Goal: Task Accomplishment & Management: Complete application form

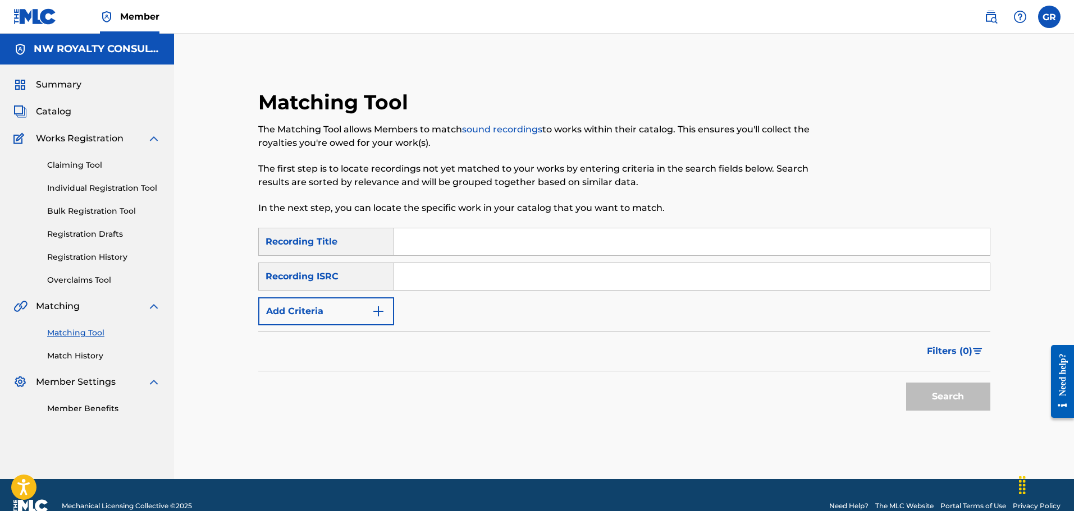
click at [414, 242] on input "Search Form" at bounding box center [692, 241] width 596 height 27
type input "GOD ONLY"
click at [380, 306] on img "Search Form" at bounding box center [378, 311] width 13 height 13
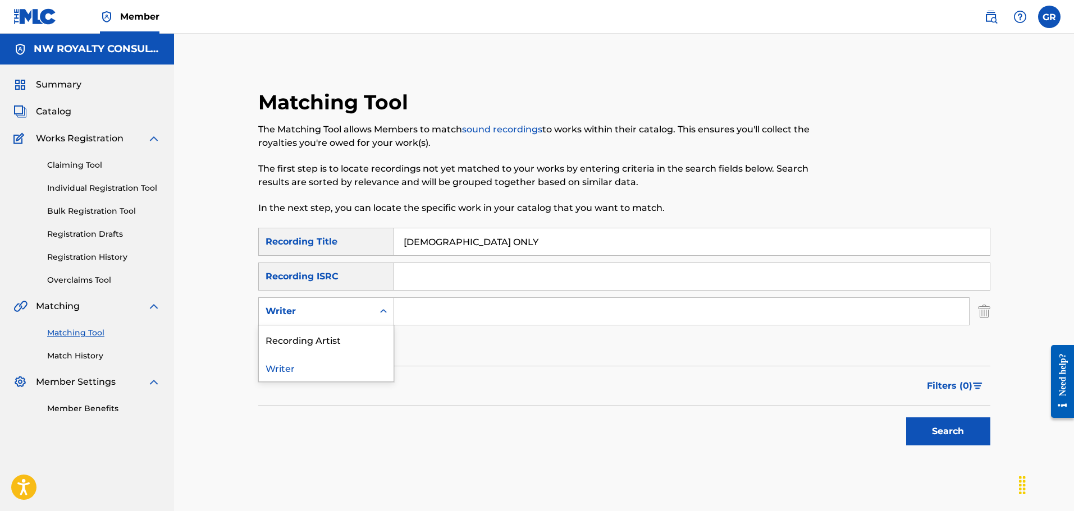
click at [380, 306] on icon "Search Form" at bounding box center [383, 311] width 11 height 11
drag, startPoint x: 330, startPoint y: 343, endPoint x: 388, endPoint y: 326, distance: 60.4
click at [331, 342] on div "Recording Artist" at bounding box center [326, 340] width 135 height 28
paste input "[PERSON_NAME]"
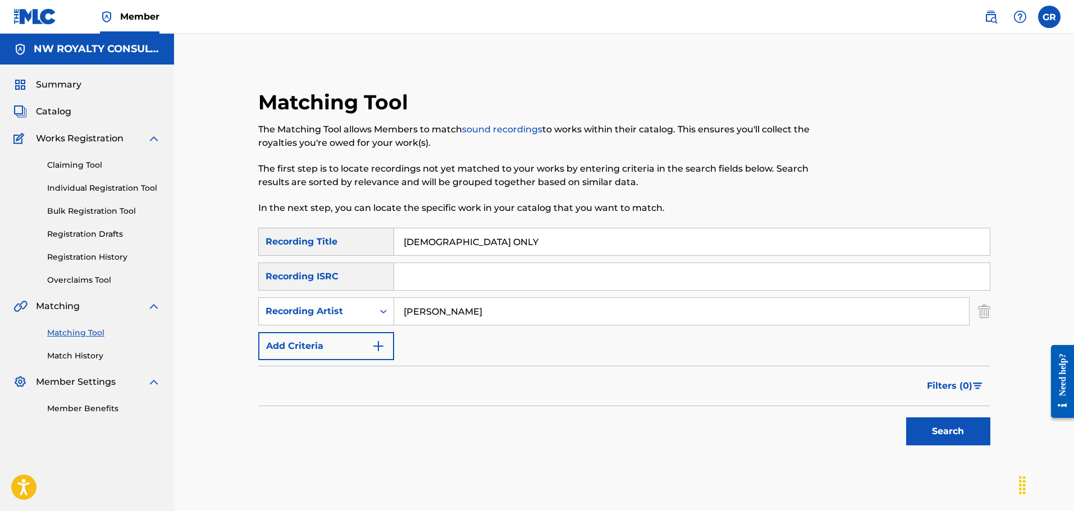
type input "[PERSON_NAME]"
click at [949, 430] on button "Search" at bounding box center [948, 432] width 84 height 28
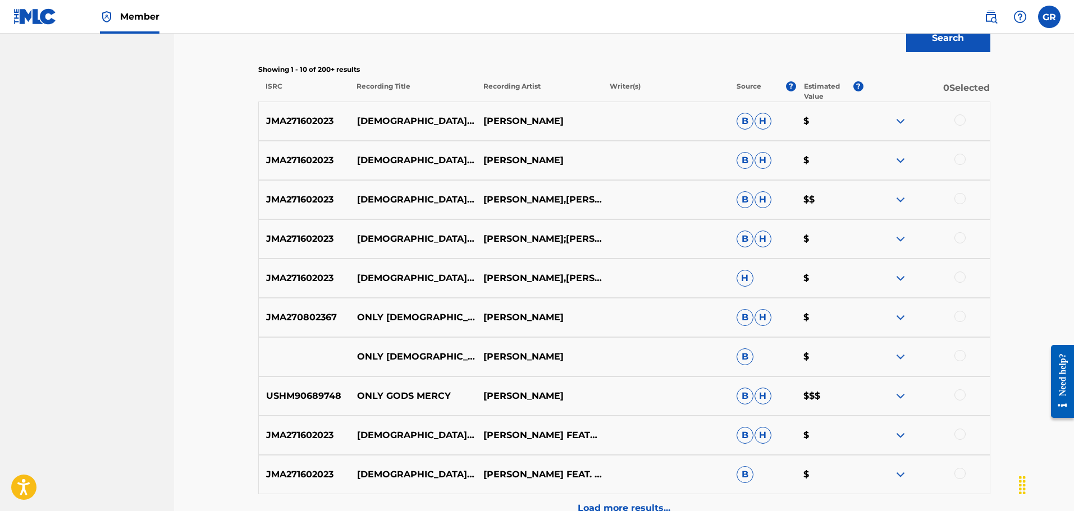
scroll to position [449, 0]
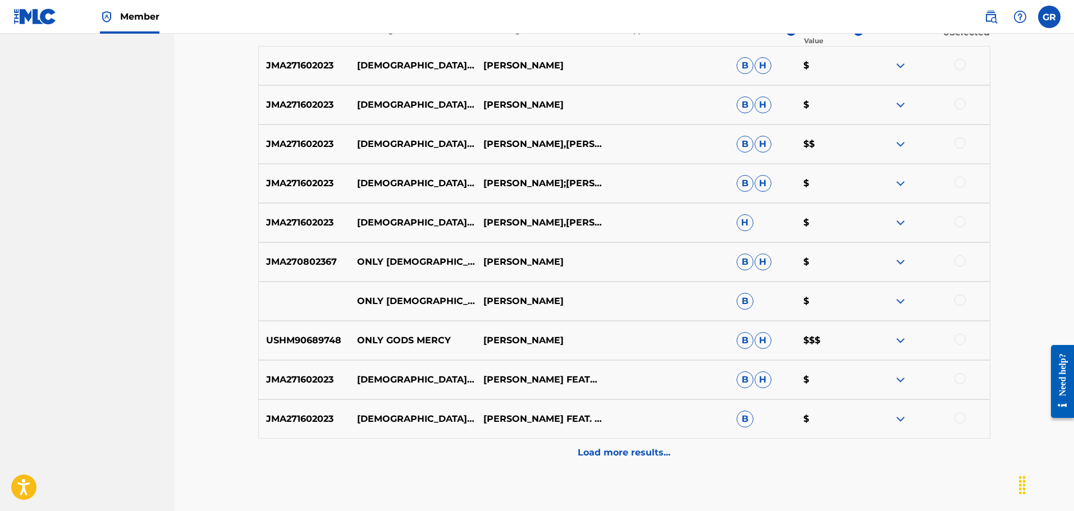
click at [307, 221] on p "JMA271602023" at bounding box center [304, 222] width 91 height 13
copy p "JMA271602023"
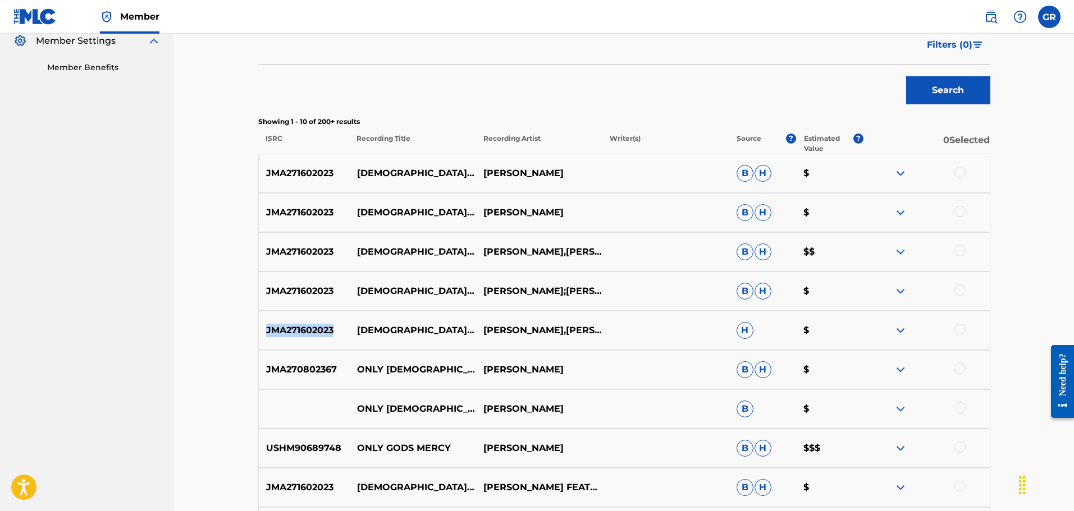
scroll to position [337, 0]
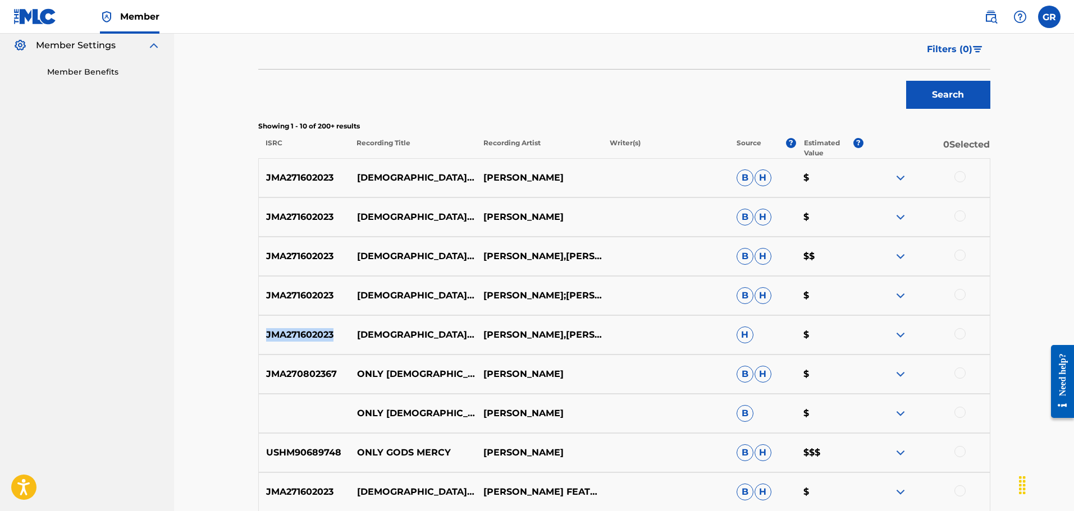
click at [903, 218] on img at bounding box center [900, 216] width 13 height 13
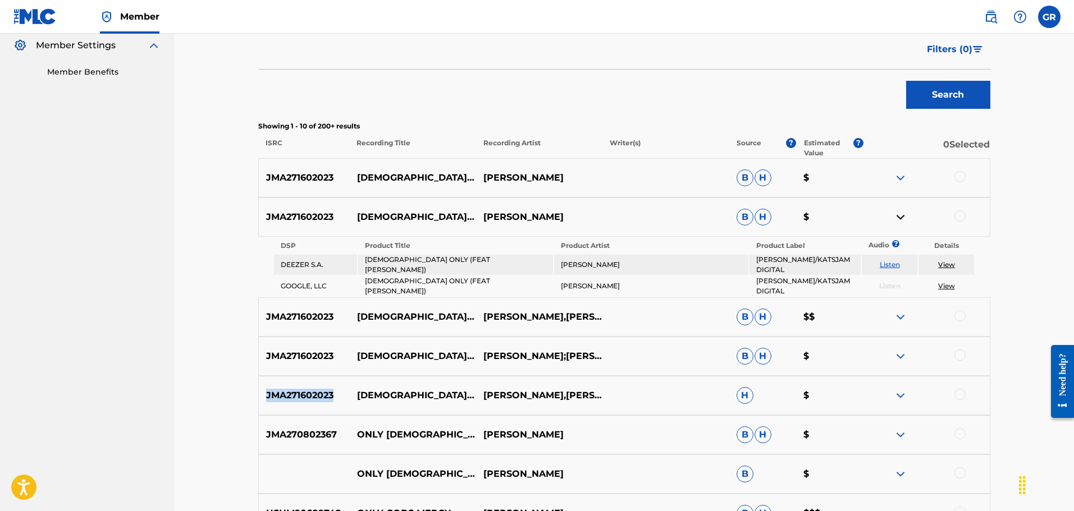
click at [945, 265] on link "View" at bounding box center [946, 264] width 17 height 8
click at [904, 215] on img at bounding box center [900, 216] width 13 height 13
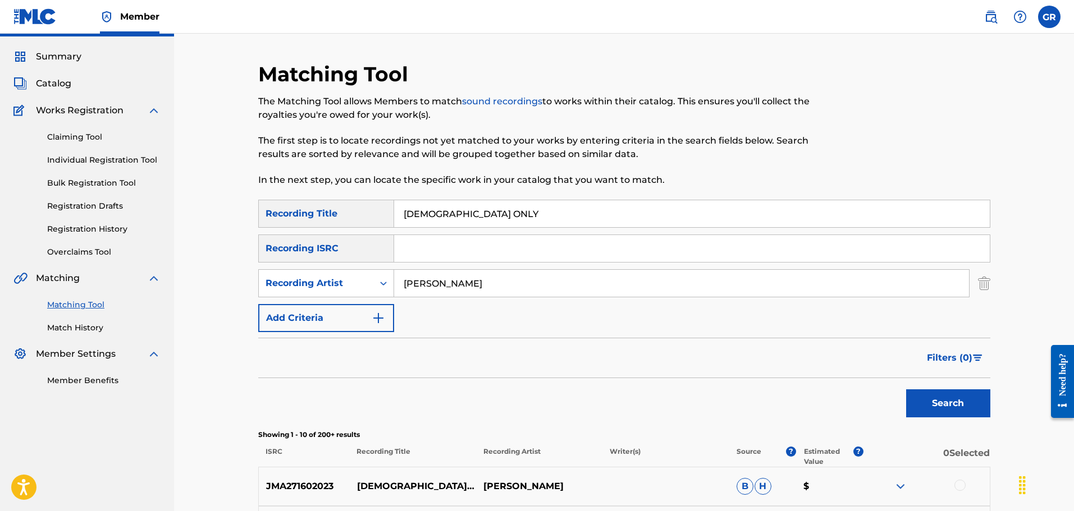
scroll to position [0, 0]
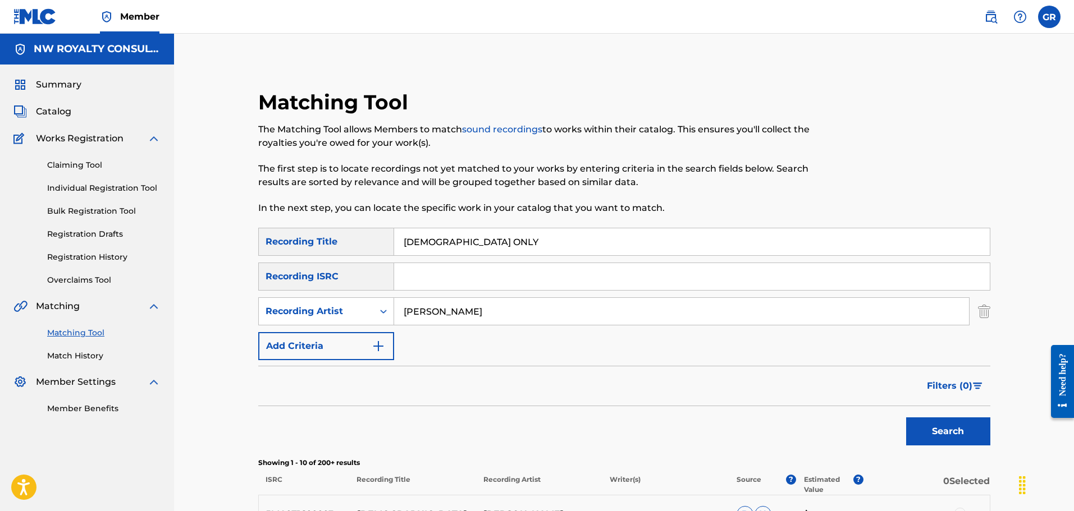
click at [96, 186] on link "Individual Registration Tool" at bounding box center [103, 188] width 113 height 12
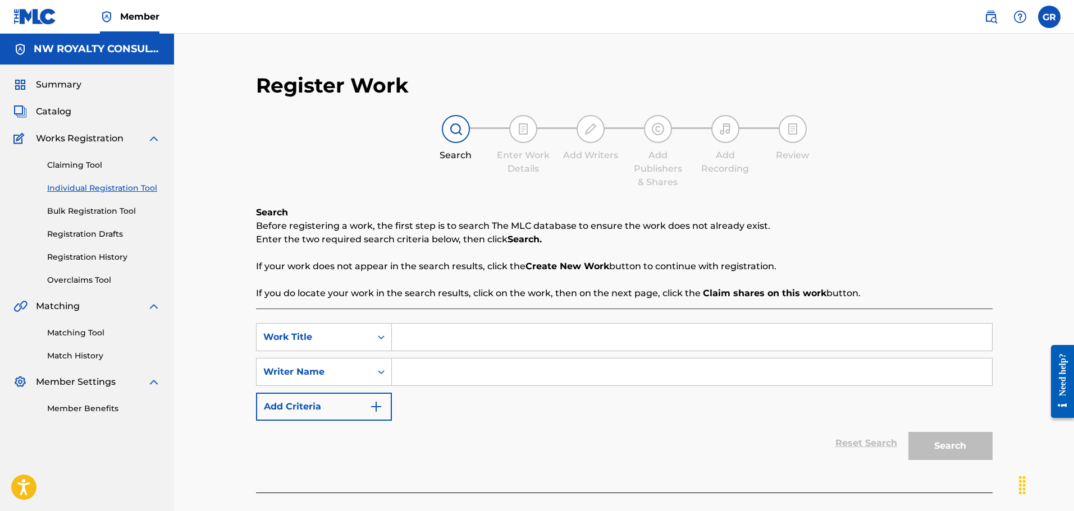
click at [429, 332] on input "Search Form" at bounding box center [692, 337] width 600 height 27
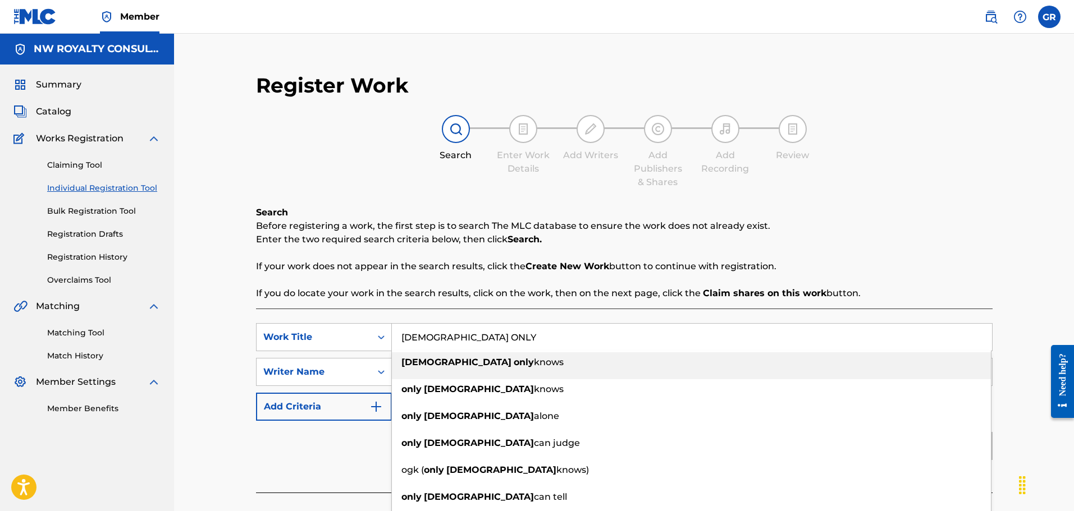
type input "GOD ONLY"
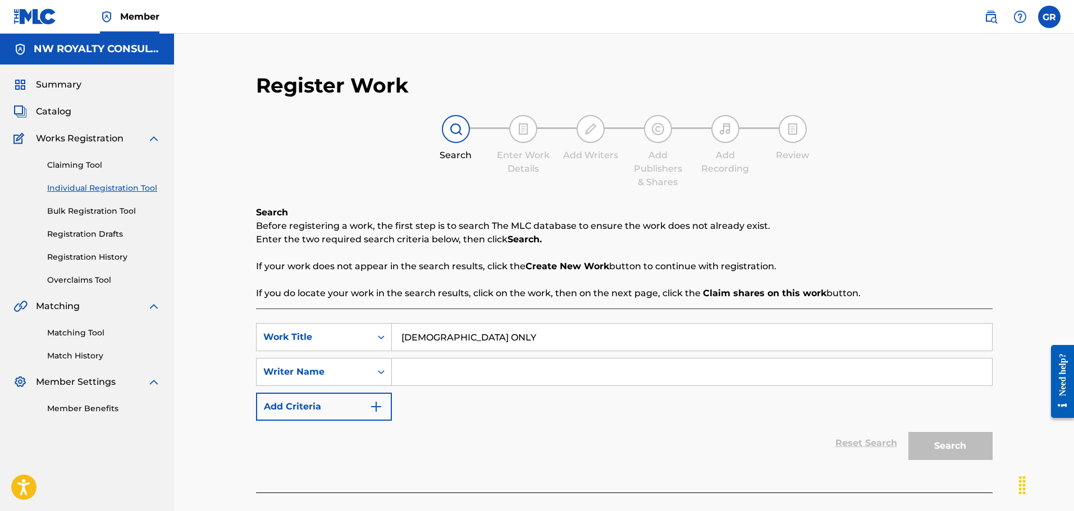
click at [214, 353] on div "Register Work Search Enter Work Details Add Writers Add Publishers & Shares Add…" at bounding box center [624, 275] width 900 height 482
click at [414, 370] on input "Search Form" at bounding box center [692, 372] width 600 height 27
type input "HARPER"
click at [908, 432] on button "Search" at bounding box center [950, 446] width 84 height 28
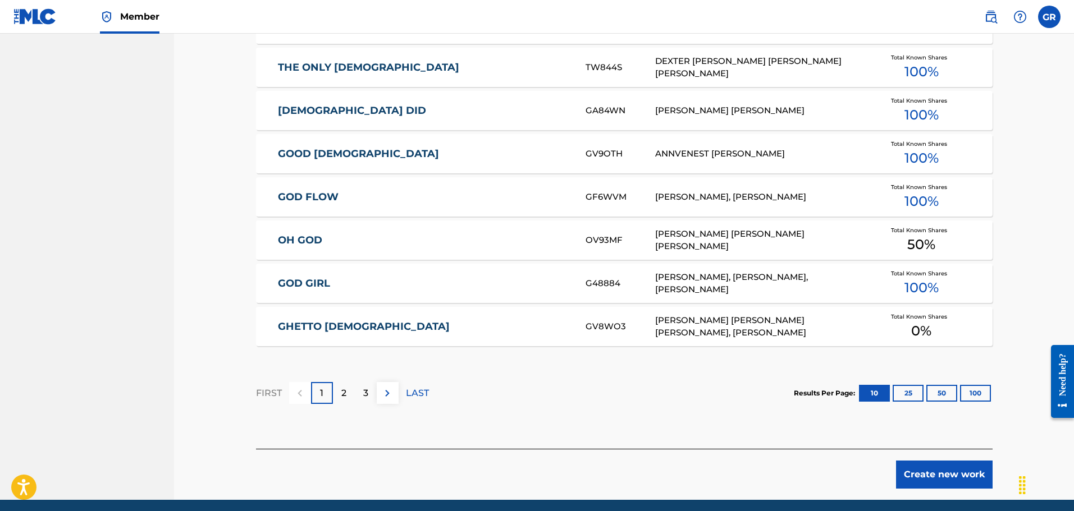
scroll to position [660, 0]
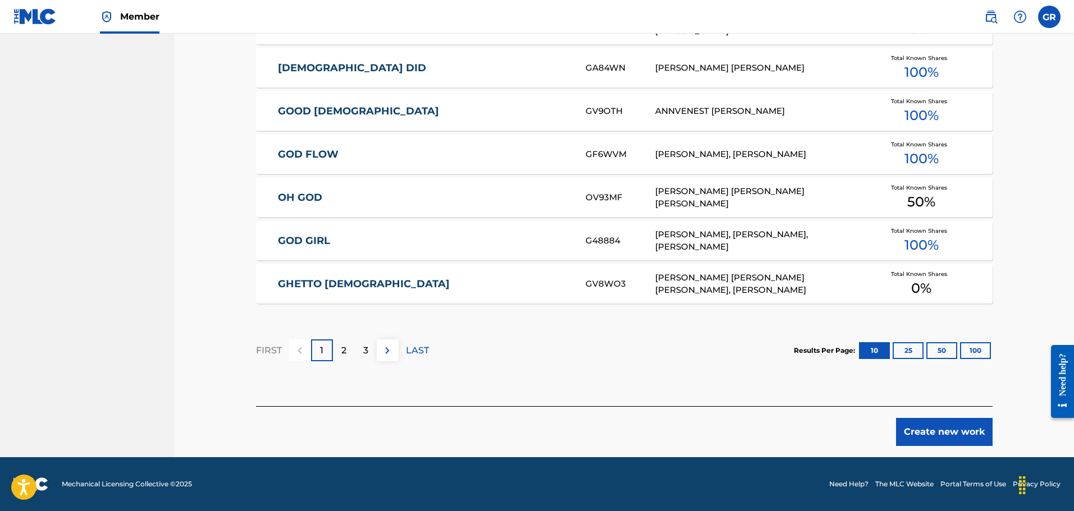
click at [922, 428] on button "Create new work" at bounding box center [944, 432] width 97 height 28
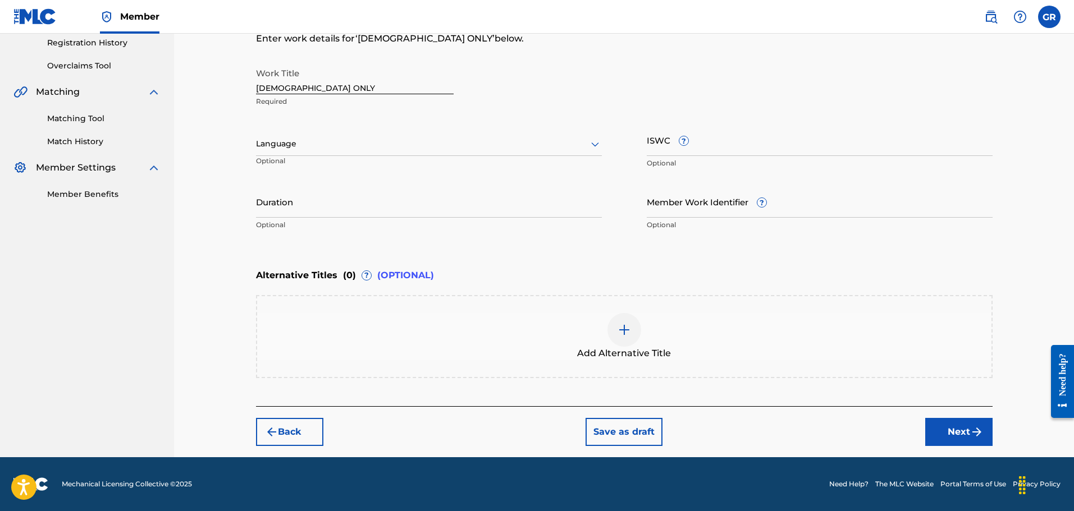
scroll to position [214, 0]
click at [961, 434] on button "Next" at bounding box center [958, 432] width 67 height 28
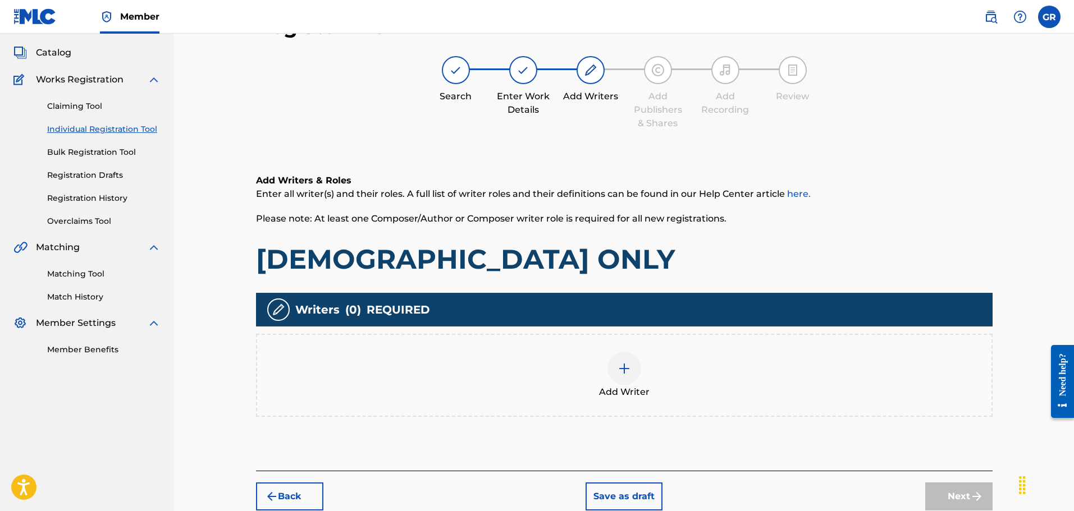
scroll to position [51, 0]
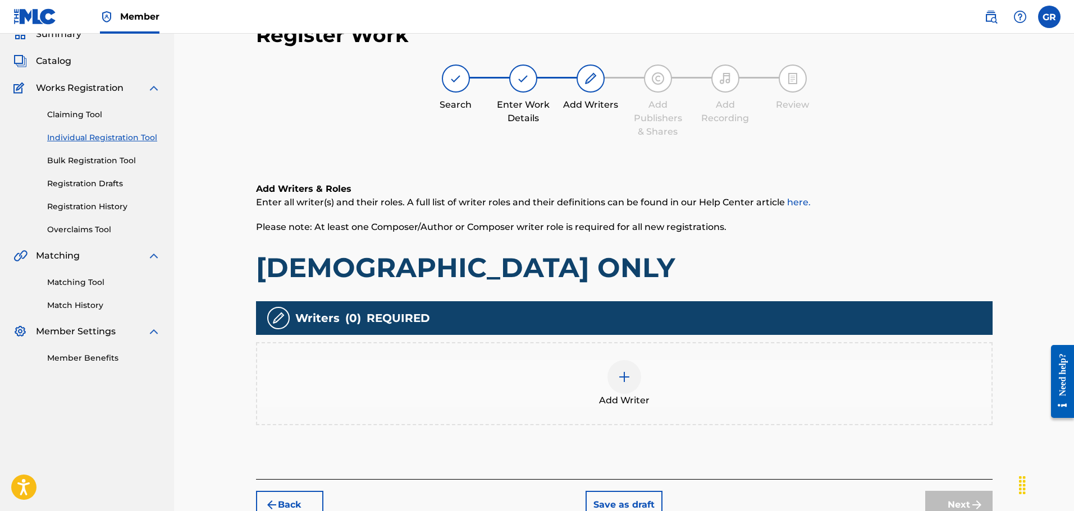
click at [627, 372] on img at bounding box center [623, 376] width 13 height 13
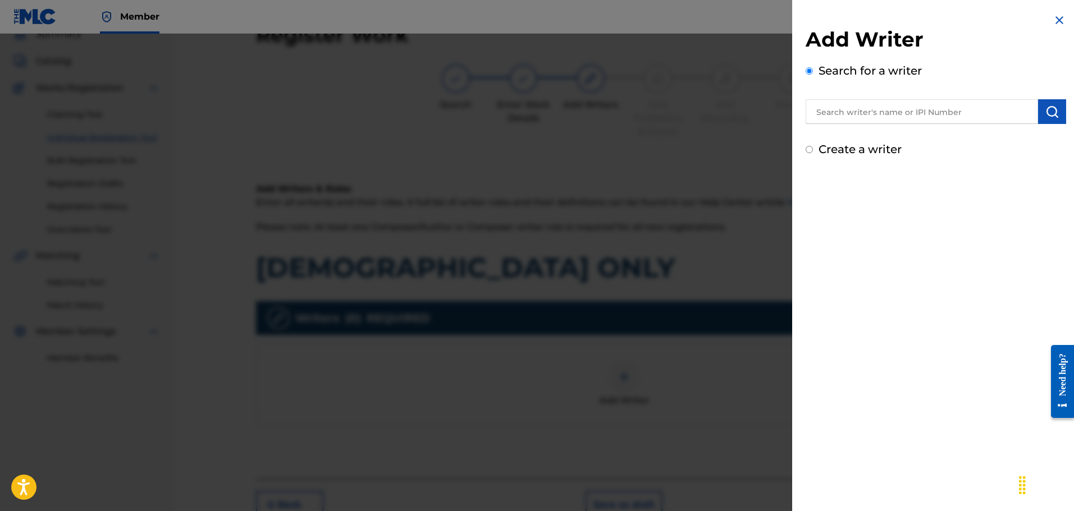
click at [839, 112] on input "text" at bounding box center [921, 111] width 232 height 25
paste input "WILLIAM GEORGE BARCLAY"
type input "WILLIAM GEORGE BARCLAY"
click at [1052, 110] on img "submit" at bounding box center [1051, 111] width 13 height 13
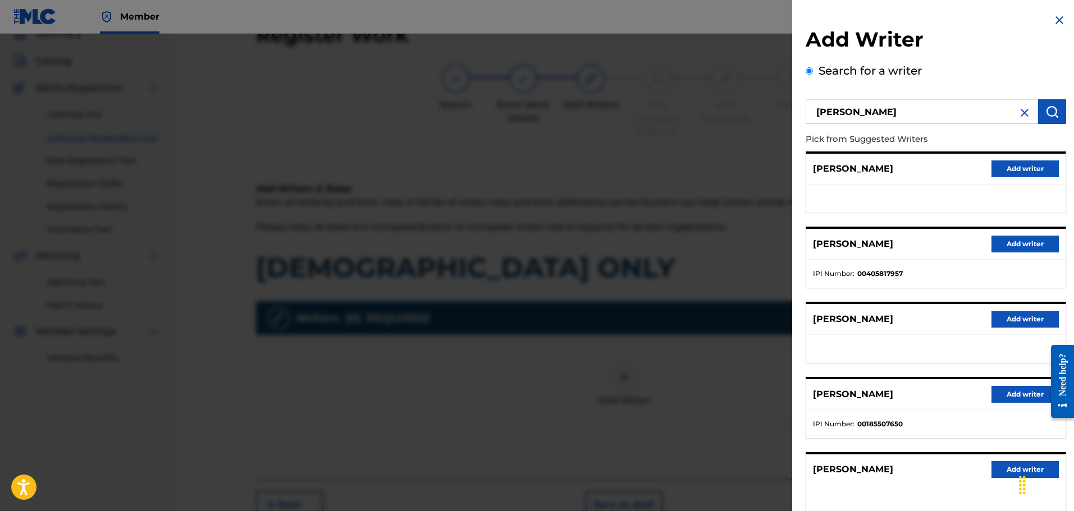
click at [1029, 244] on button "Add writer" at bounding box center [1024, 244] width 67 height 17
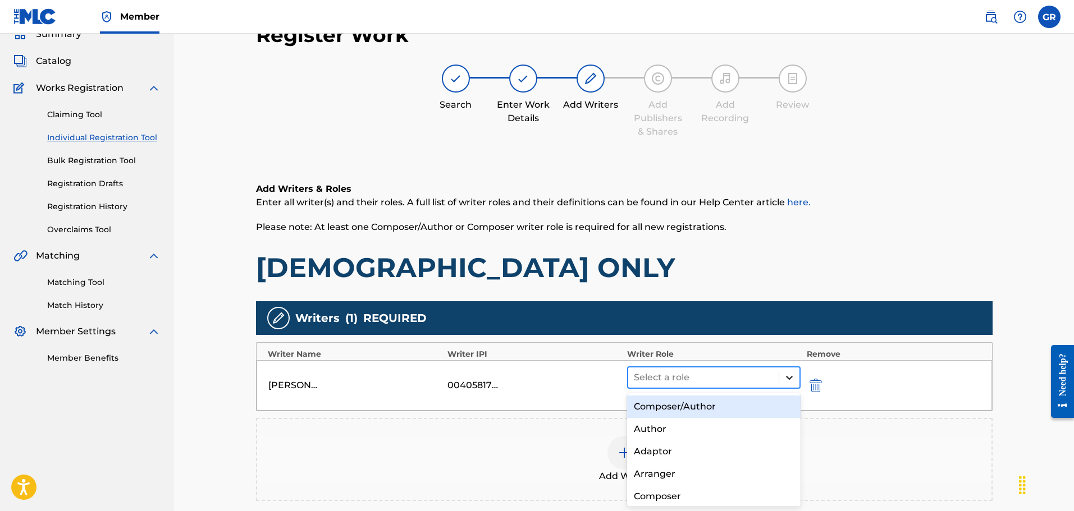
click at [786, 374] on icon at bounding box center [789, 377] width 11 height 11
click at [687, 408] on div "Composer/Author" at bounding box center [714, 407] width 174 height 22
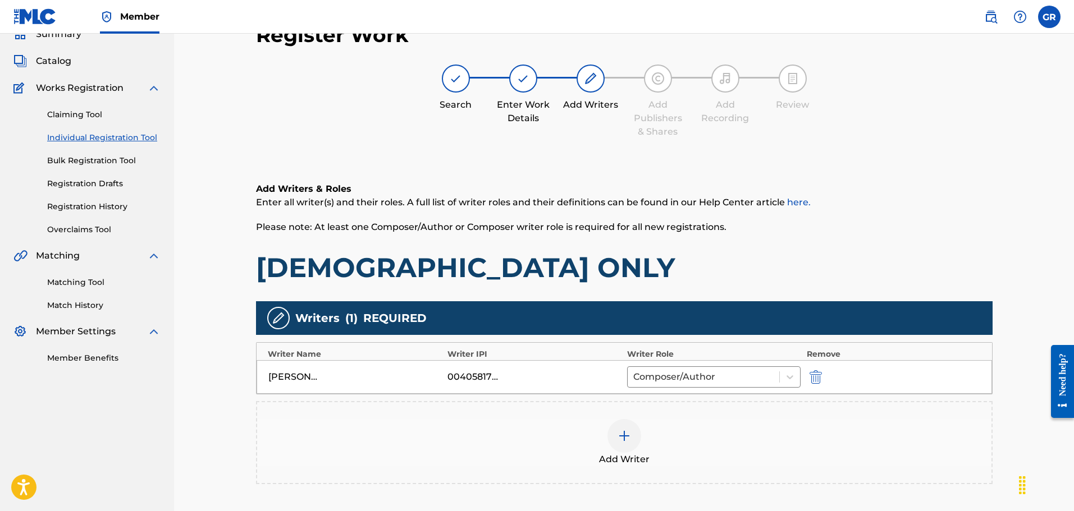
click at [628, 437] on img at bounding box center [623, 435] width 13 height 13
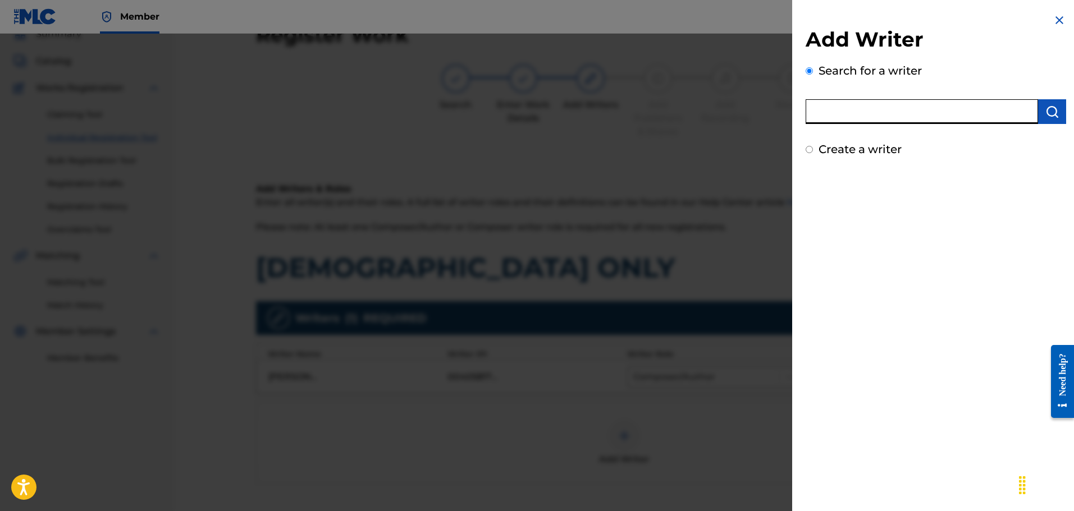
click at [825, 110] on input "text" at bounding box center [921, 111] width 232 height 25
paste input "MARK ANTHONY REID"
type input "MARK ANTHONY REID"
click at [1047, 108] on img "submit" at bounding box center [1051, 111] width 13 height 13
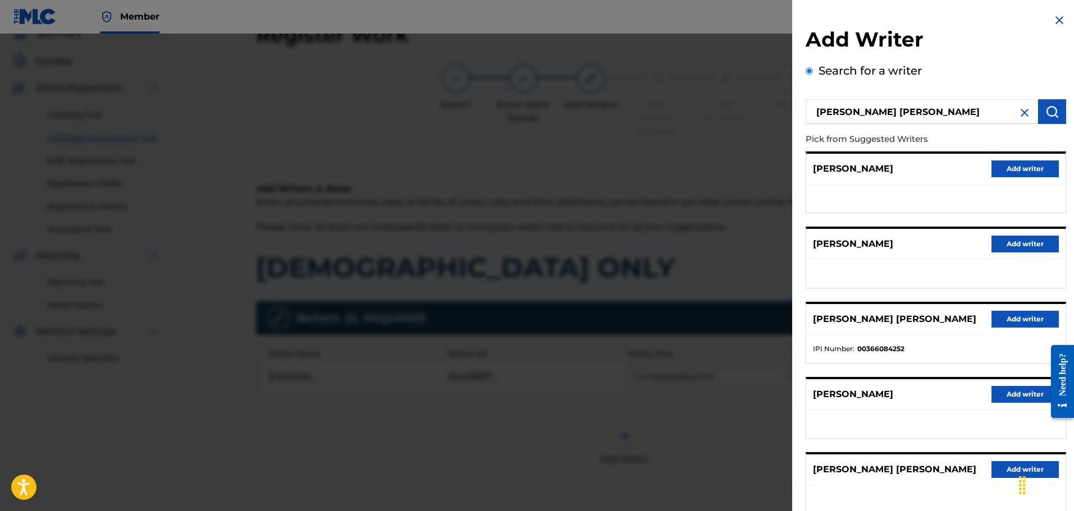
click at [1019, 320] on button "Add writer" at bounding box center [1024, 319] width 67 height 17
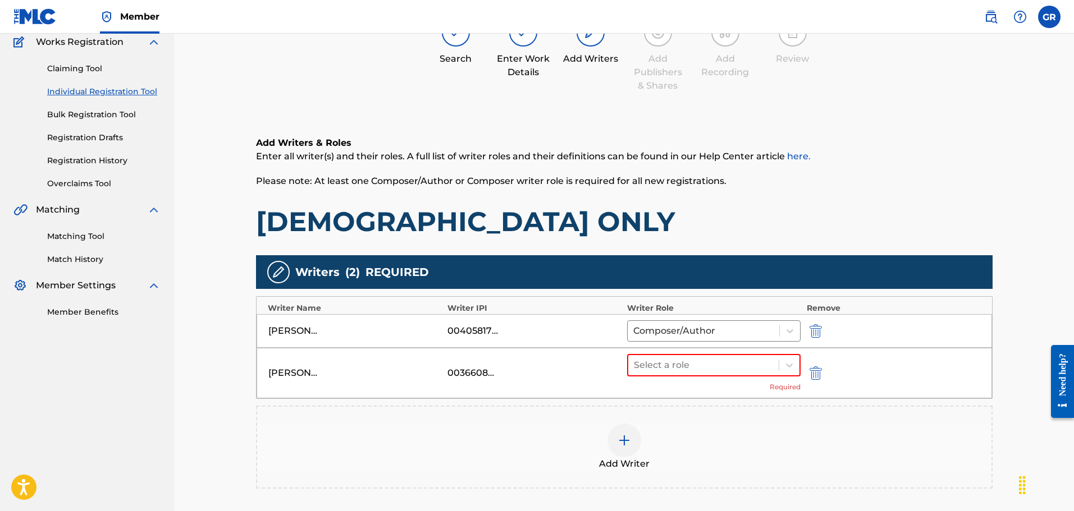
scroll to position [233, 0]
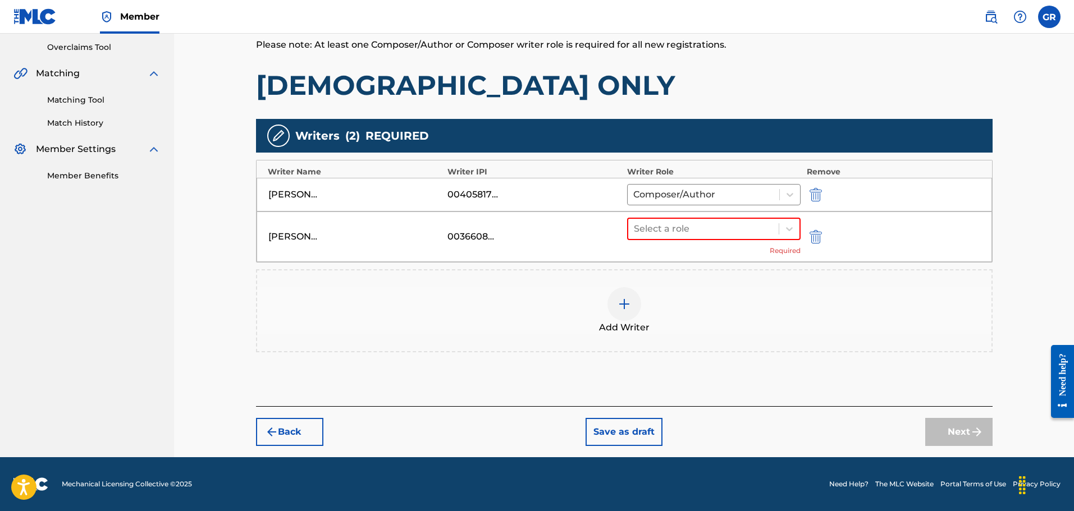
click at [812, 235] on img "submit" at bounding box center [815, 236] width 12 height 13
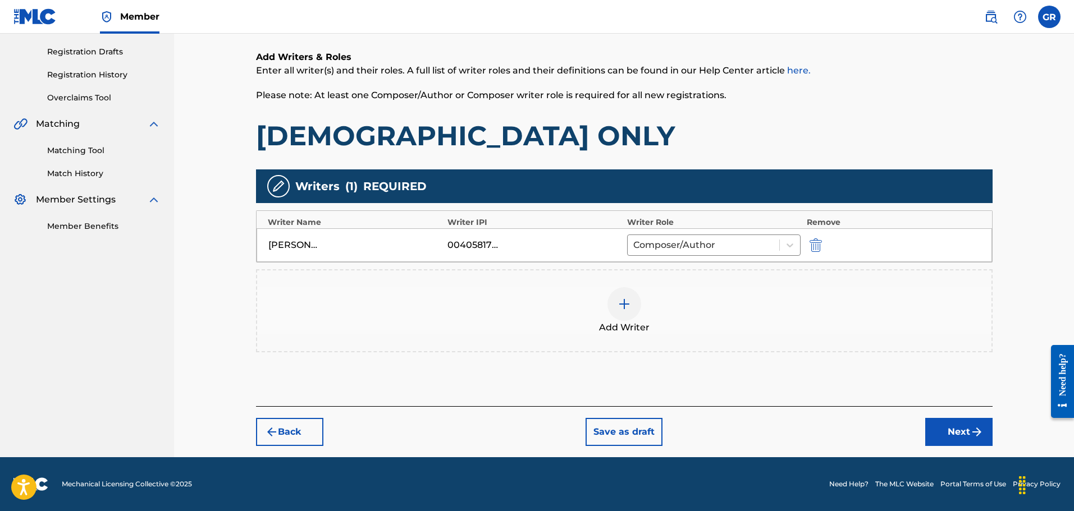
click at [625, 303] on img at bounding box center [623, 303] width 13 height 13
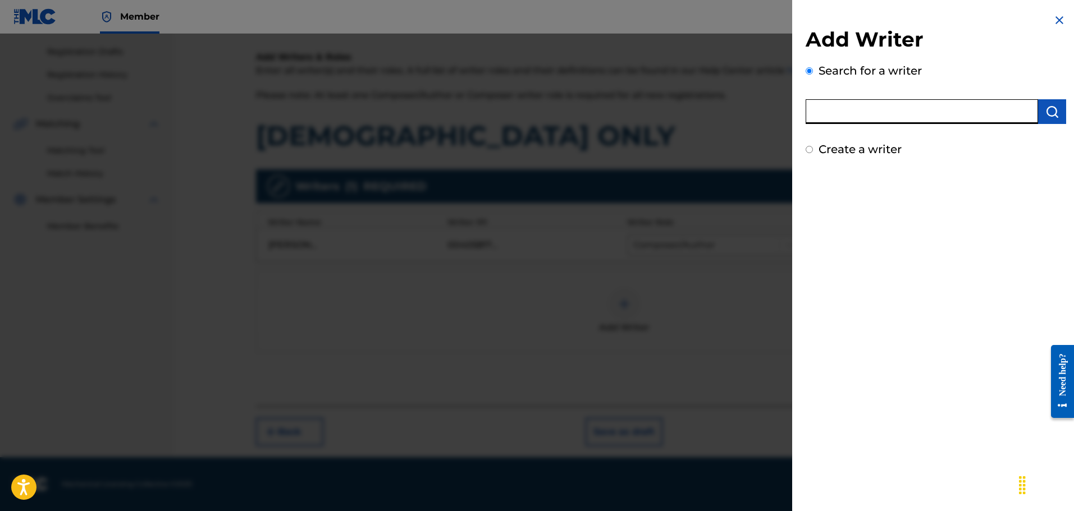
click at [845, 110] on input "text" at bounding box center [921, 111] width 232 height 25
paste input "MARK ANTHONY REID"
type input "MARK ANTHONY REID"
click at [1040, 113] on button "submit" at bounding box center [1052, 111] width 28 height 25
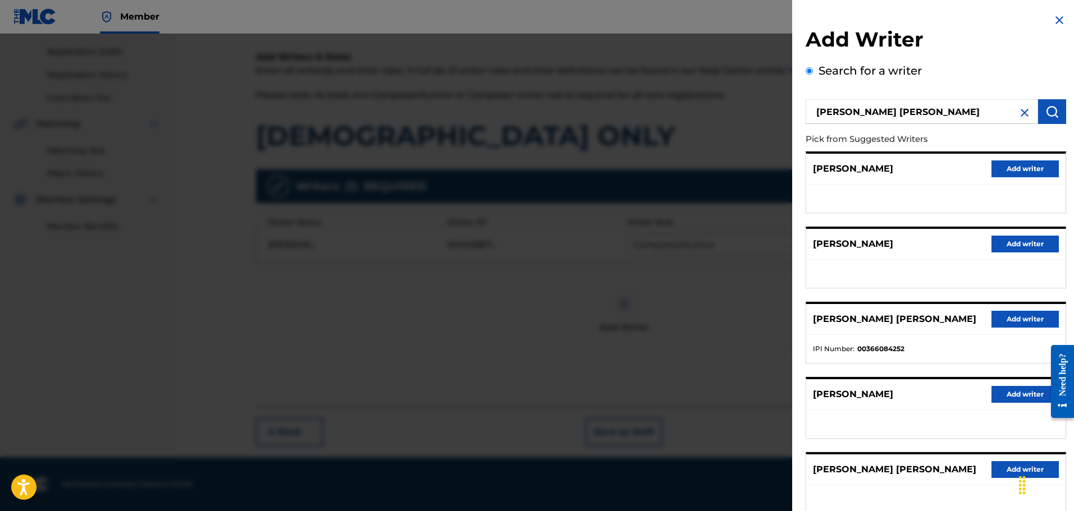
click at [1027, 315] on button "Add writer" at bounding box center [1024, 319] width 67 height 17
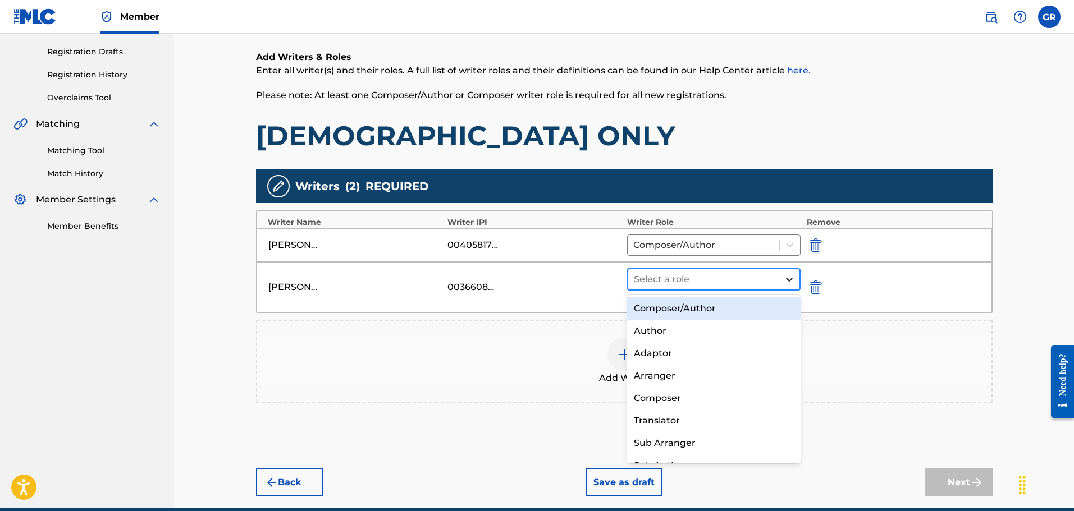
click at [784, 277] on icon at bounding box center [789, 279] width 11 height 11
click at [699, 310] on div "Composer/Author" at bounding box center [714, 308] width 174 height 22
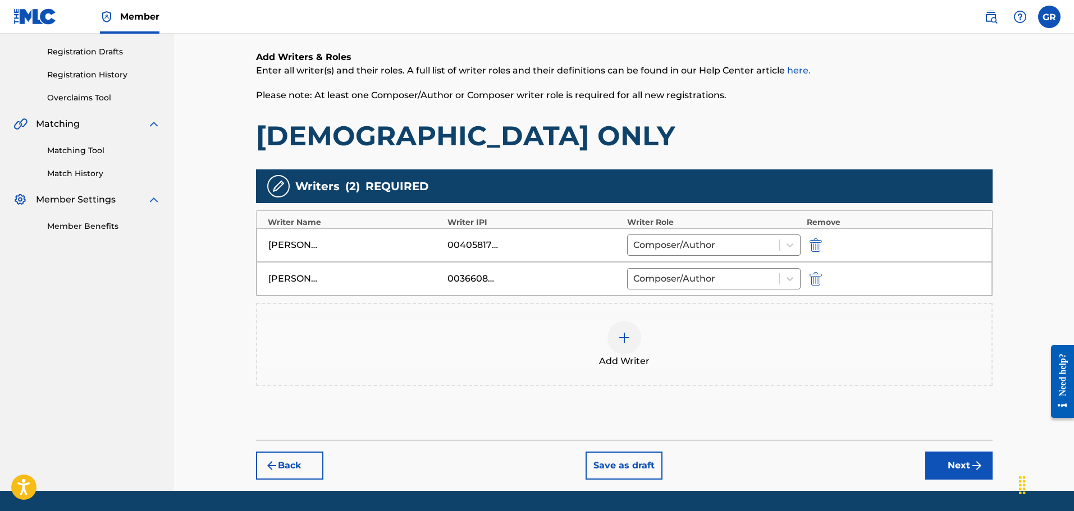
click at [622, 337] on img at bounding box center [623, 337] width 13 height 13
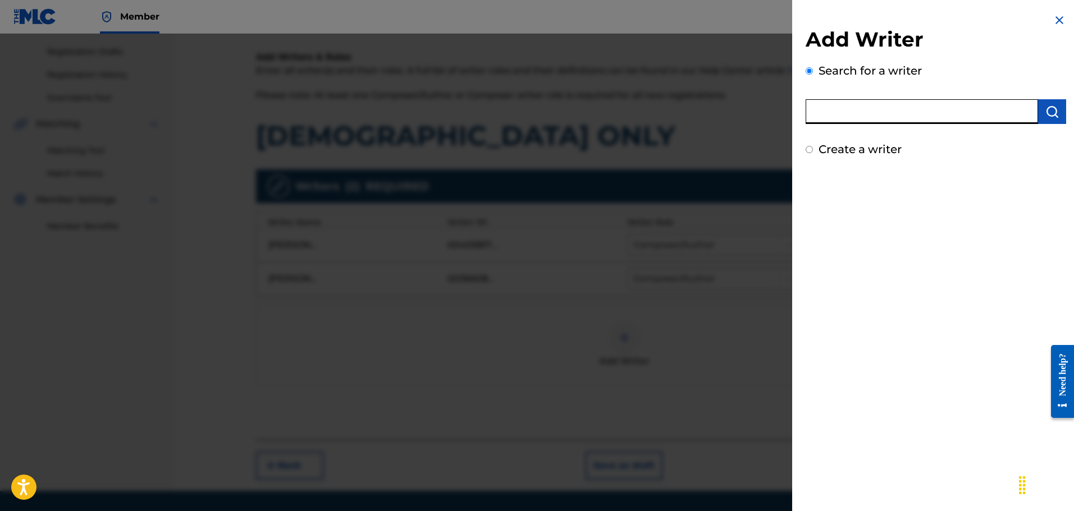
click at [828, 108] on input "text" at bounding box center [921, 111] width 232 height 25
paste input "LEVOY LEON PAUL"
type input "LEVOY LEON PAUL"
click at [1051, 111] on img "submit" at bounding box center [1051, 111] width 13 height 13
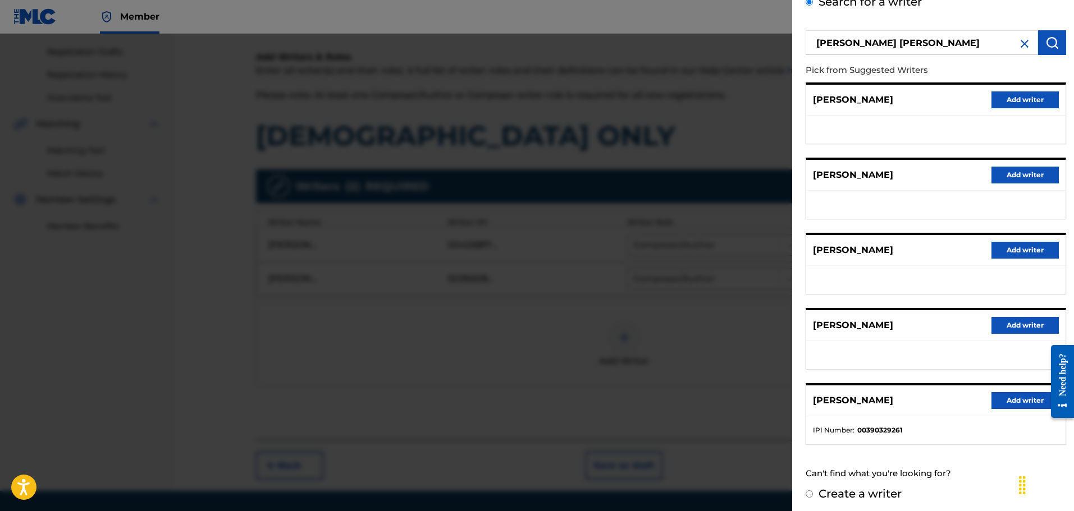
scroll to position [74, 0]
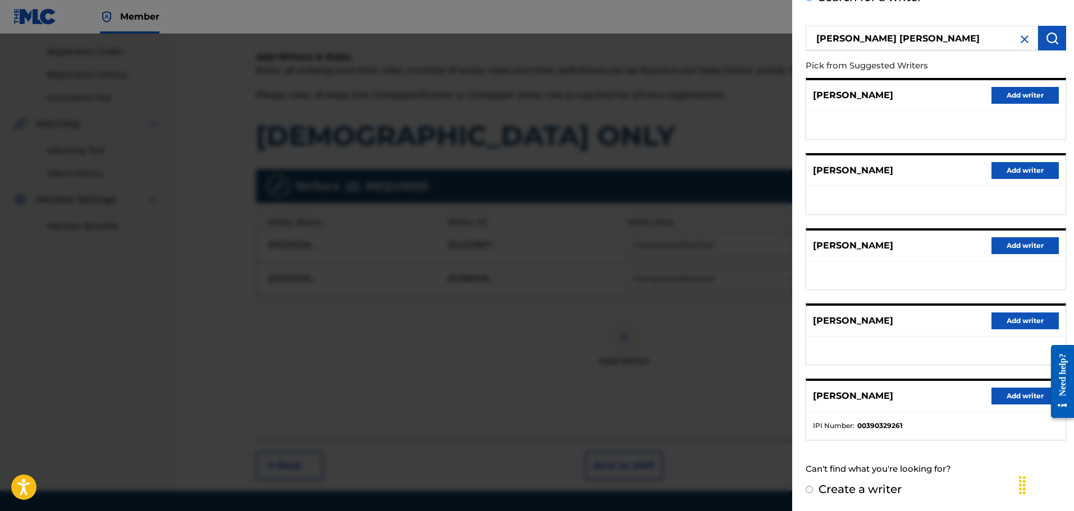
click at [1010, 399] on button "Add writer" at bounding box center [1024, 396] width 67 height 17
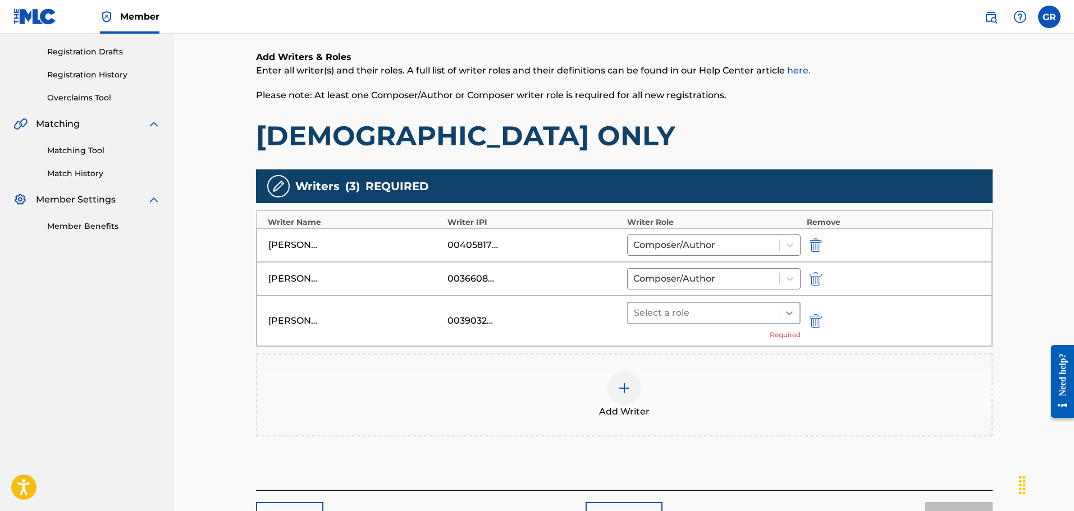
click at [791, 310] on icon at bounding box center [789, 313] width 11 height 11
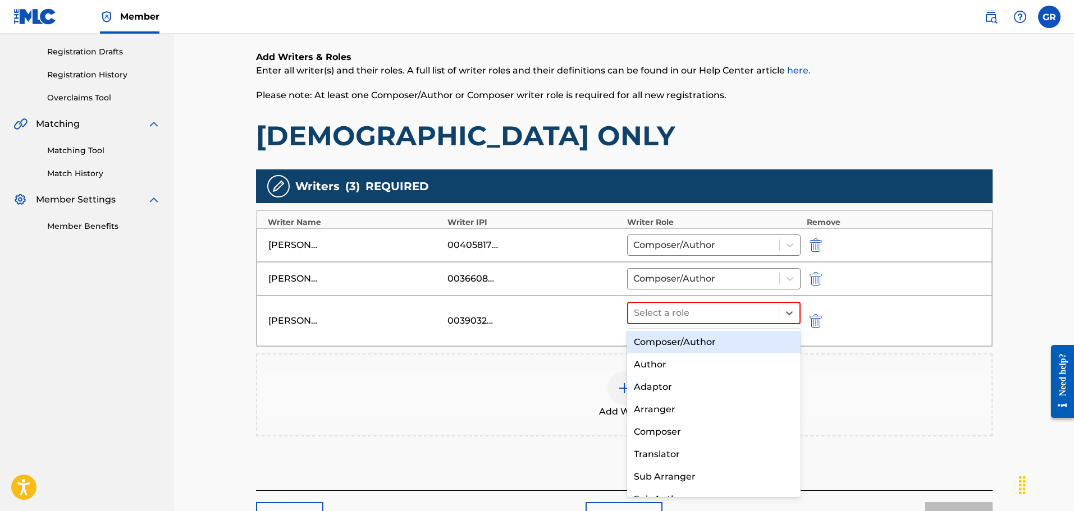
click at [686, 345] on div "Composer/Author" at bounding box center [714, 342] width 174 height 22
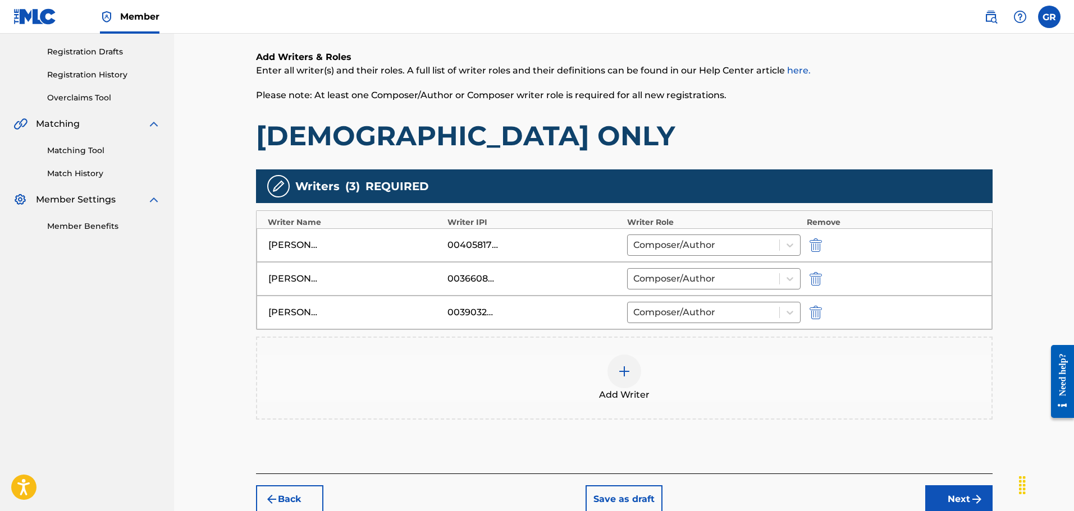
click at [625, 377] on img at bounding box center [623, 371] width 13 height 13
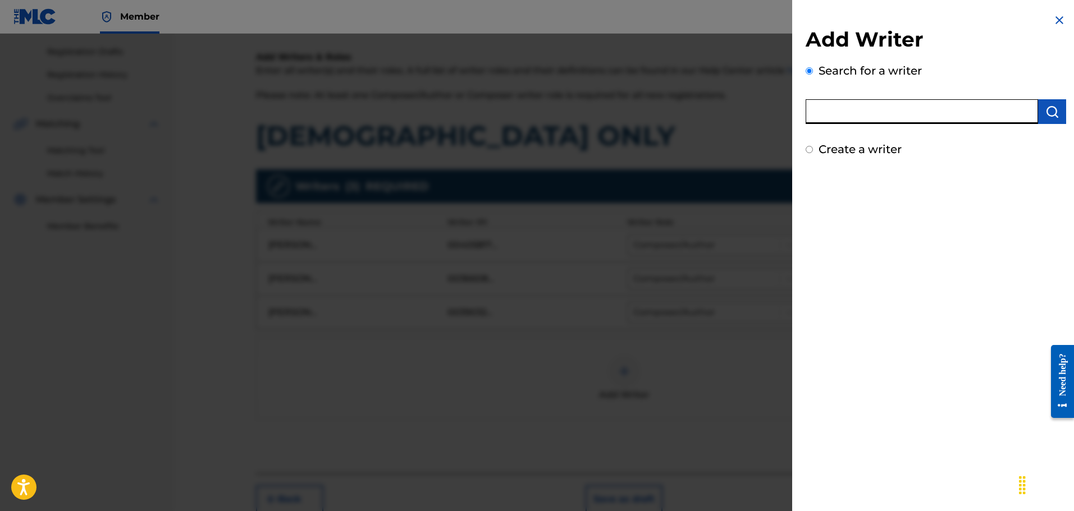
click at [836, 109] on input "text" at bounding box center [921, 111] width 232 height 25
paste input "MARLON ANTHONY SENIOR"
type input "MARLON ANTHONY SENIOR"
click at [1045, 110] on img "submit" at bounding box center [1051, 111] width 13 height 13
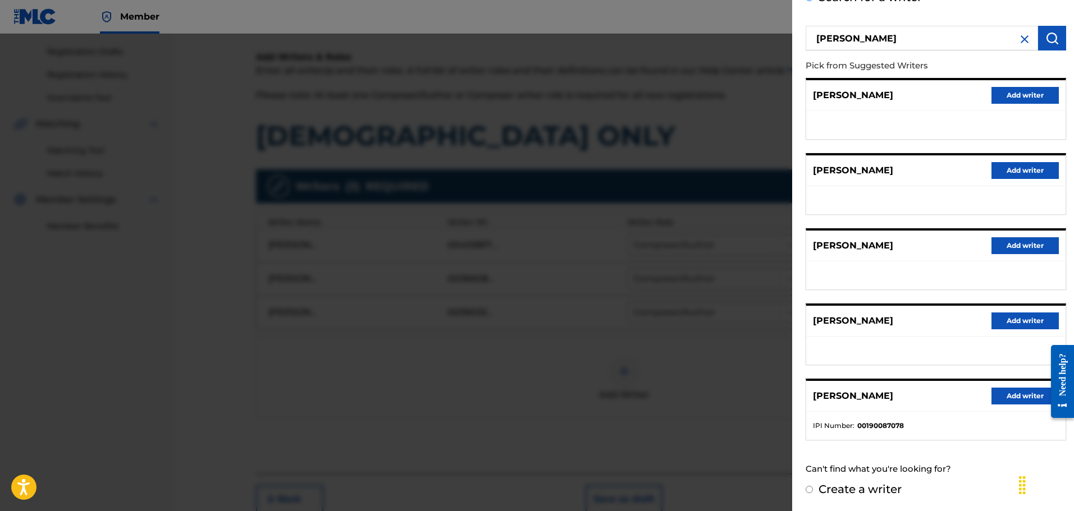
click at [822, 489] on label "Create a writer" at bounding box center [859, 489] width 83 height 13
radio input "true"
click at [813, 489] on input "Create a writer" at bounding box center [808, 489] width 7 height 7
radio input "false"
radio input "true"
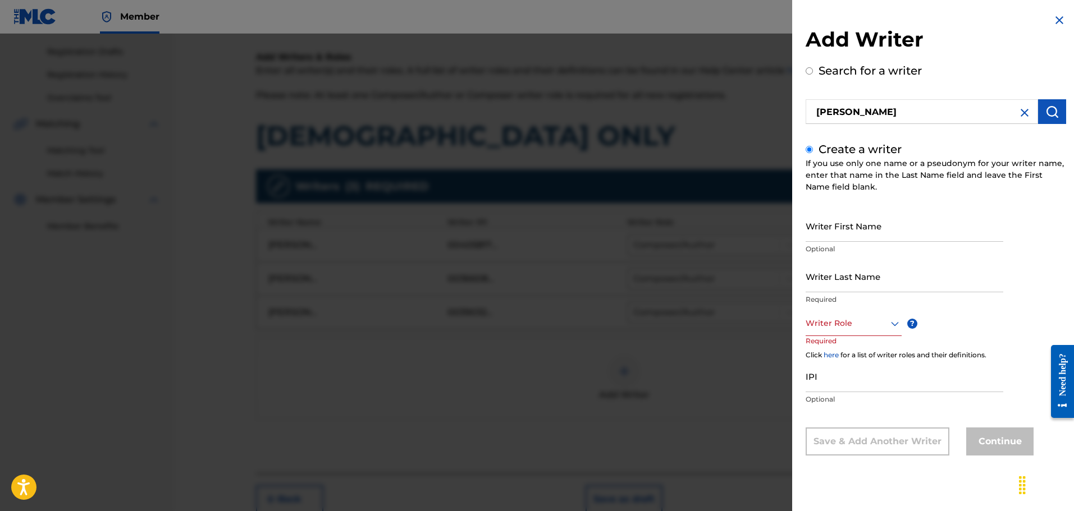
scroll to position [0, 0]
click at [834, 226] on input "Writer First Name" at bounding box center [904, 226] width 198 height 32
paste input "MARLON ANTHONY SENIOR"
type input "MARLON ANTHONY SENIOR"
click at [832, 278] on input "Writer Last Name" at bounding box center [904, 276] width 198 height 32
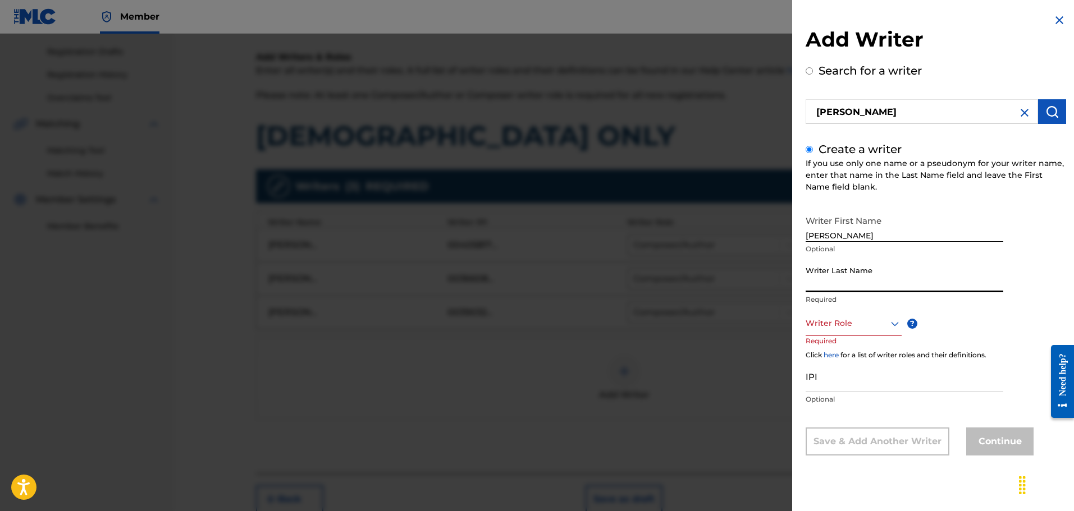
paste input "MARLON ANTHONY SENIOR"
drag, startPoint x: 888, startPoint y: 285, endPoint x: 801, endPoint y: 289, distance: 87.1
click at [801, 289] on div "Add Writer Search for a writer MARLON ANTHONY SENIOR Create a writer If you use…" at bounding box center [935, 243] width 287 height 486
type input "SENIOR"
drag, startPoint x: 922, startPoint y: 232, endPoint x: 890, endPoint y: 235, distance: 32.6
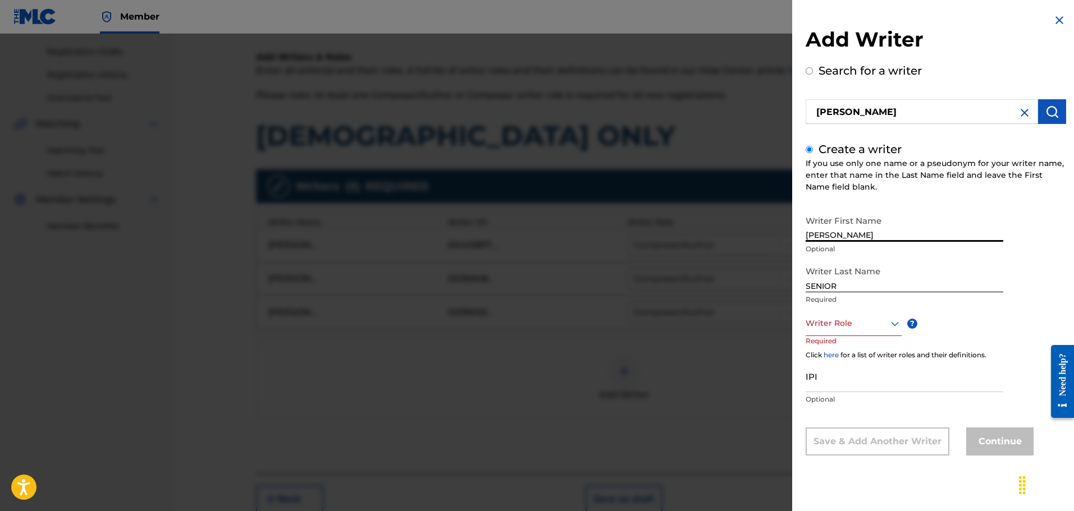
click at [890, 235] on input "MARLON ANTHONY SENIOR" at bounding box center [904, 226] width 198 height 32
type input "MARLON ANTHONY"
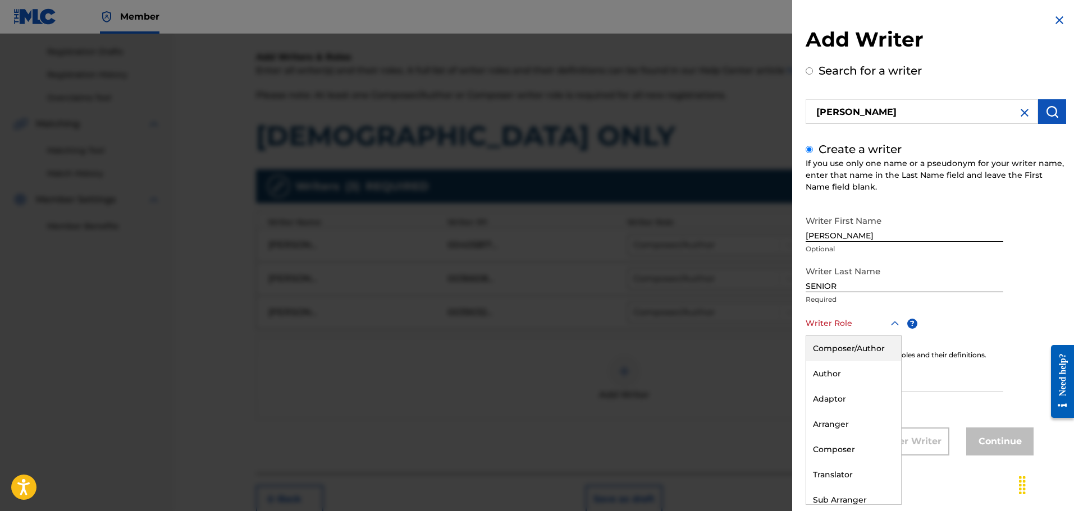
click at [835, 319] on div at bounding box center [853, 324] width 96 height 14
click at [843, 350] on div "Composer/Author" at bounding box center [853, 348] width 95 height 25
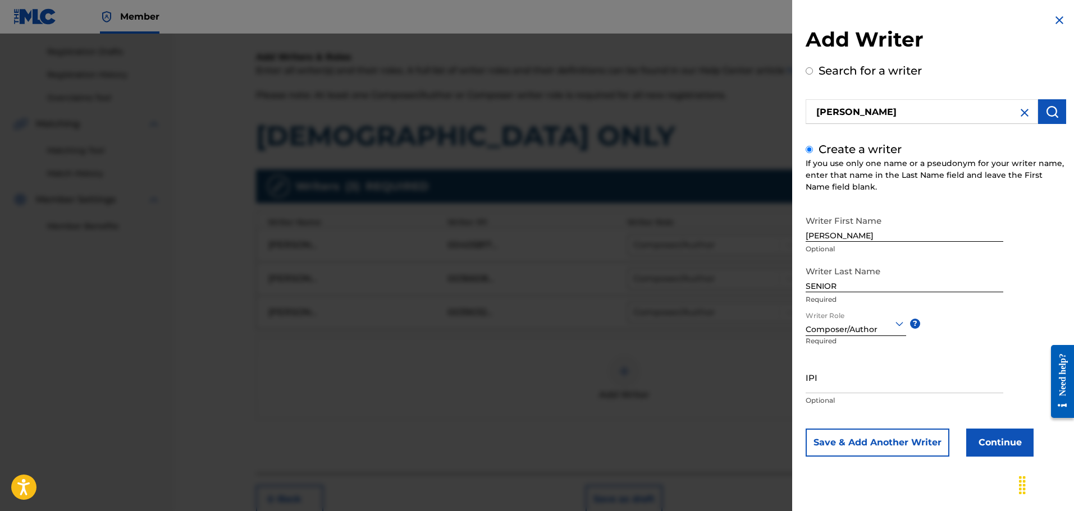
click at [814, 373] on input "IPI" at bounding box center [904, 377] width 198 height 32
paste input "1050688366"
type input "1050688366"
click at [1007, 442] on button "Continue" at bounding box center [999, 443] width 67 height 28
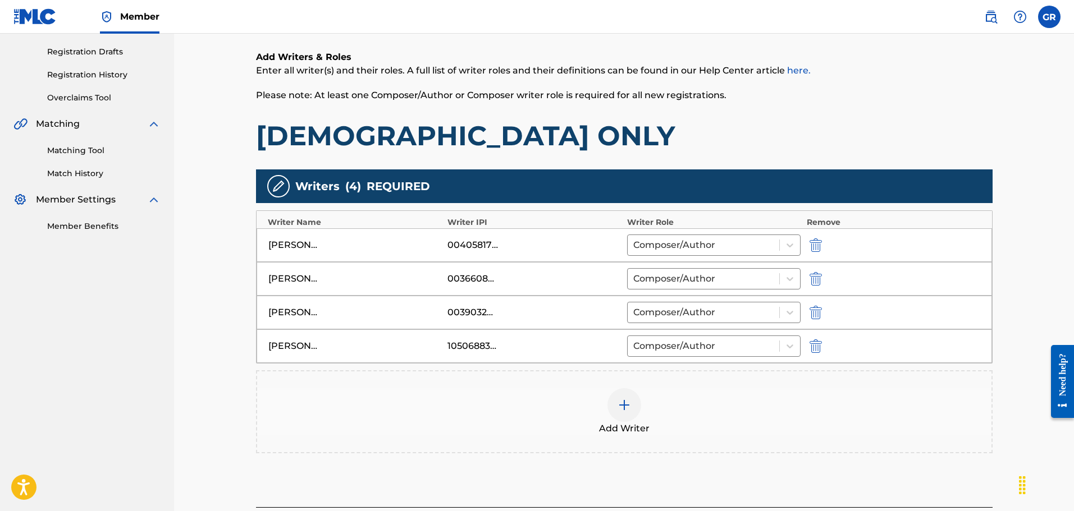
click at [630, 413] on div at bounding box center [624, 405] width 34 height 34
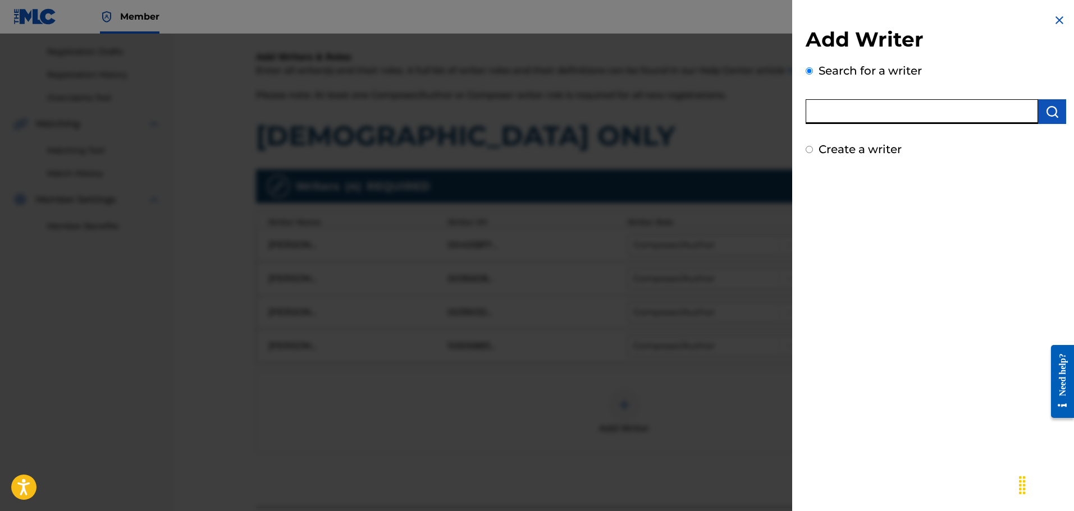
click at [845, 109] on input "text" at bounding box center [921, 111] width 232 height 25
paste input "STEVEN GRAHAM HARPER"
type input "STEVEN GRAHAM HARPER"
click at [1050, 110] on img "submit" at bounding box center [1051, 111] width 13 height 13
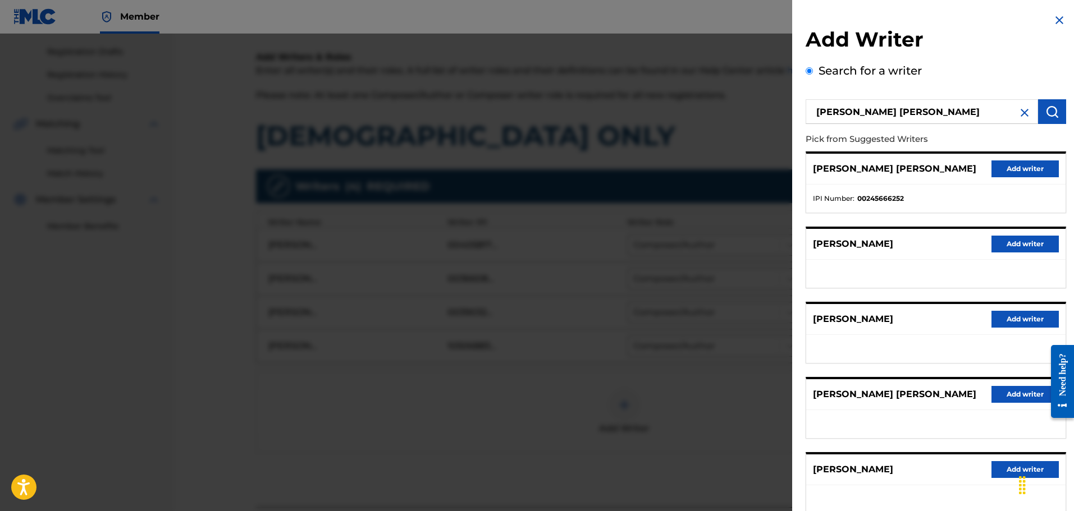
click at [1024, 167] on button "Add writer" at bounding box center [1024, 169] width 67 height 17
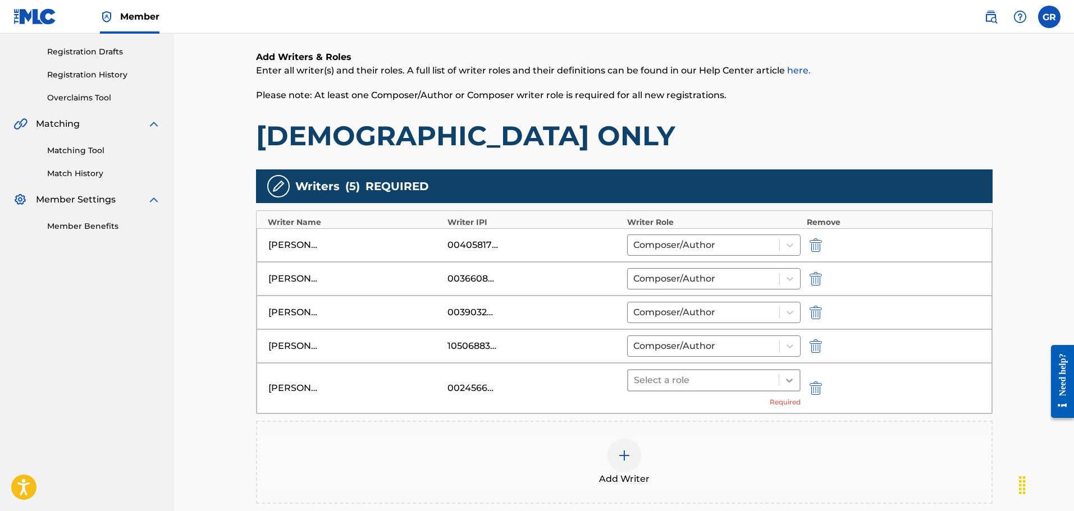
click at [790, 383] on icon at bounding box center [789, 380] width 11 height 11
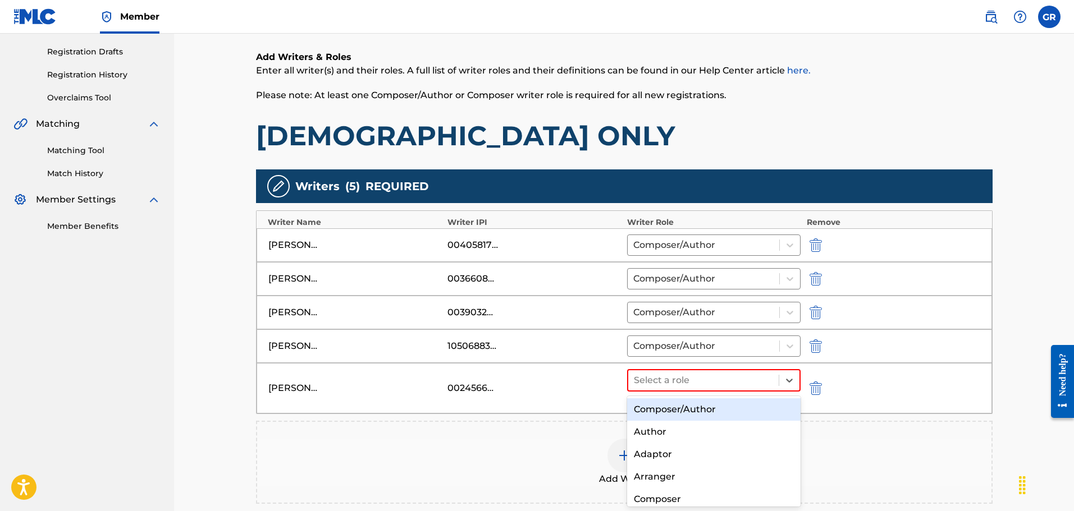
click at [725, 410] on div "Composer/Author" at bounding box center [714, 410] width 174 height 22
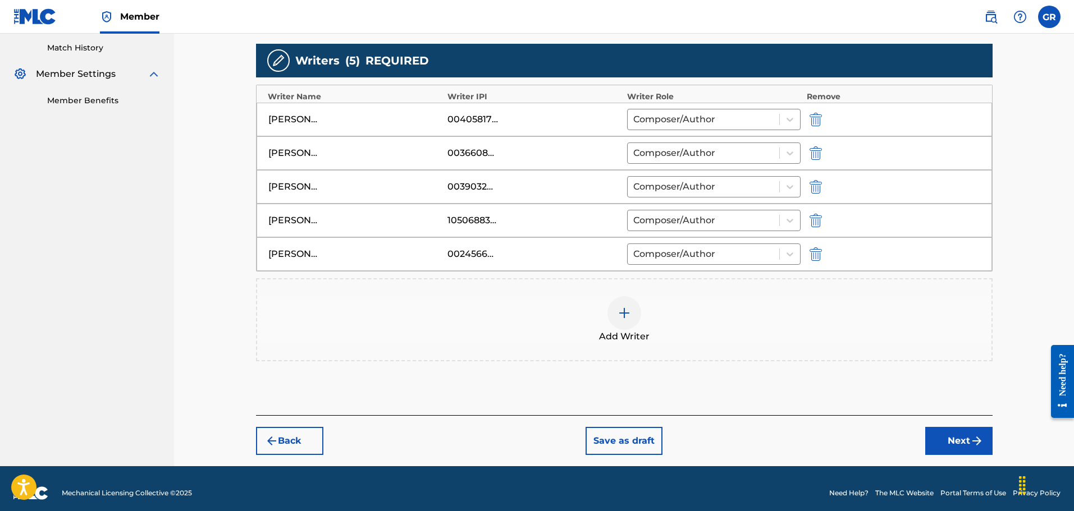
scroll to position [317, 0]
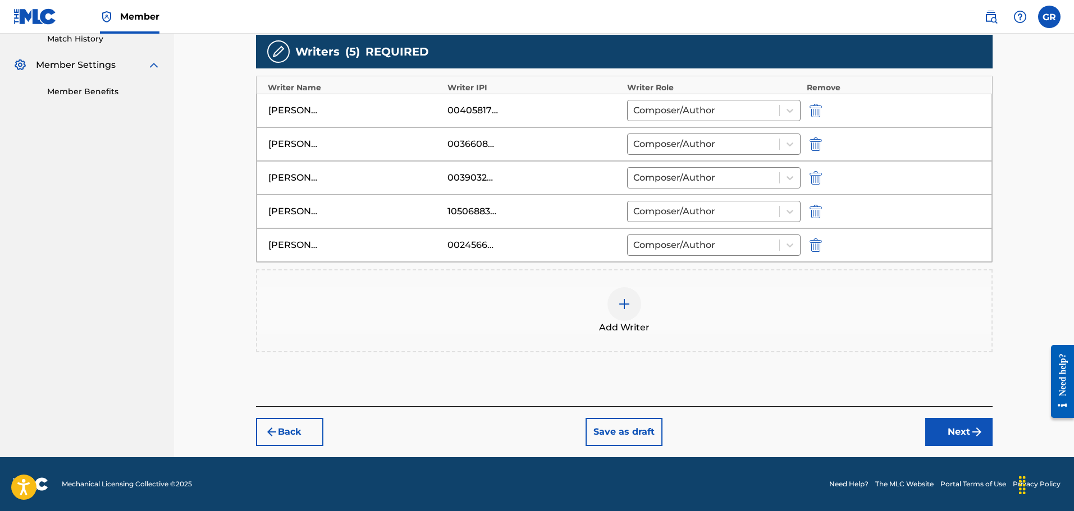
click at [965, 433] on button "Next" at bounding box center [958, 432] width 67 height 28
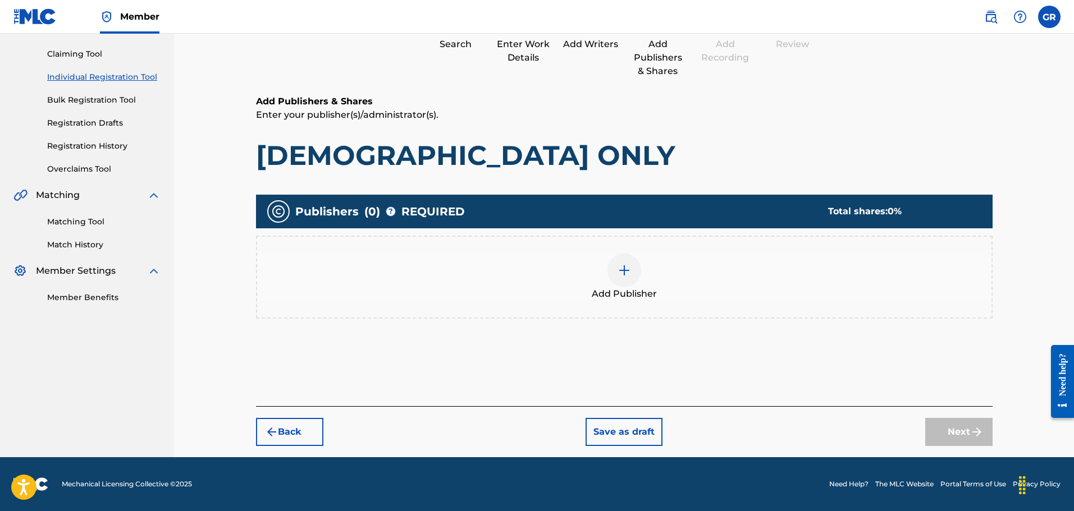
scroll to position [51, 0]
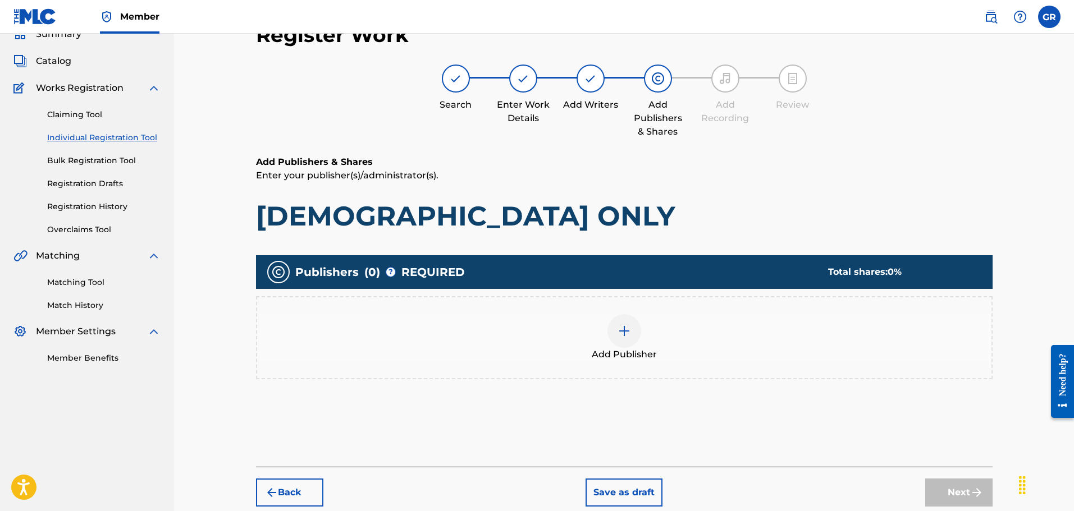
click at [626, 332] on img at bounding box center [623, 330] width 13 height 13
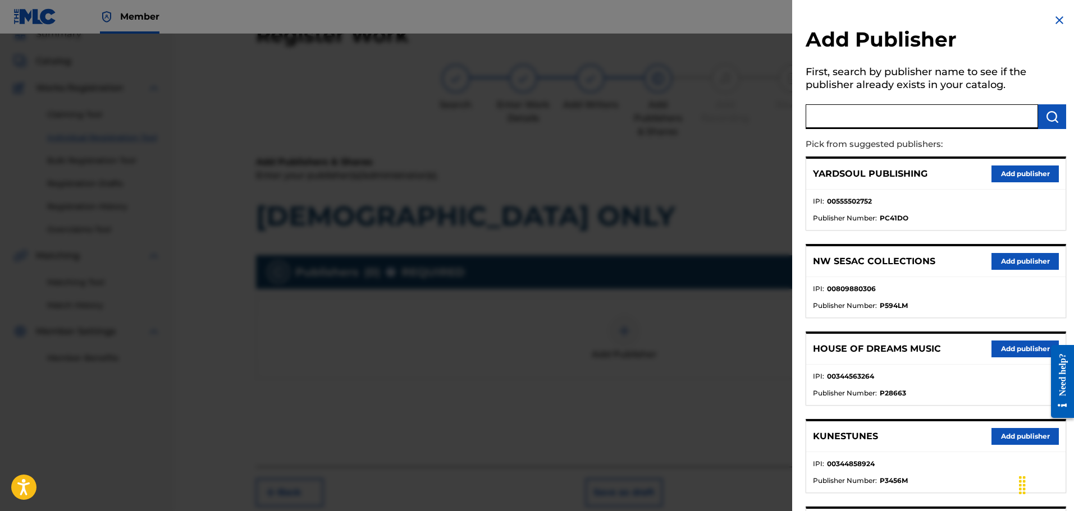
click at [891, 121] on input "text" at bounding box center [921, 116] width 232 height 25
type input "PAUL B"
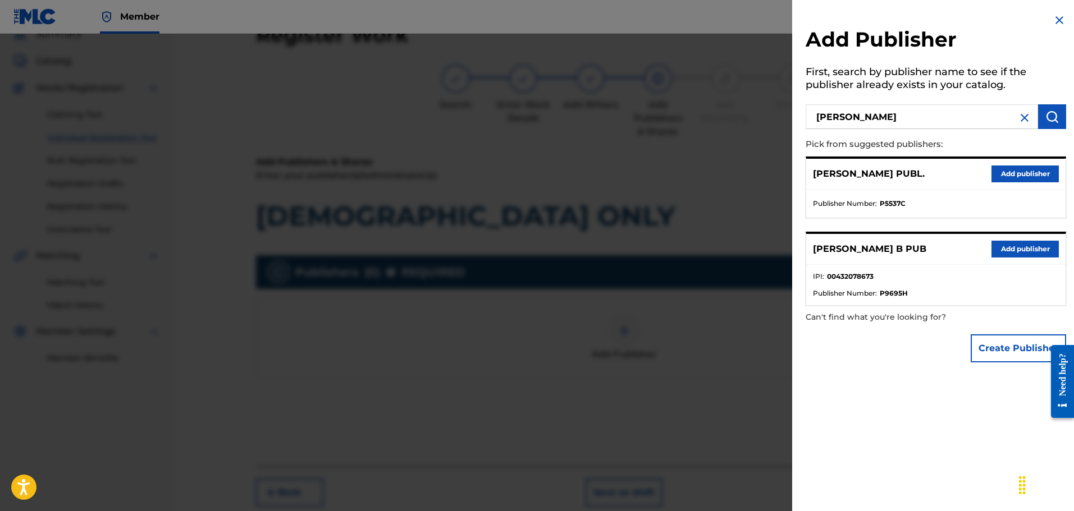
click at [1022, 246] on button "Add publisher" at bounding box center [1024, 249] width 67 height 17
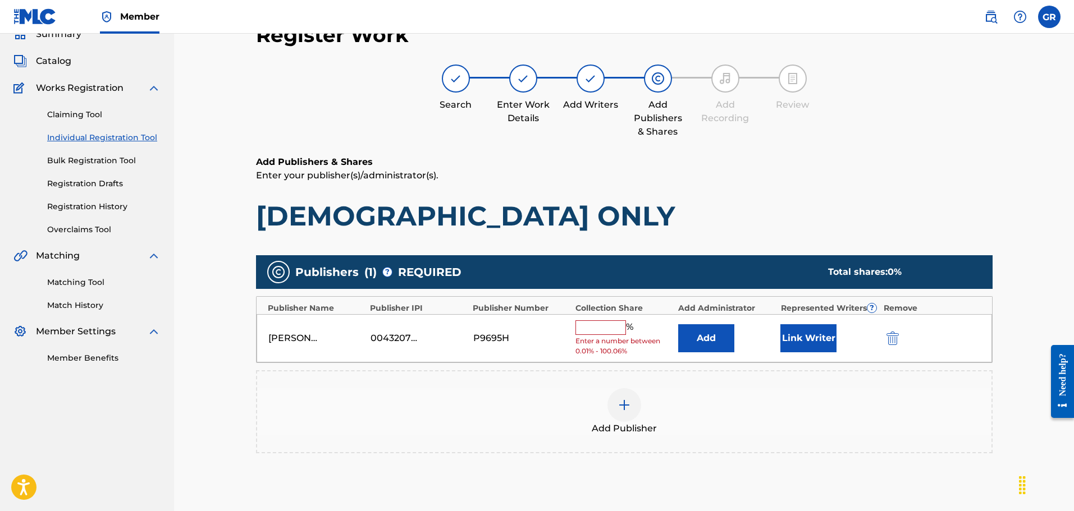
click at [708, 341] on button "Add" at bounding box center [706, 338] width 56 height 28
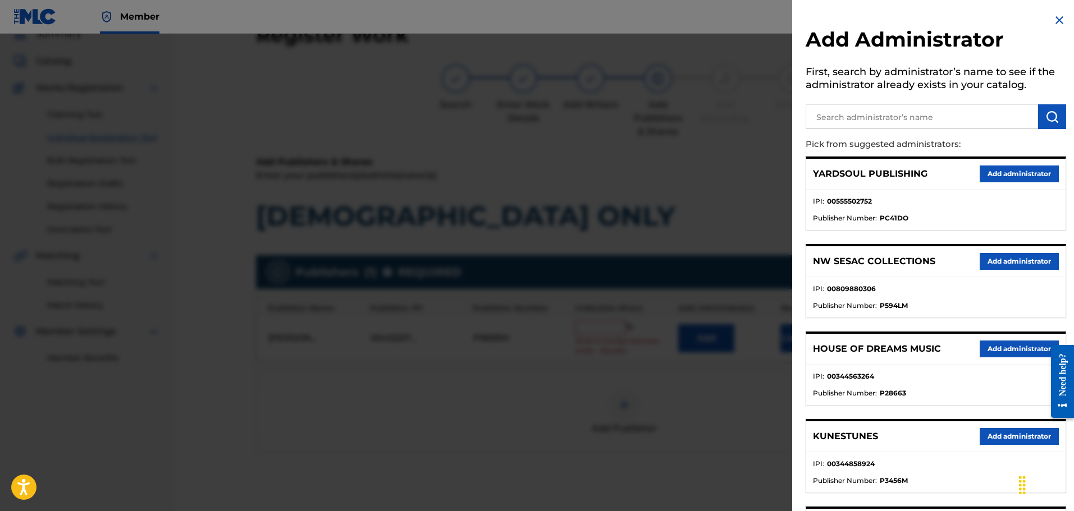
click at [852, 111] on input "text" at bounding box center [921, 116] width 232 height 25
type input "NW COLL"
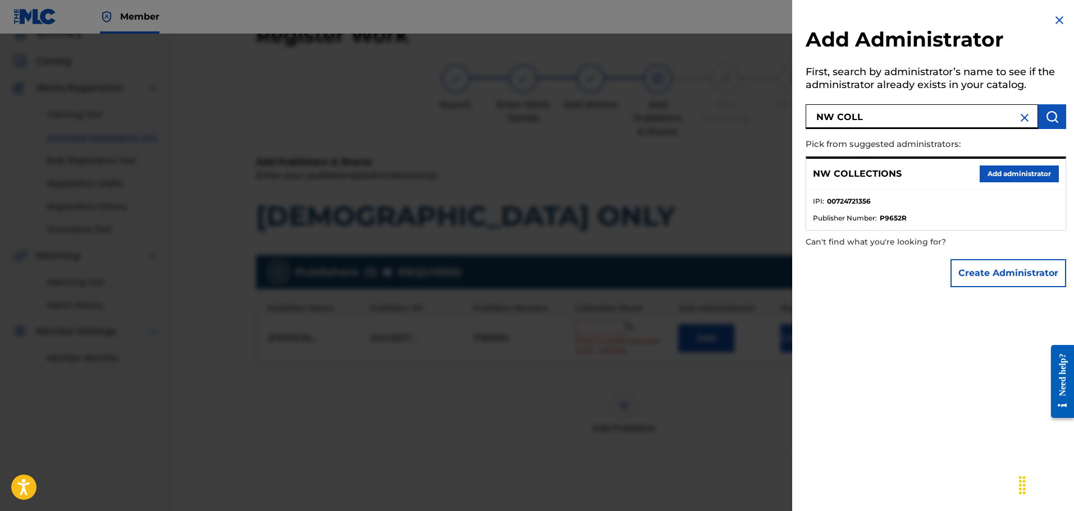
click at [1009, 177] on button "Add administrator" at bounding box center [1018, 174] width 79 height 17
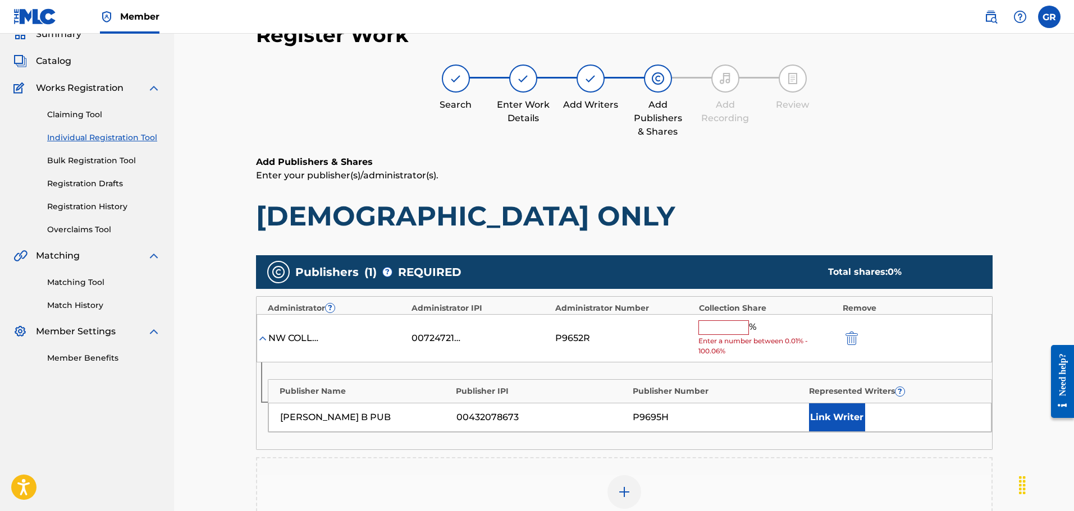
click at [717, 328] on input "text" at bounding box center [723, 328] width 51 height 15
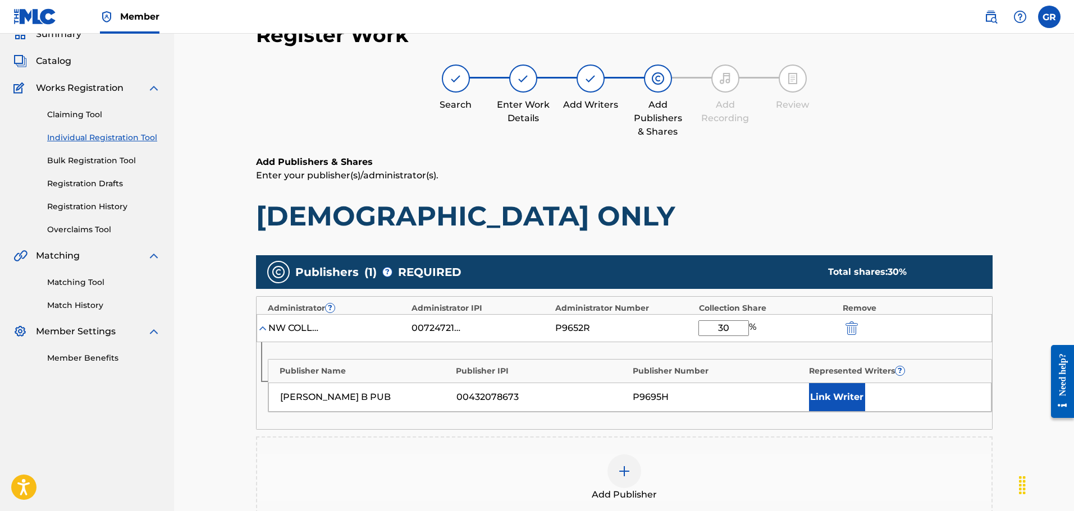
type input "30"
click at [848, 399] on button "Link Writer" at bounding box center [837, 397] width 56 height 28
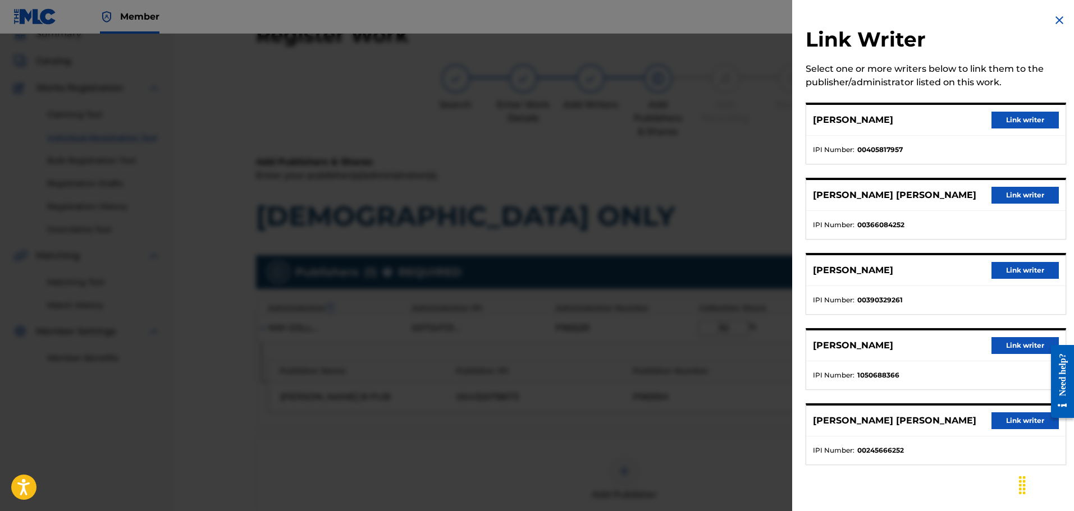
click at [1016, 118] on button "Link writer" at bounding box center [1024, 120] width 67 height 17
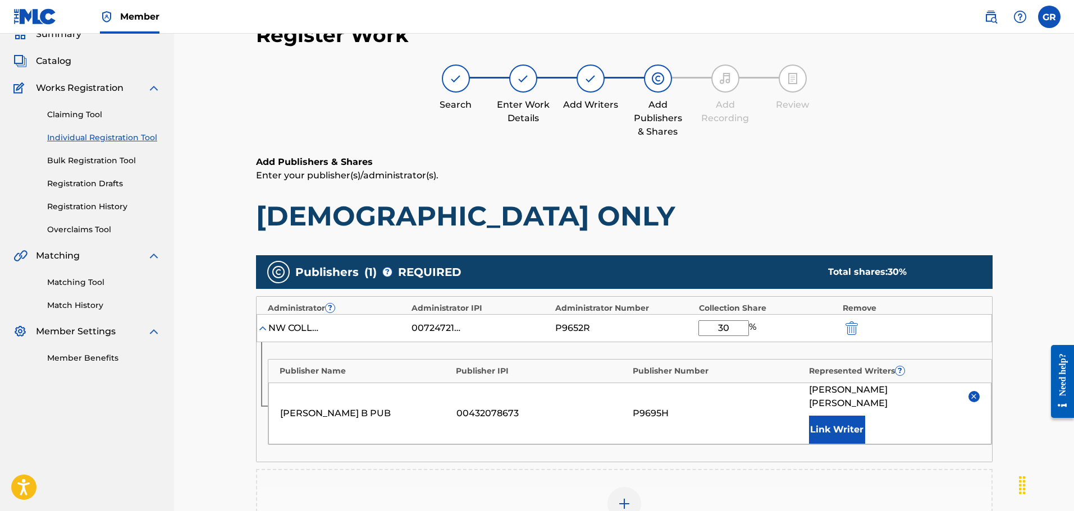
click at [623, 487] on div at bounding box center [624, 504] width 34 height 34
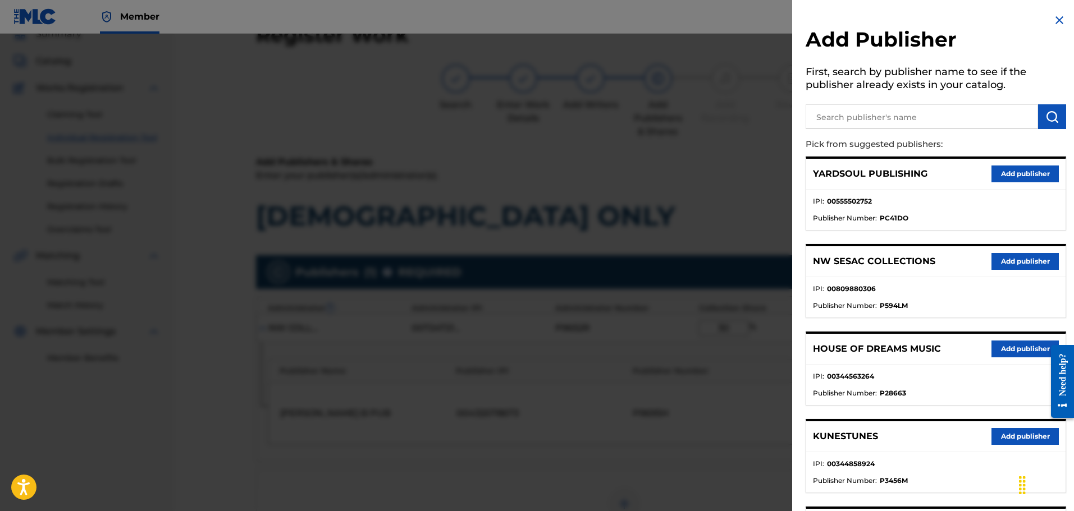
click at [853, 121] on input "text" at bounding box center [921, 116] width 232 height 25
type input "JACK"
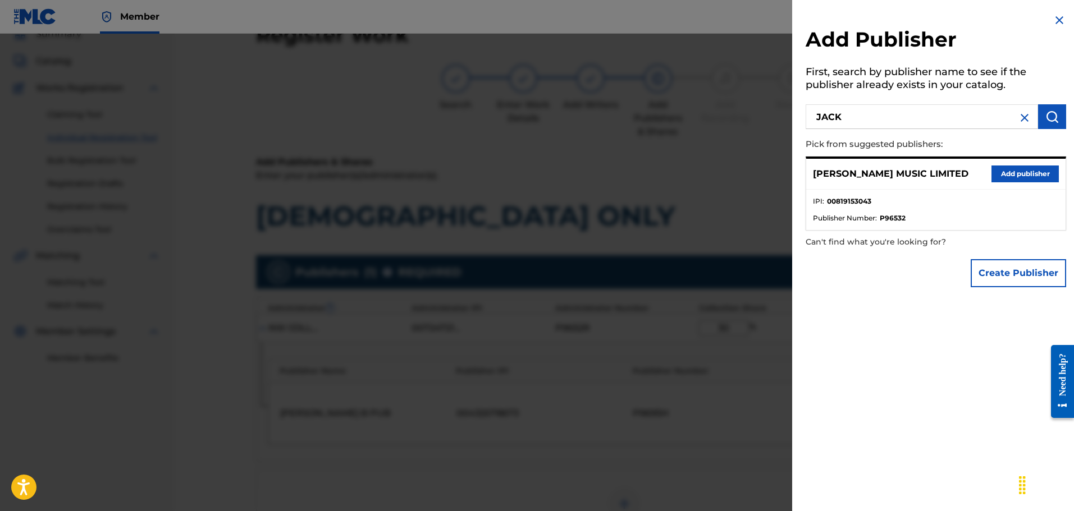
click at [1023, 172] on button "Add publisher" at bounding box center [1024, 174] width 67 height 17
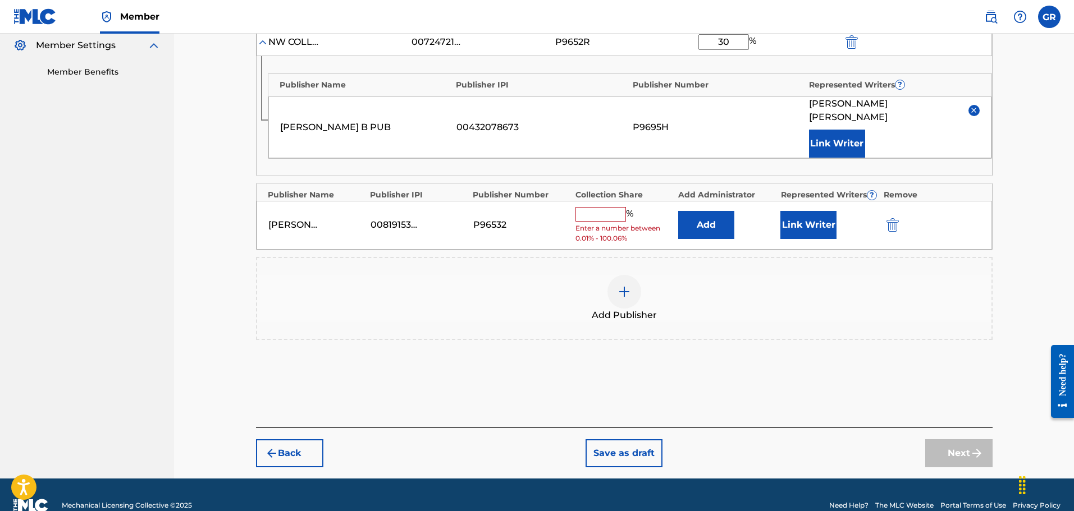
scroll to position [345, 0]
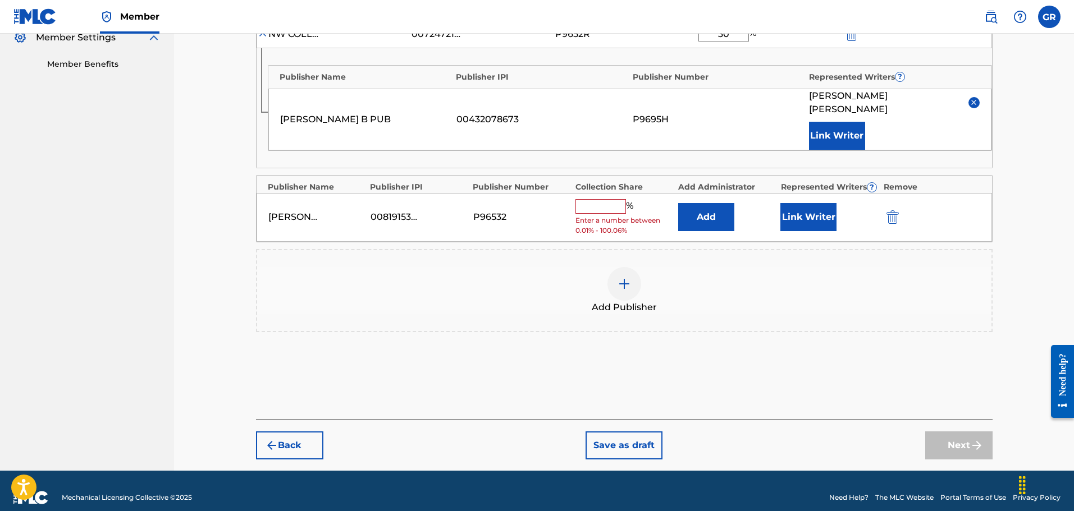
click at [713, 206] on button "Add" at bounding box center [706, 217] width 56 height 28
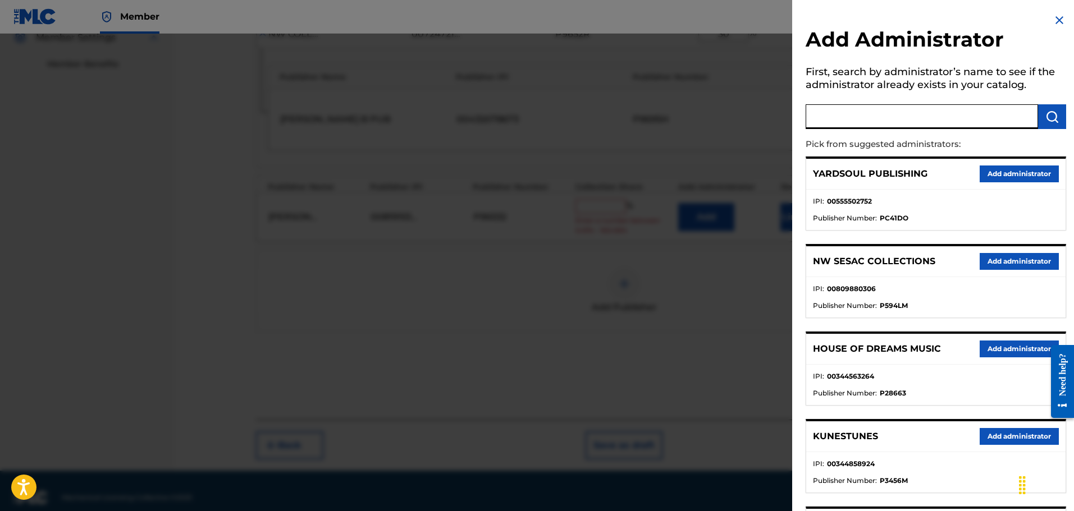
click at [855, 104] on input "text" at bounding box center [921, 116] width 232 height 25
type input "NW COLL"
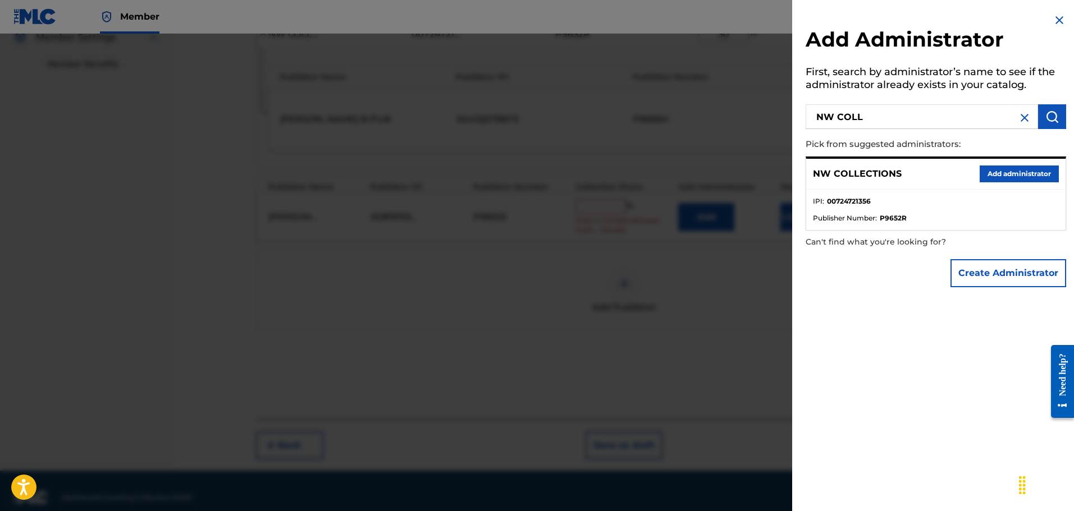
click at [1013, 172] on button "Add administrator" at bounding box center [1018, 174] width 79 height 17
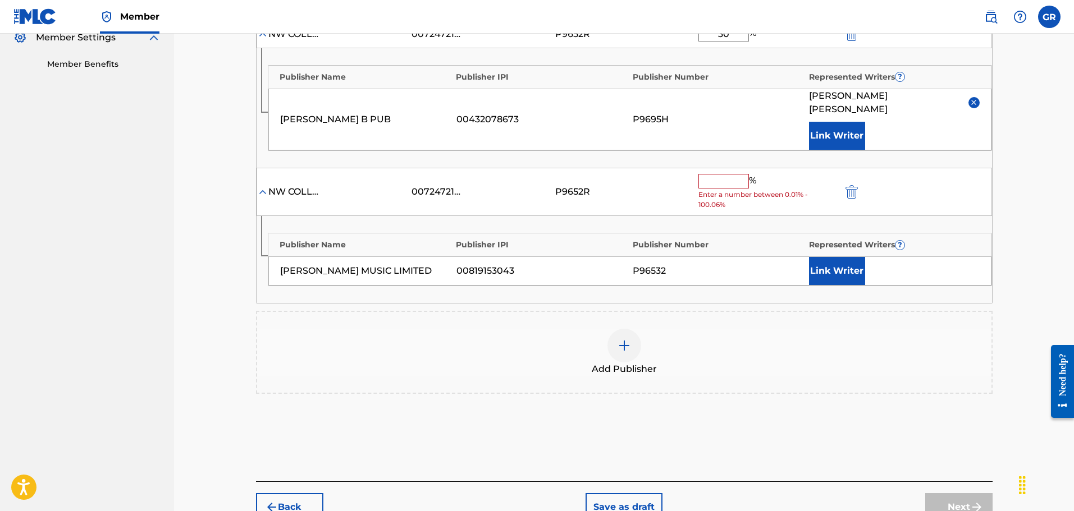
click at [713, 174] on input "text" at bounding box center [723, 181] width 51 height 15
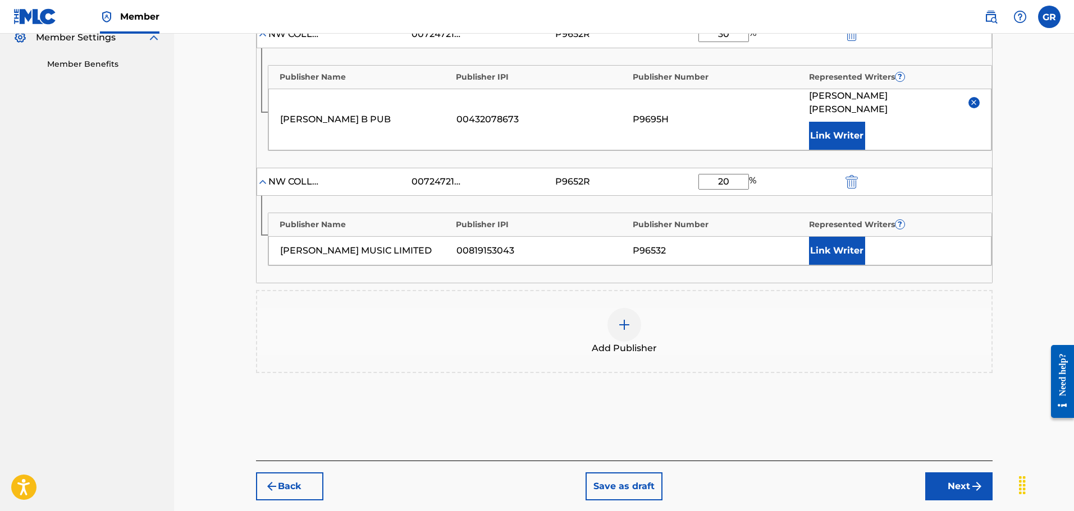
type input "20"
click at [818, 242] on button "Link Writer" at bounding box center [837, 251] width 56 height 28
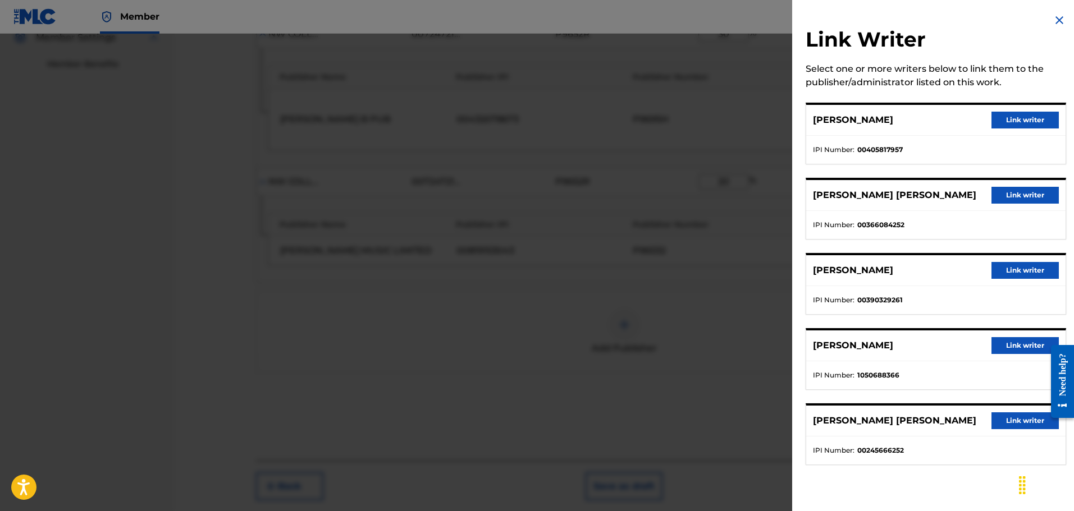
click at [1018, 192] on button "Link writer" at bounding box center [1024, 195] width 67 height 17
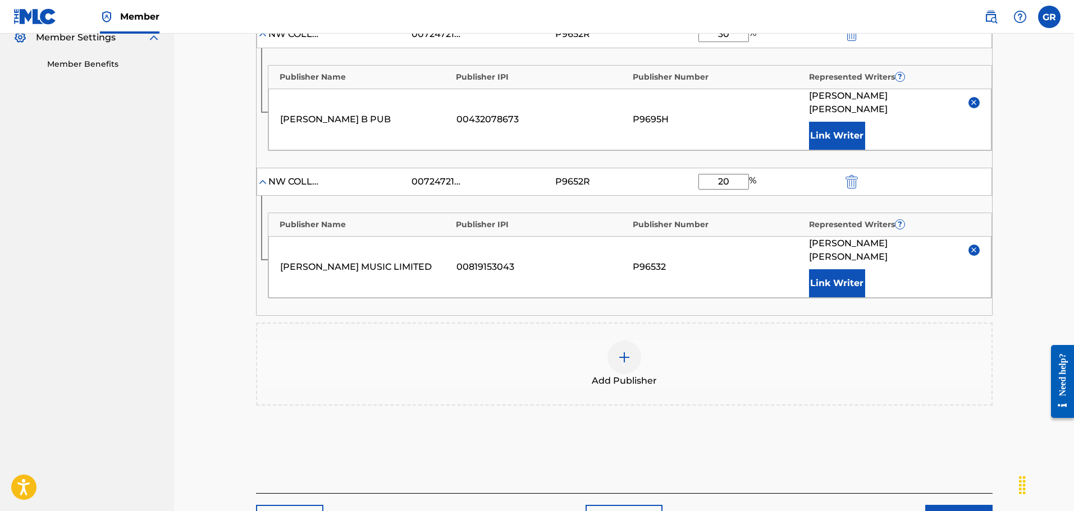
click at [956, 505] on button "Next" at bounding box center [958, 519] width 67 height 28
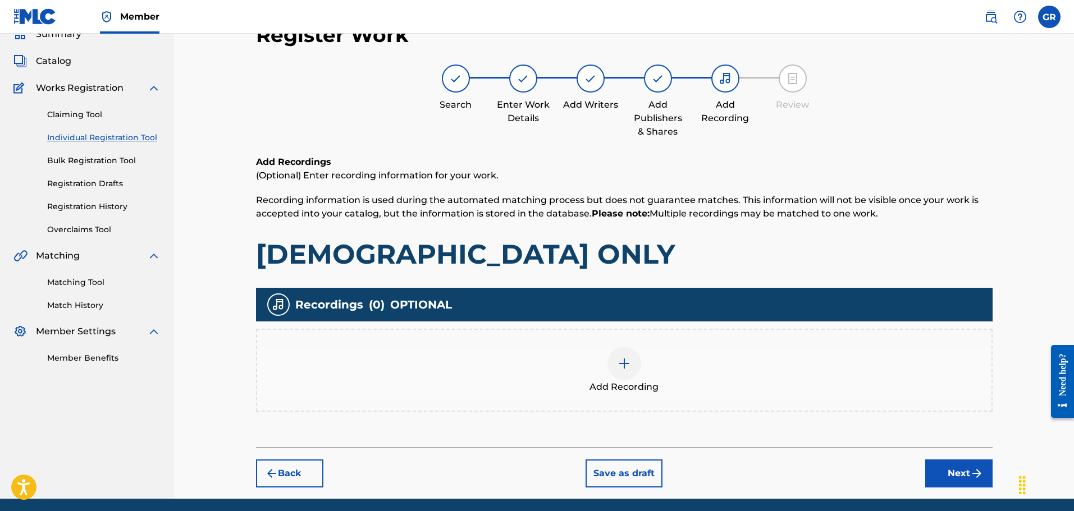
scroll to position [92, 0]
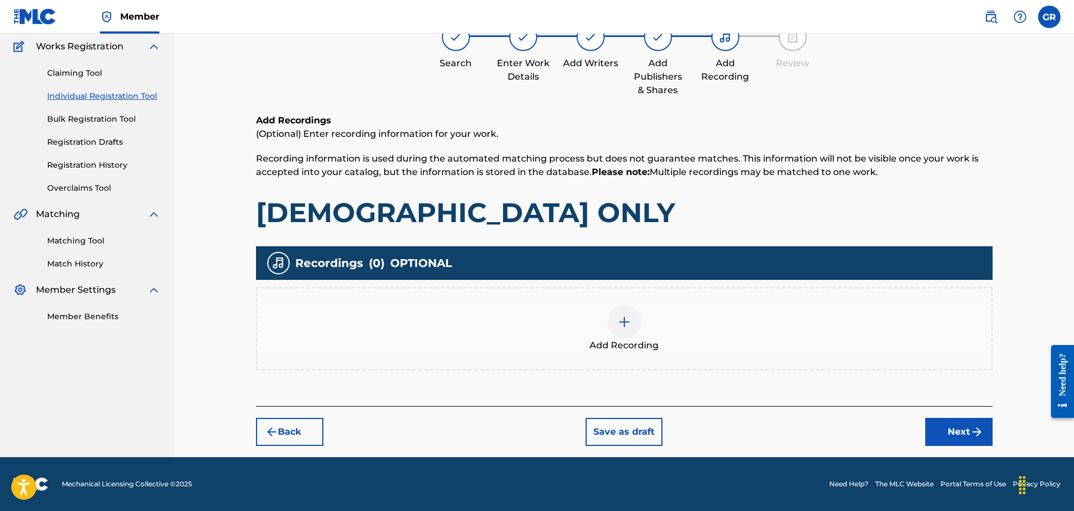
click at [624, 320] on img at bounding box center [623, 321] width 13 height 13
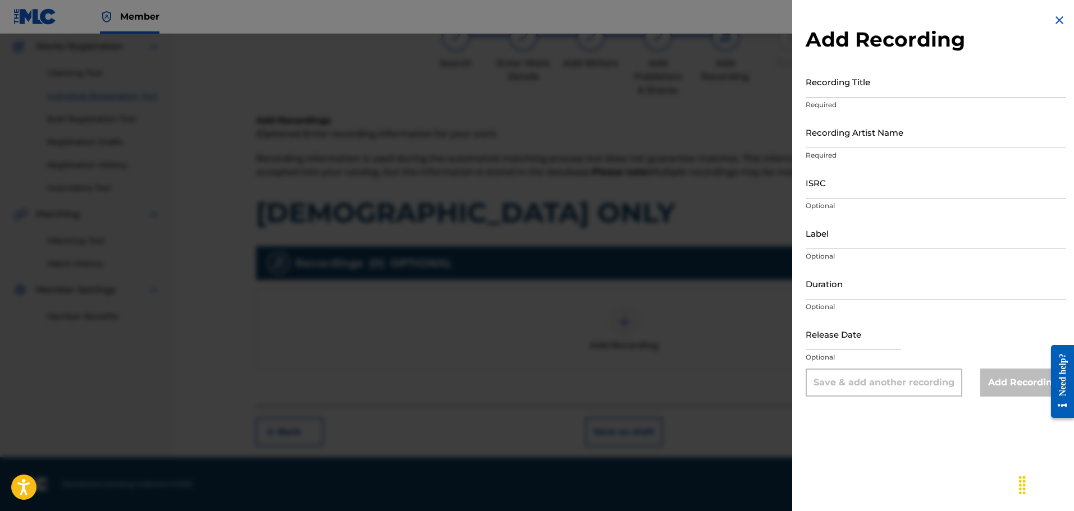
click at [832, 90] on input "Recording Title" at bounding box center [935, 82] width 260 height 32
paste input "GOD ONLY"
type input "GOD ONLY"
click at [830, 186] on input "ISRC" at bounding box center [935, 183] width 260 height 32
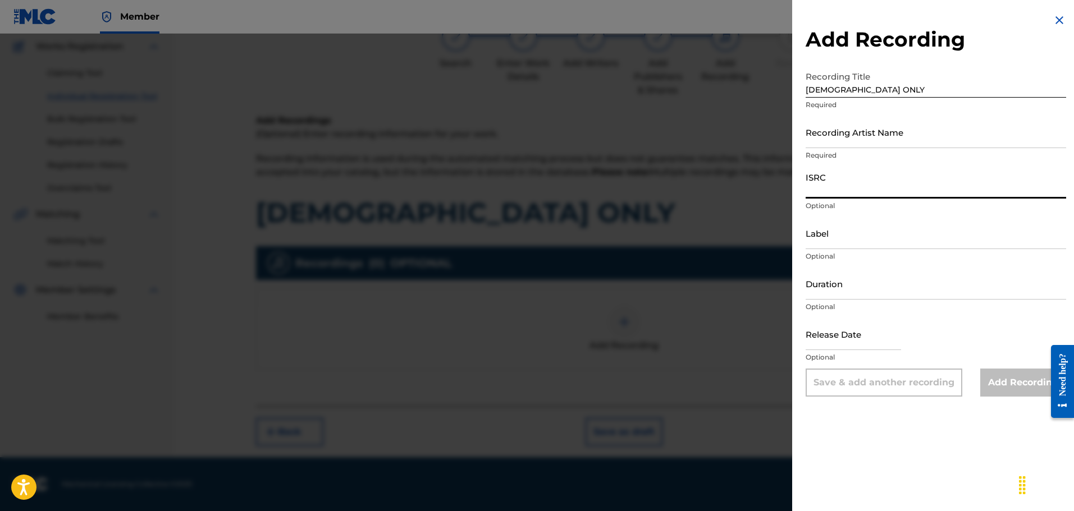
paste input "JMA271602023"
type input "JMA271602023"
click at [821, 135] on input "Recording Artist Name" at bounding box center [935, 132] width 260 height 32
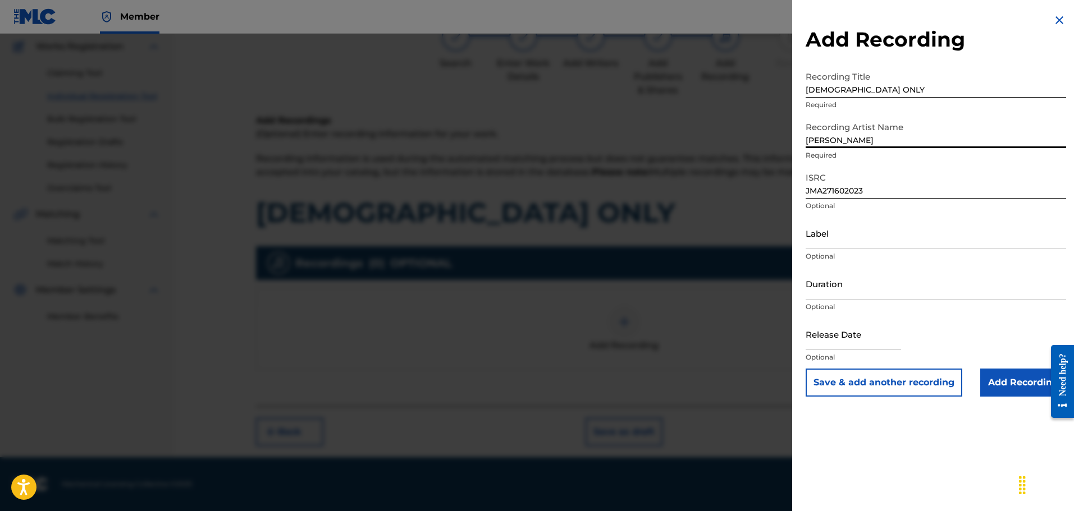
type input "[PERSON_NAME]"
click at [1005, 383] on input "Add Recording" at bounding box center [1023, 383] width 86 height 28
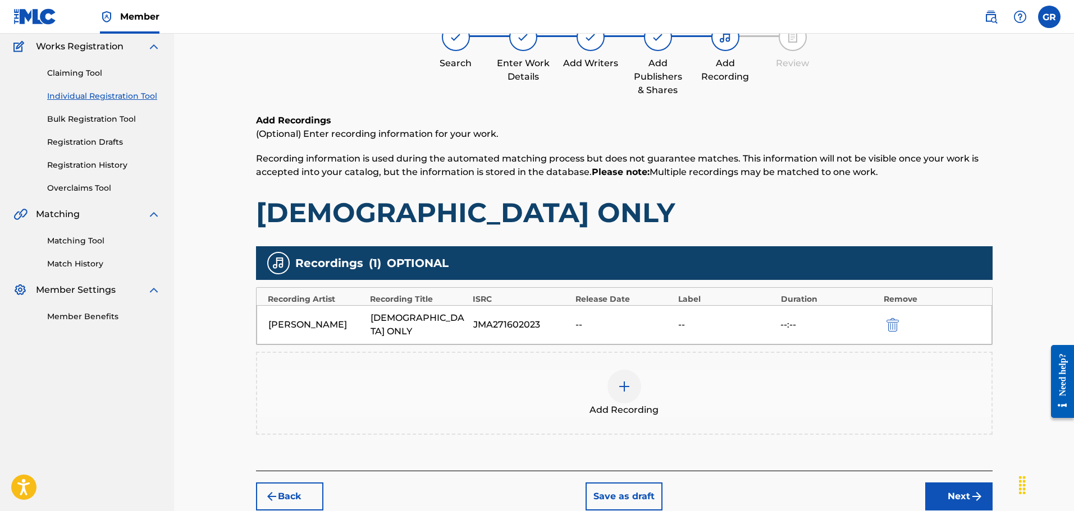
click at [944, 483] on button "Next" at bounding box center [958, 497] width 67 height 28
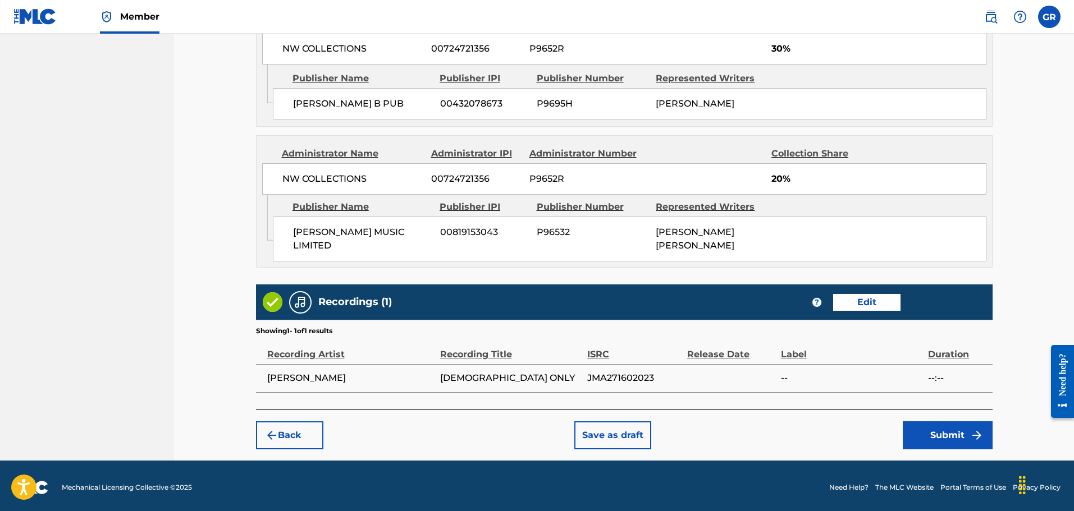
scroll to position [720, 0]
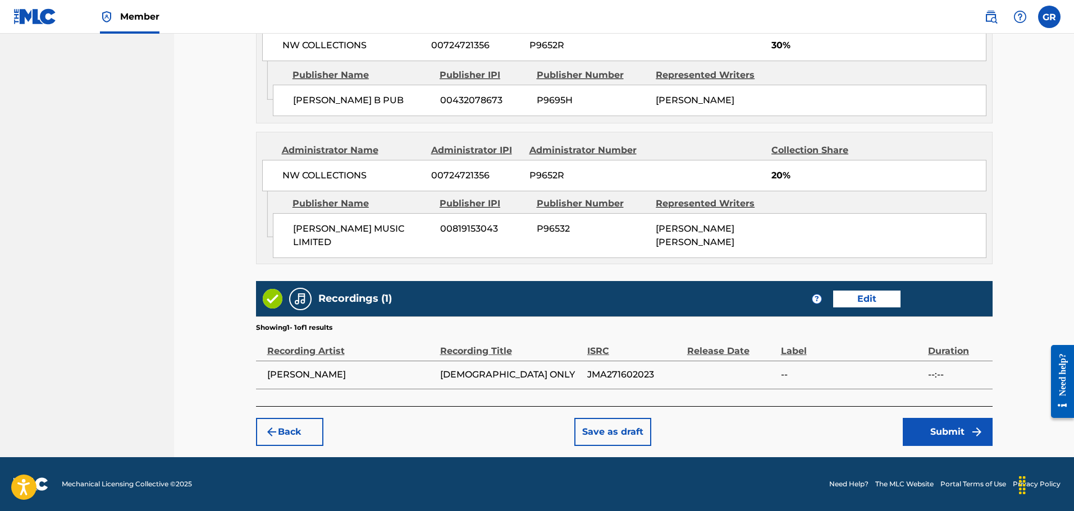
click at [939, 427] on button "Submit" at bounding box center [948, 432] width 90 height 28
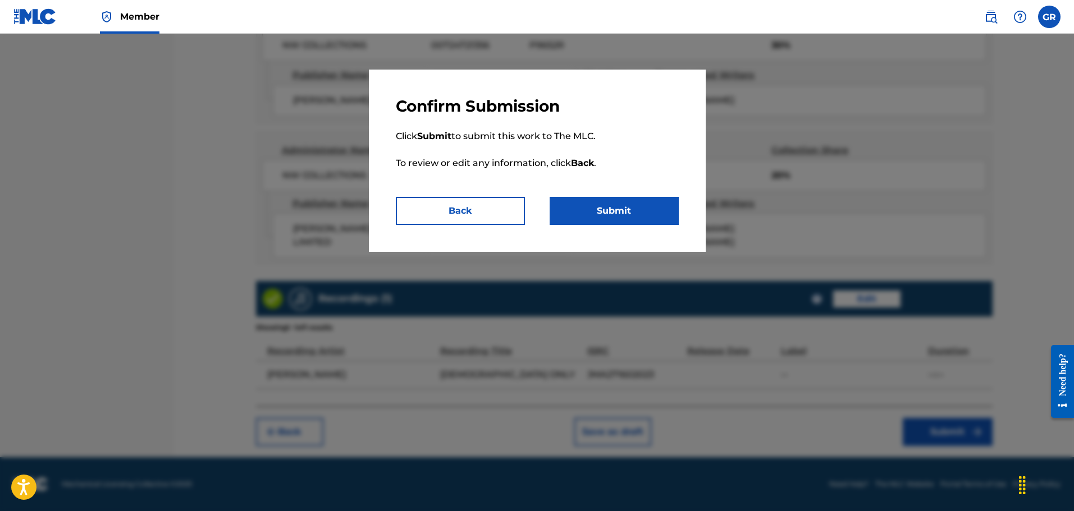
click at [634, 208] on button "Submit" at bounding box center [614, 211] width 129 height 28
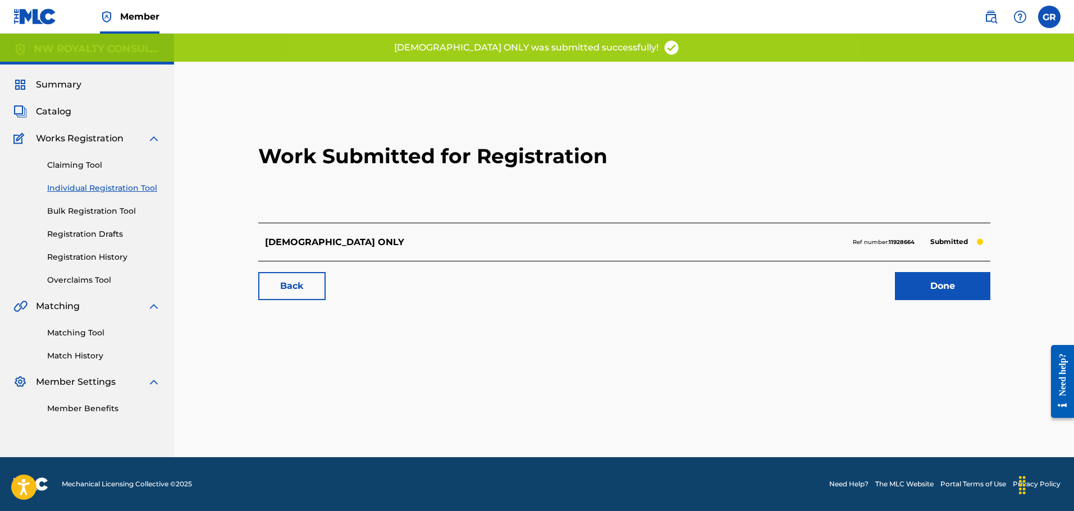
click at [925, 282] on link "Done" at bounding box center [942, 286] width 95 height 28
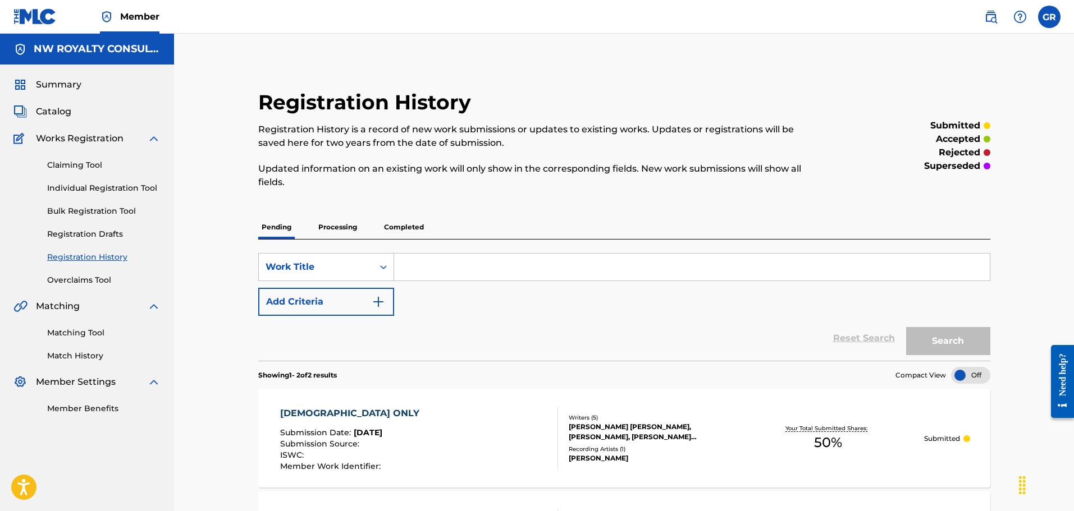
click at [87, 332] on link "Matching Tool" at bounding box center [103, 333] width 113 height 12
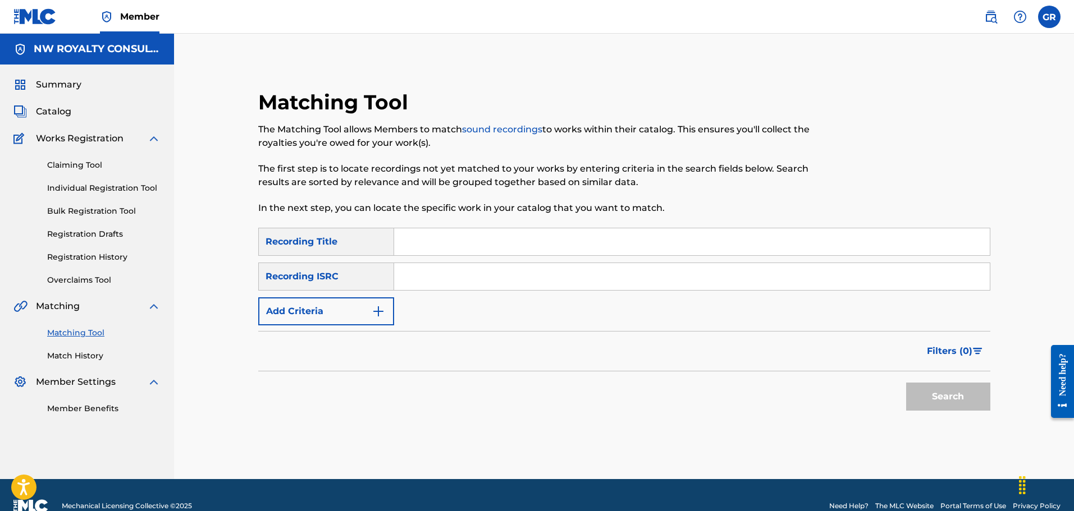
paste input "JMF782300003"
type input "JMF782300003"
click at [936, 391] on button "Search" at bounding box center [948, 397] width 84 height 28
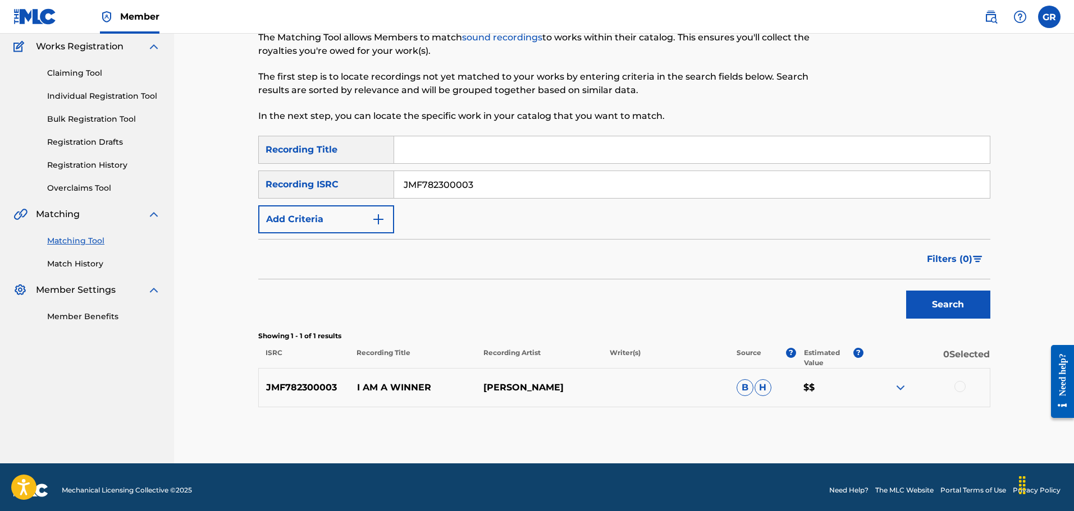
scroll to position [98, 0]
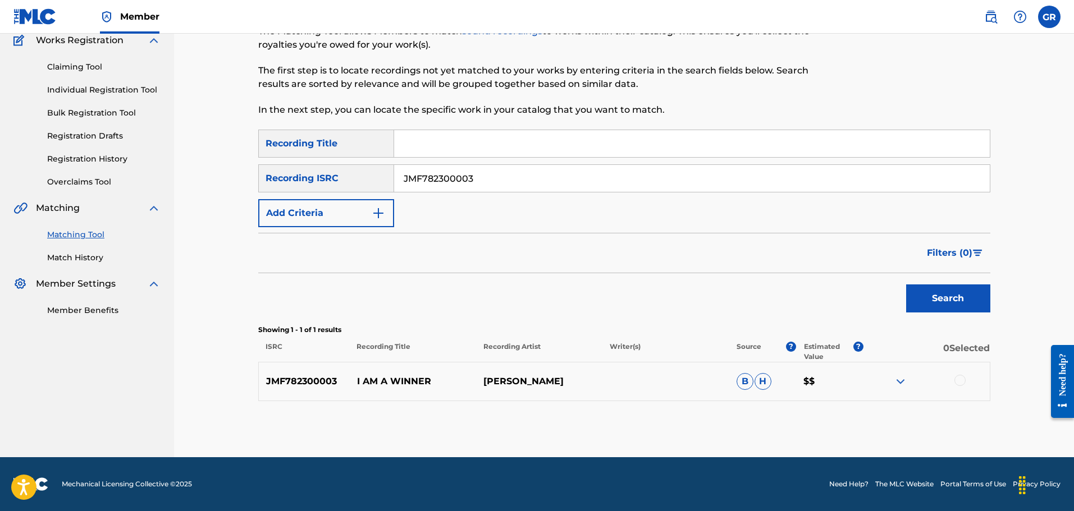
click at [83, 90] on link "Individual Registration Tool" at bounding box center [103, 90] width 113 height 12
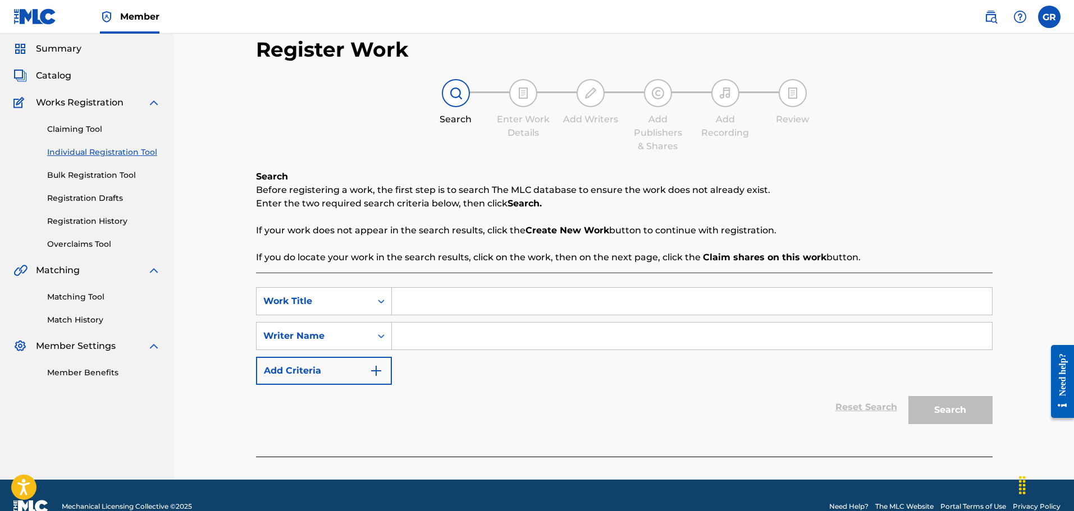
scroll to position [58, 0]
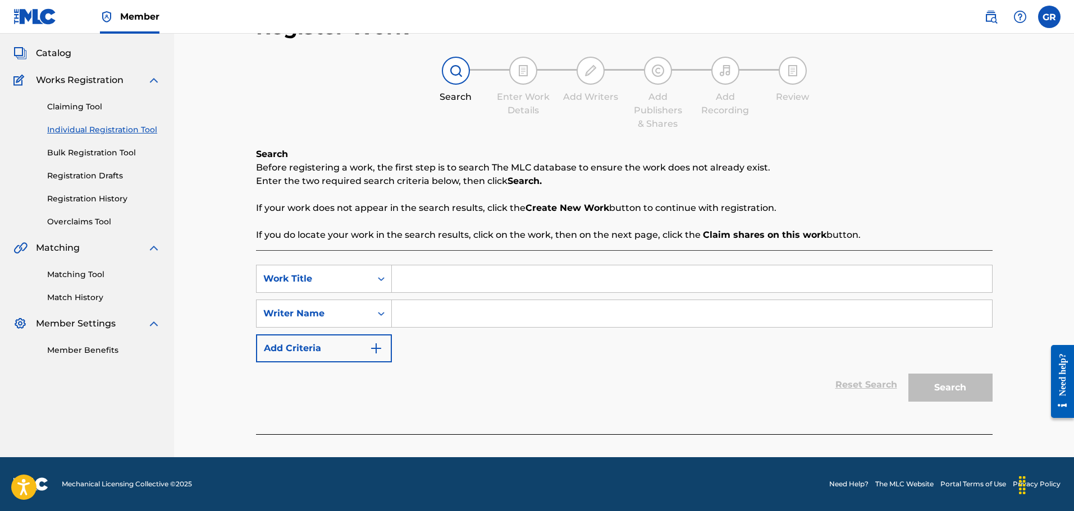
click at [418, 279] on input "Search Form" at bounding box center [692, 278] width 600 height 27
paste input "I AM A WINNER"
type input "I AM A WINNER"
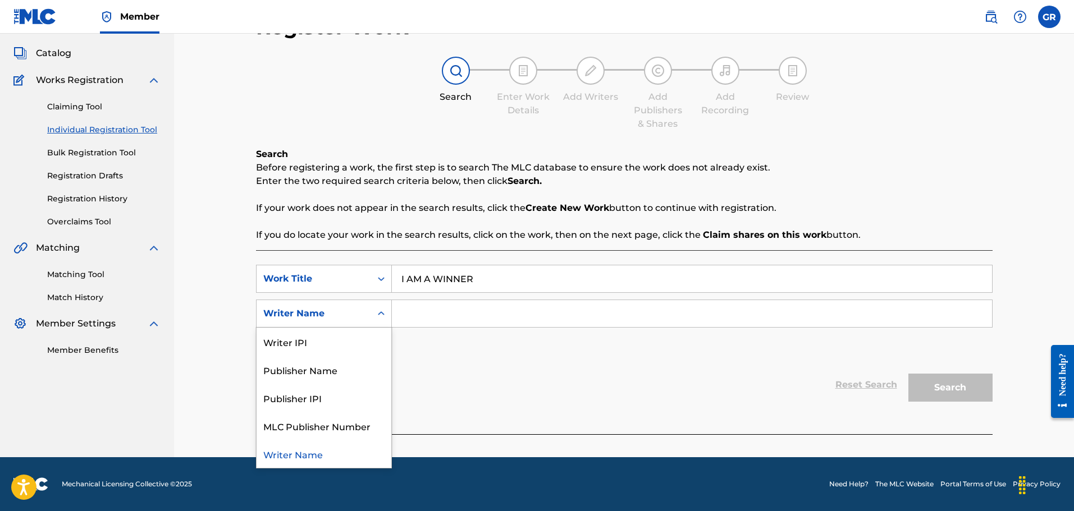
click at [375, 312] on div "Search Form" at bounding box center [381, 314] width 20 height 20
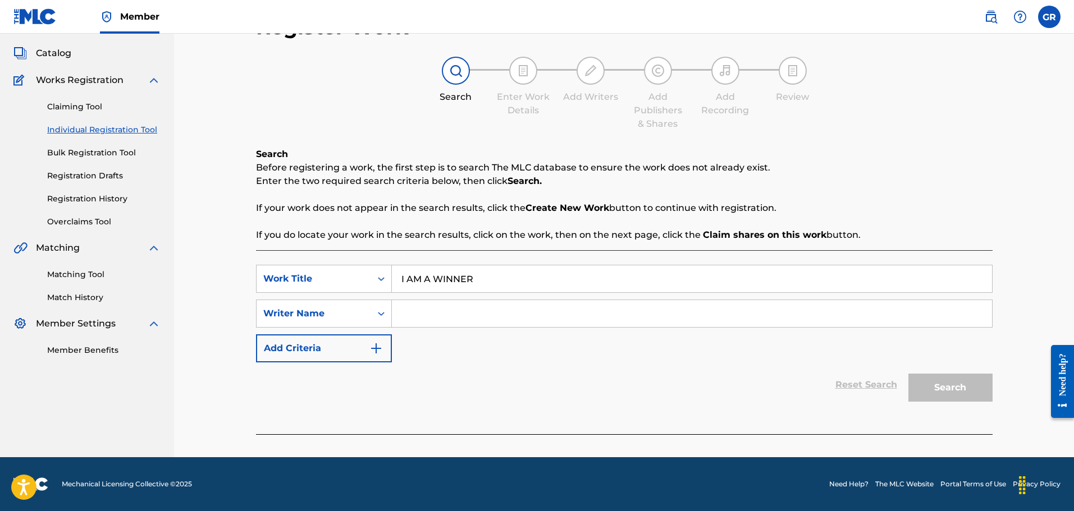
click at [426, 316] on input "Search Form" at bounding box center [692, 313] width 600 height 27
paste input "WILLIAM GEORGE BARCLAY"
type input "WILLIAM GEORGE BARCLAY"
click at [932, 383] on button "Search" at bounding box center [950, 388] width 84 height 28
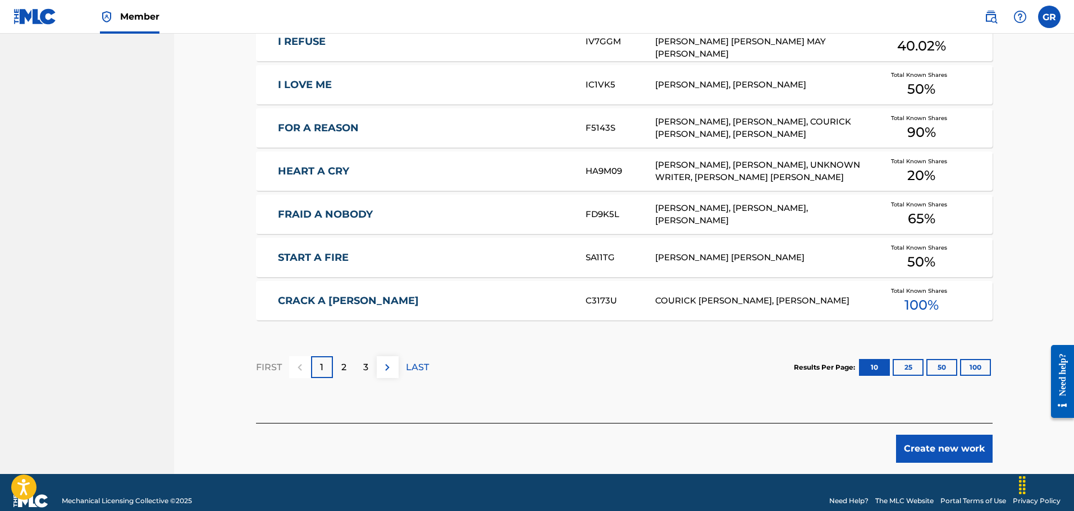
scroll to position [660, 0]
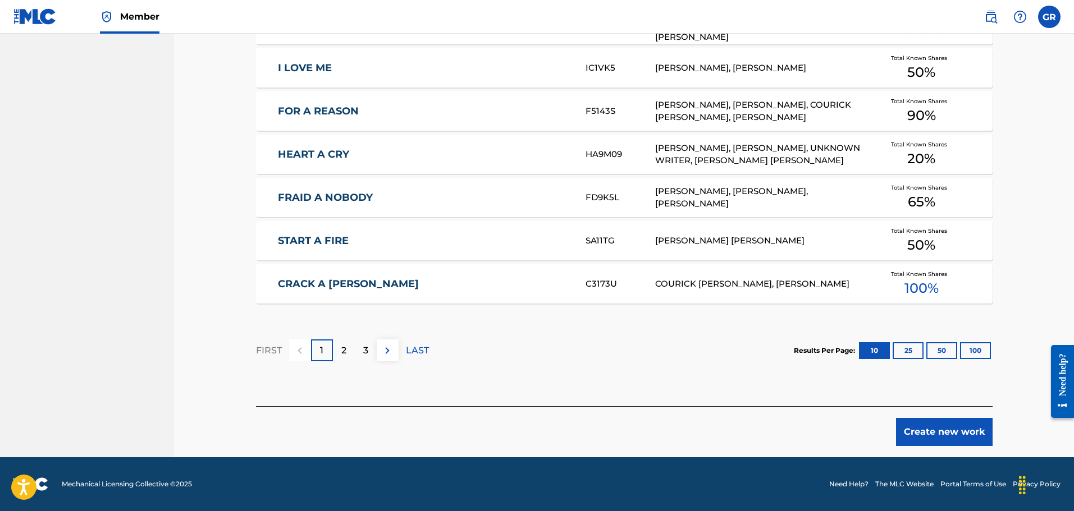
click at [951, 432] on button "Create new work" at bounding box center [944, 432] width 97 height 28
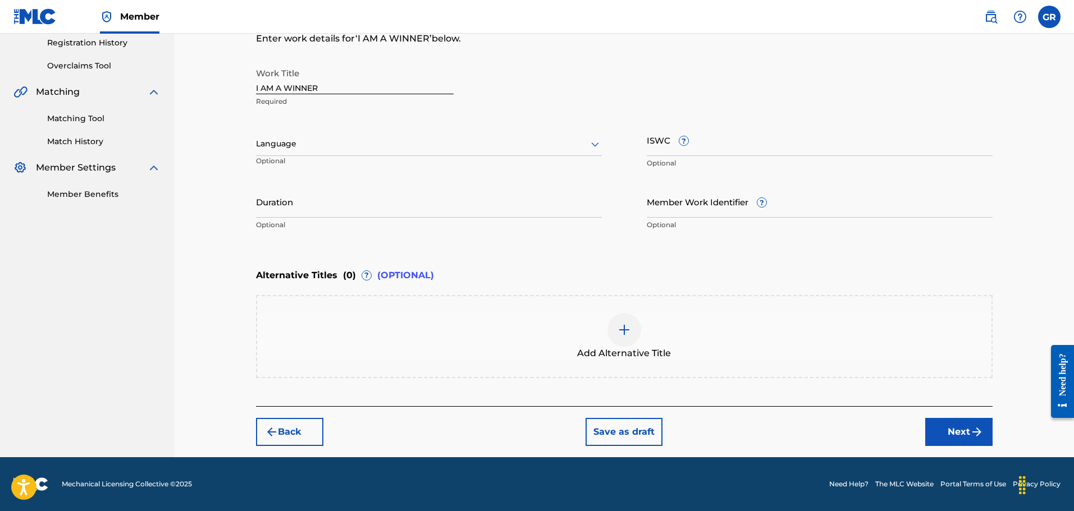
click at [962, 437] on button "Next" at bounding box center [958, 432] width 67 height 28
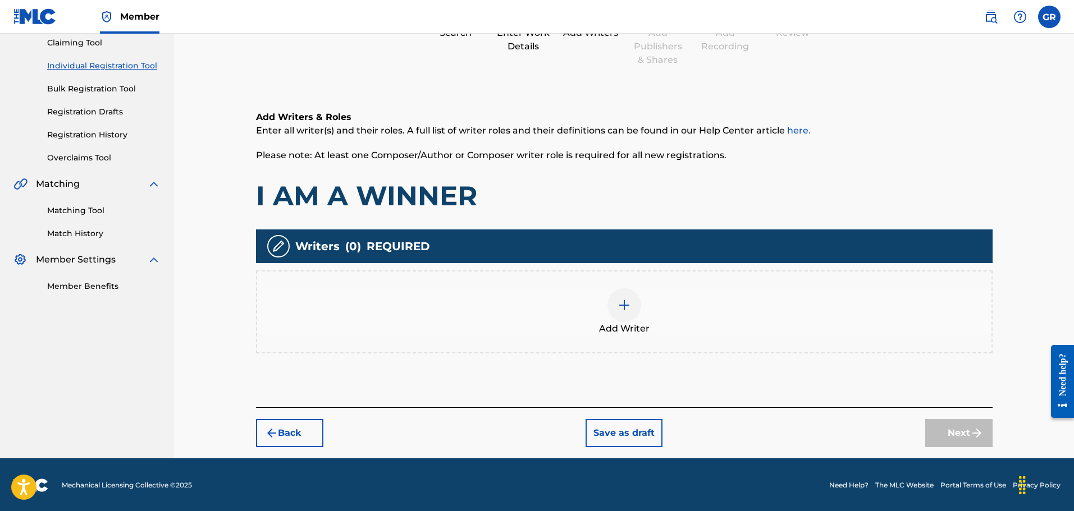
scroll to position [123, 0]
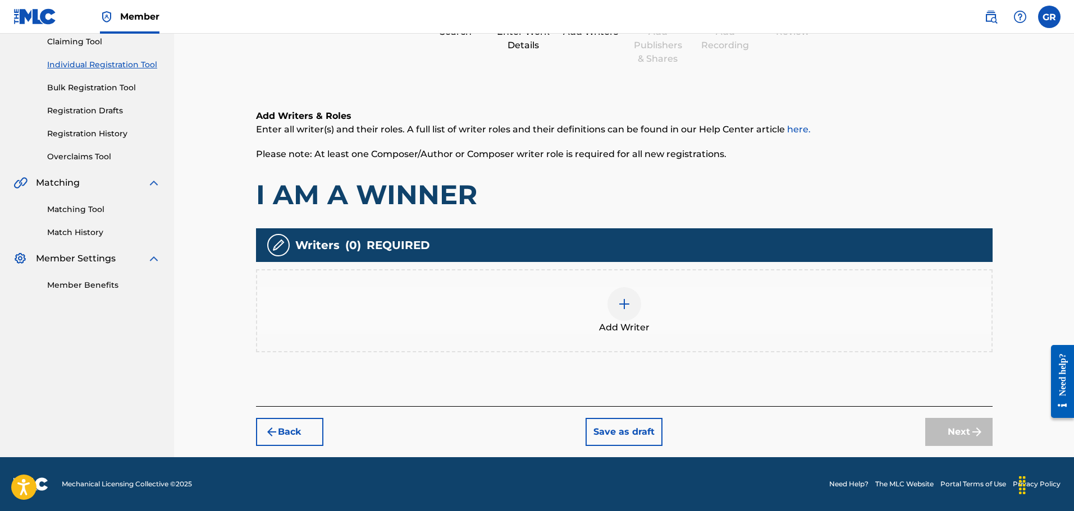
click at [628, 302] on img at bounding box center [623, 303] width 13 height 13
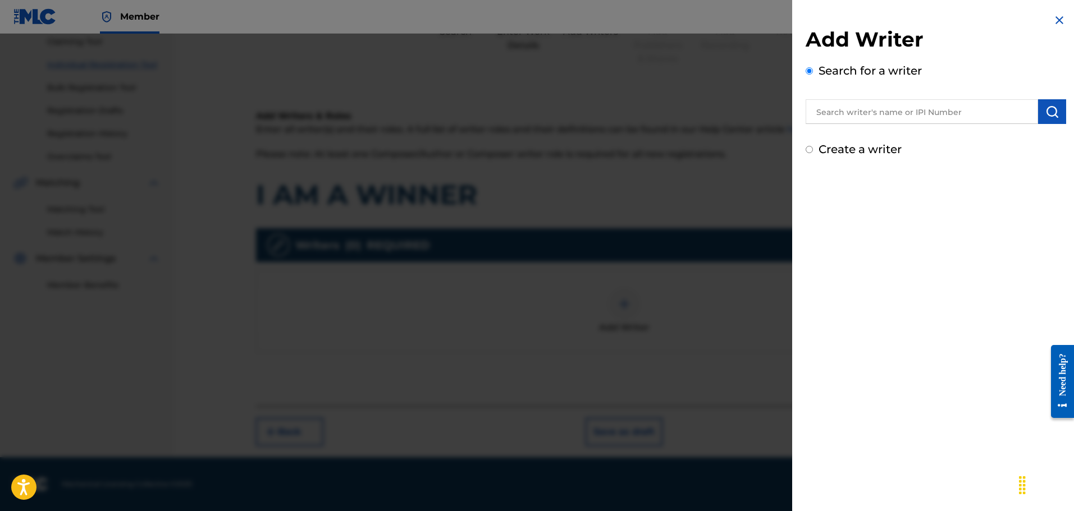
click at [843, 108] on input "text" at bounding box center [921, 111] width 232 height 25
paste input "WILLIAM GEORGE BARCLAY"
type input "WILLIAM GEORGE BARCLAY"
click at [1054, 112] on img "submit" at bounding box center [1051, 111] width 13 height 13
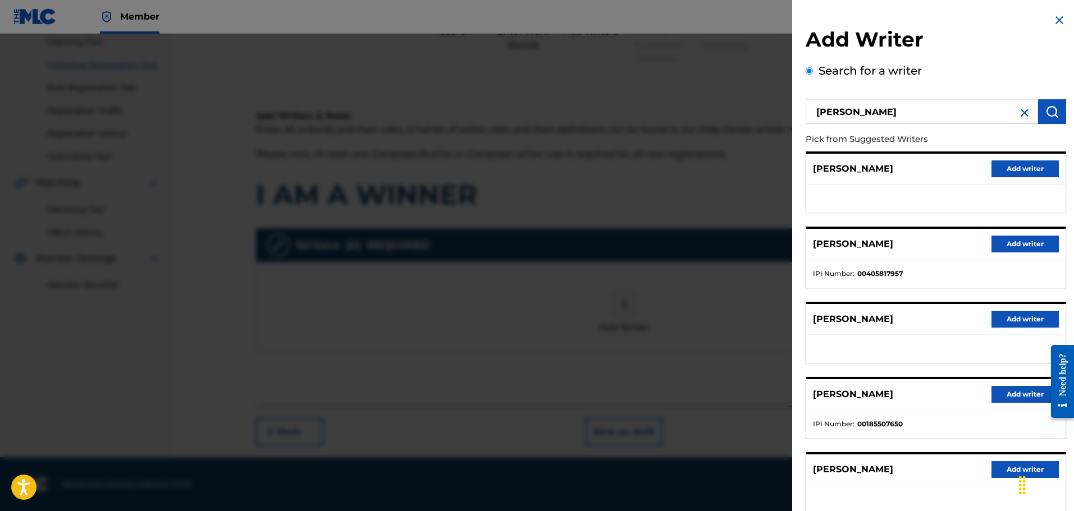
click at [1014, 242] on button "Add writer" at bounding box center [1024, 244] width 67 height 17
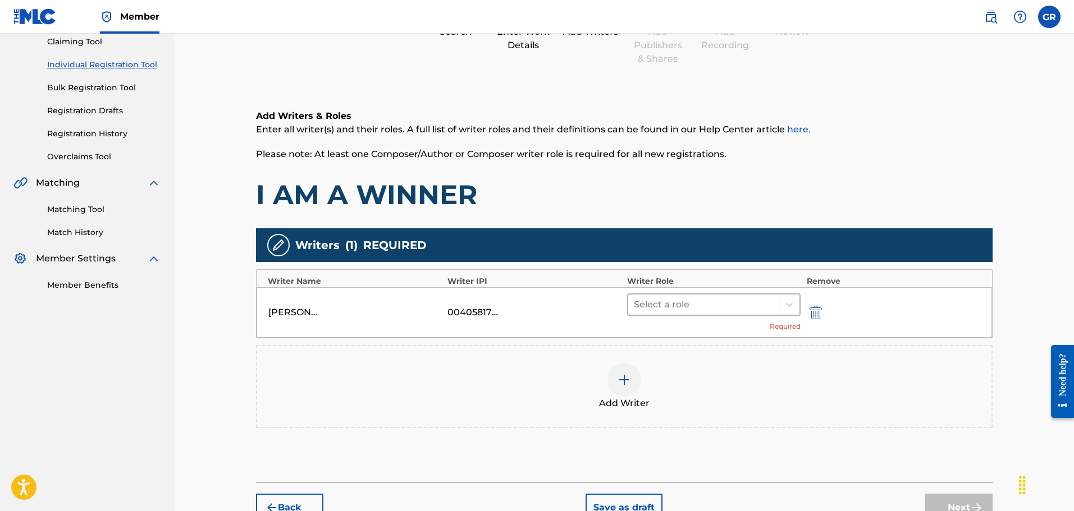
click at [777, 302] on div "Select a role" at bounding box center [703, 305] width 151 height 20
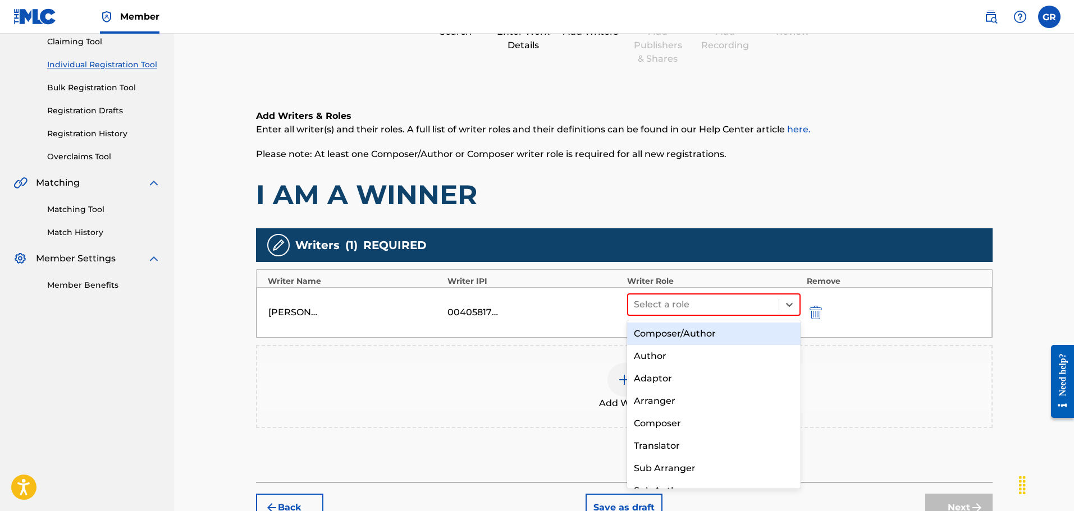
click at [713, 335] on div "Composer/Author" at bounding box center [714, 334] width 174 height 22
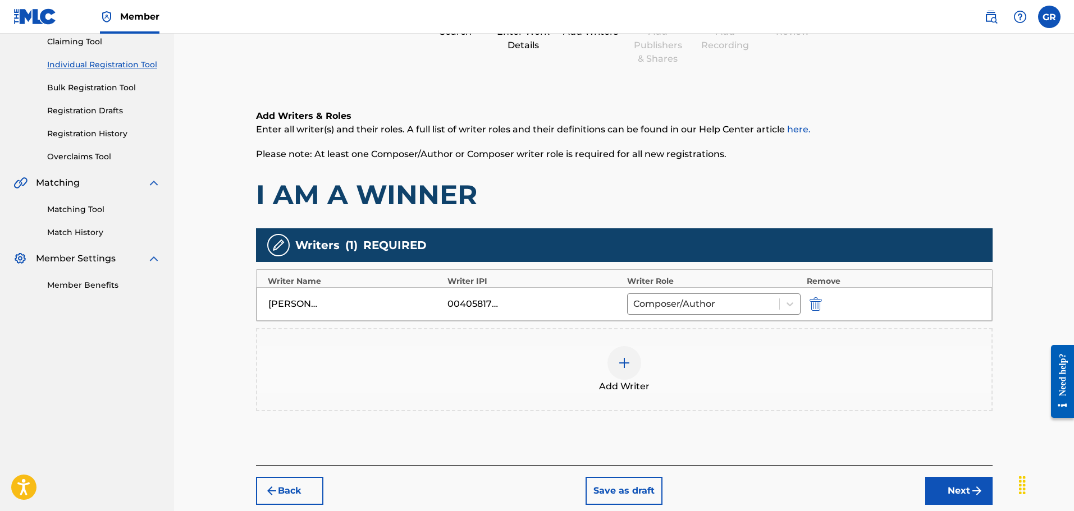
click at [622, 359] on img at bounding box center [623, 362] width 13 height 13
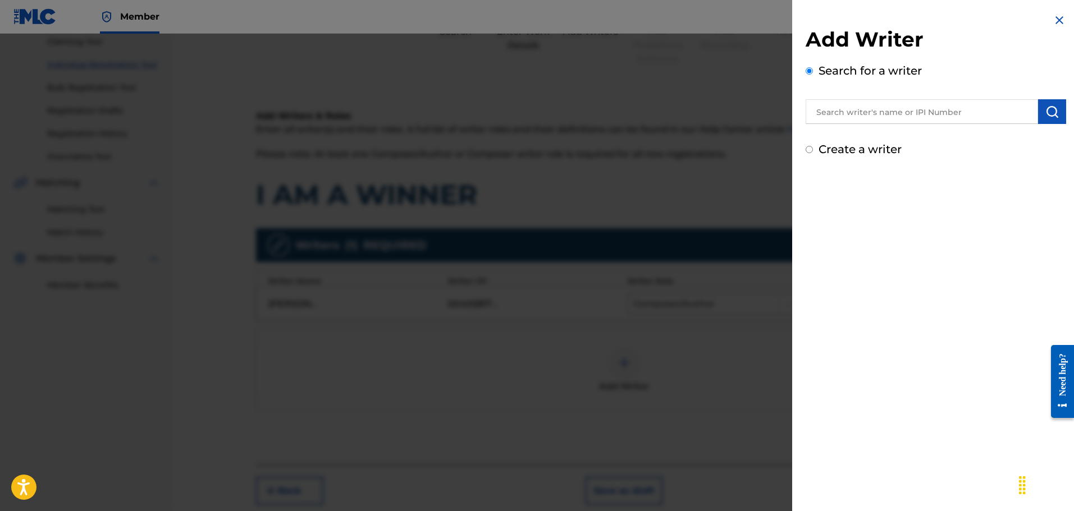
click at [851, 112] on input "text" at bounding box center [921, 111] width 232 height 25
paste input "MARK ANTHONY REID"
type input "MARK ANTHONY REID"
click at [1052, 109] on img "submit" at bounding box center [1051, 111] width 13 height 13
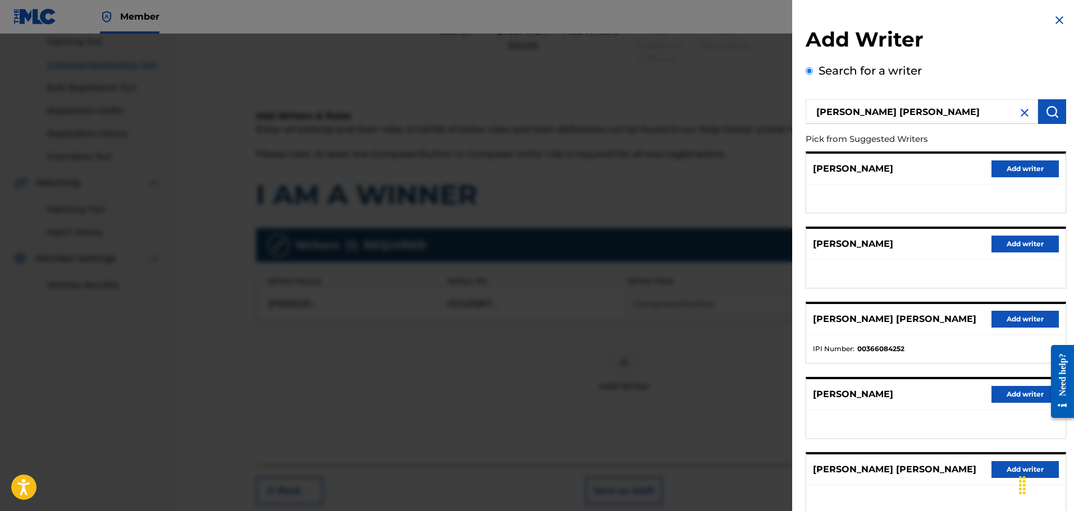
click at [1020, 318] on button "Add writer" at bounding box center [1024, 319] width 67 height 17
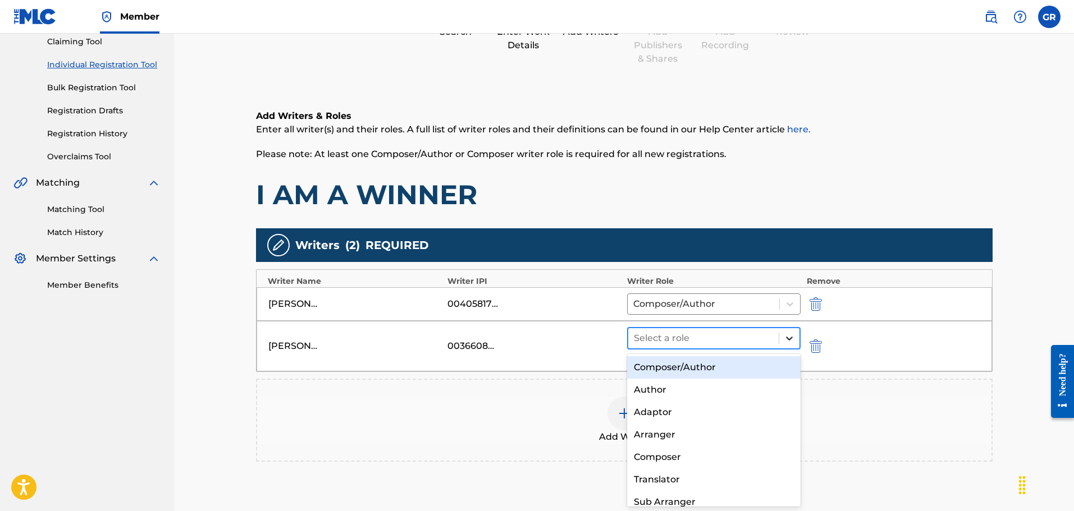
click at [794, 338] on icon at bounding box center [789, 338] width 11 height 11
click at [679, 370] on div "Composer/Author" at bounding box center [714, 367] width 174 height 22
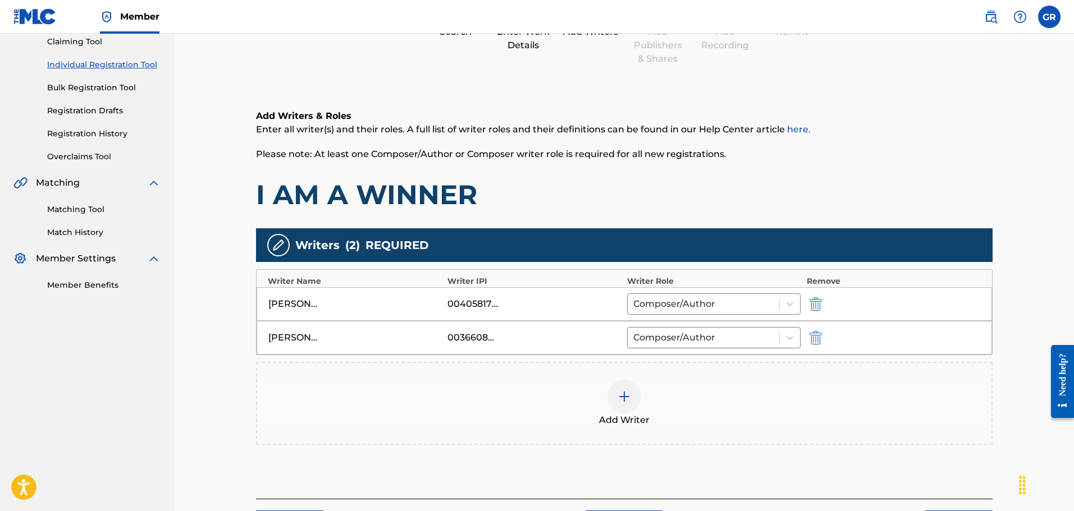
click at [620, 394] on img at bounding box center [623, 396] width 13 height 13
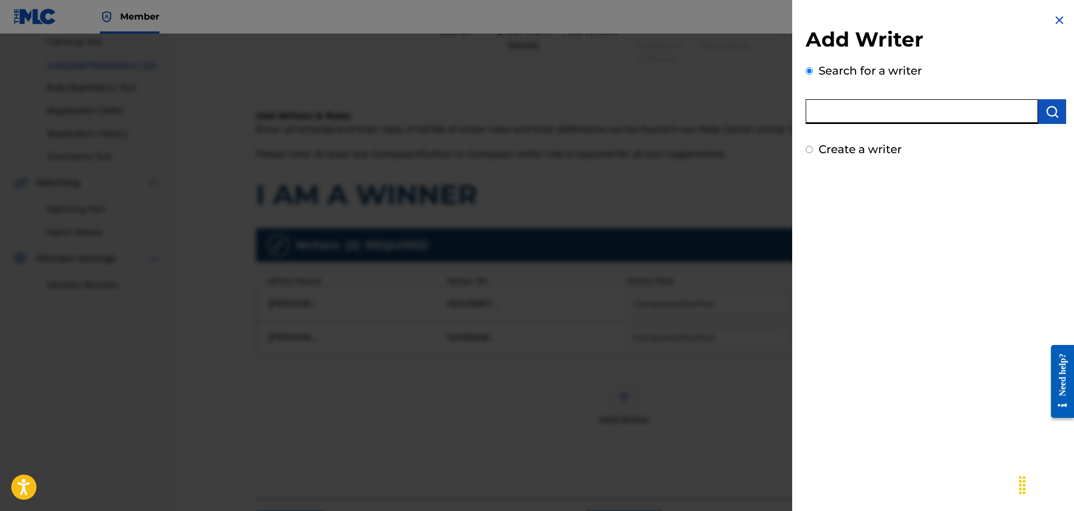
click at [830, 110] on input "text" at bounding box center [921, 111] width 232 height 25
paste input "JON JOSEPH NEPAUL"
type input "JON JOSEPH NEPAUL"
click at [1046, 114] on img "submit" at bounding box center [1051, 111] width 13 height 13
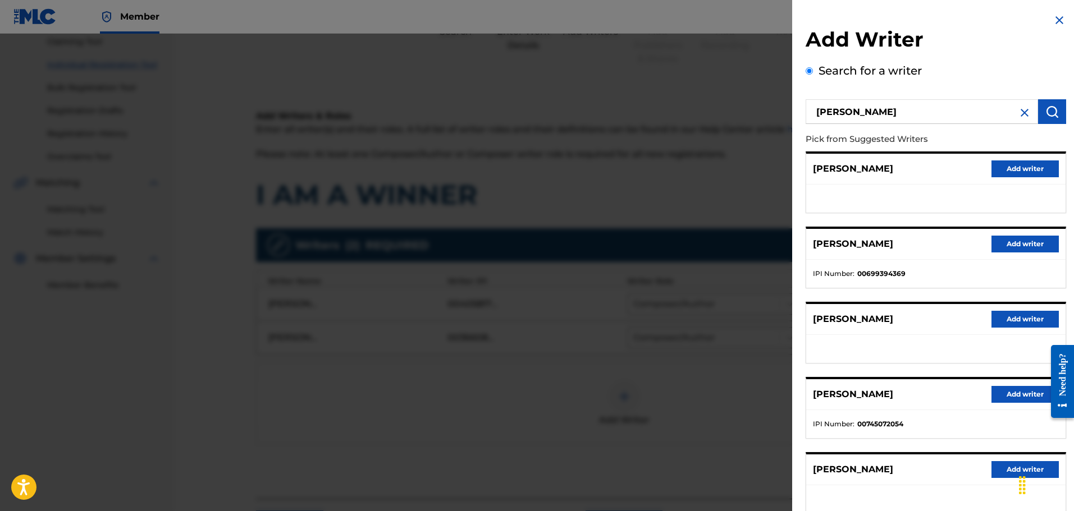
click at [1022, 242] on button "Add writer" at bounding box center [1024, 244] width 67 height 17
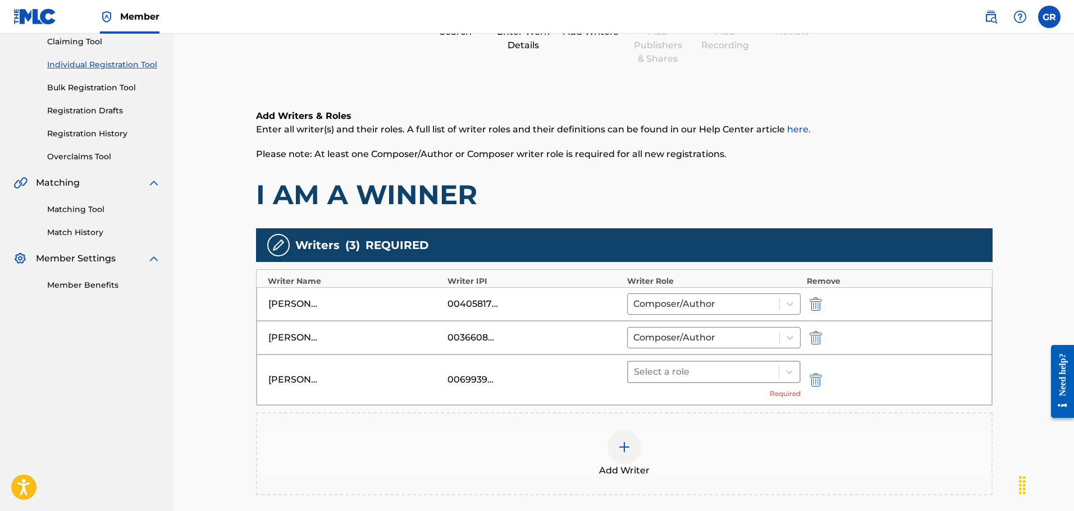
click at [736, 374] on div at bounding box center [704, 372] width 140 height 16
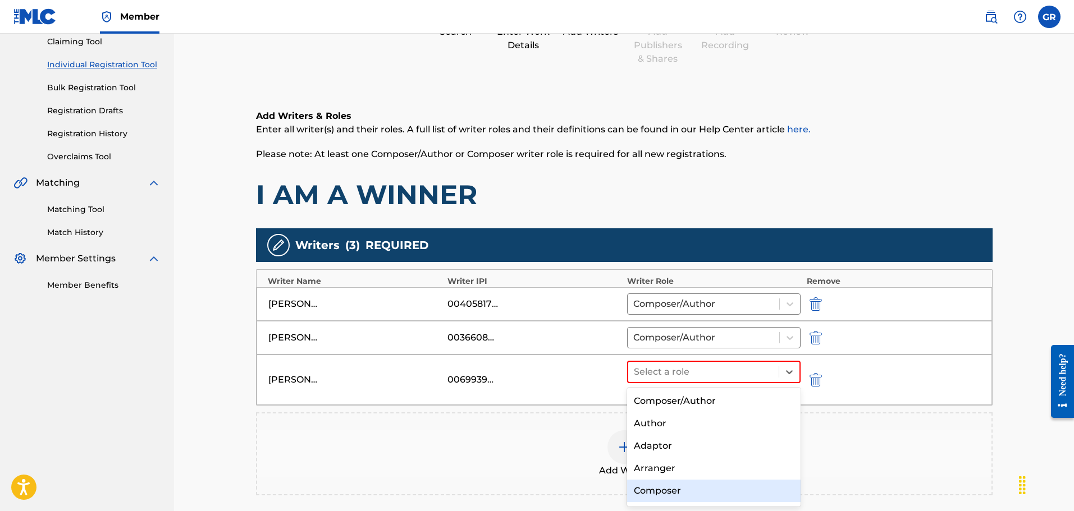
click at [703, 492] on div "Composer" at bounding box center [714, 491] width 174 height 22
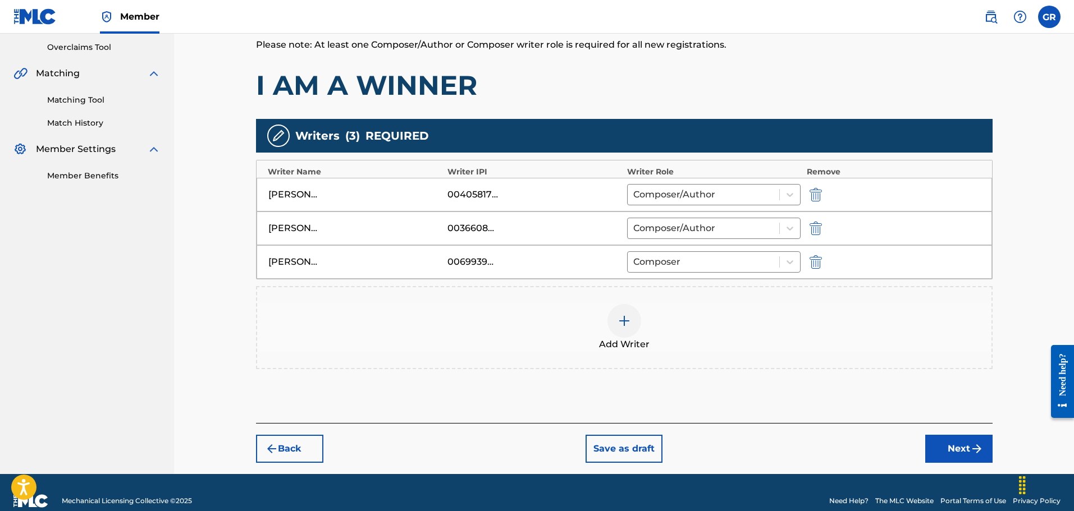
scroll to position [250, 0]
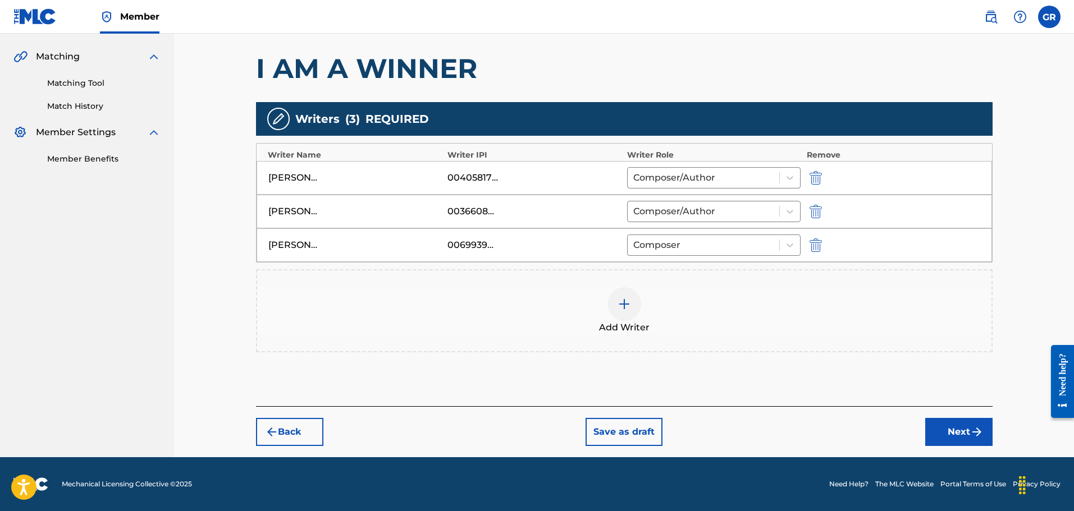
click at [964, 431] on button "Next" at bounding box center [958, 432] width 67 height 28
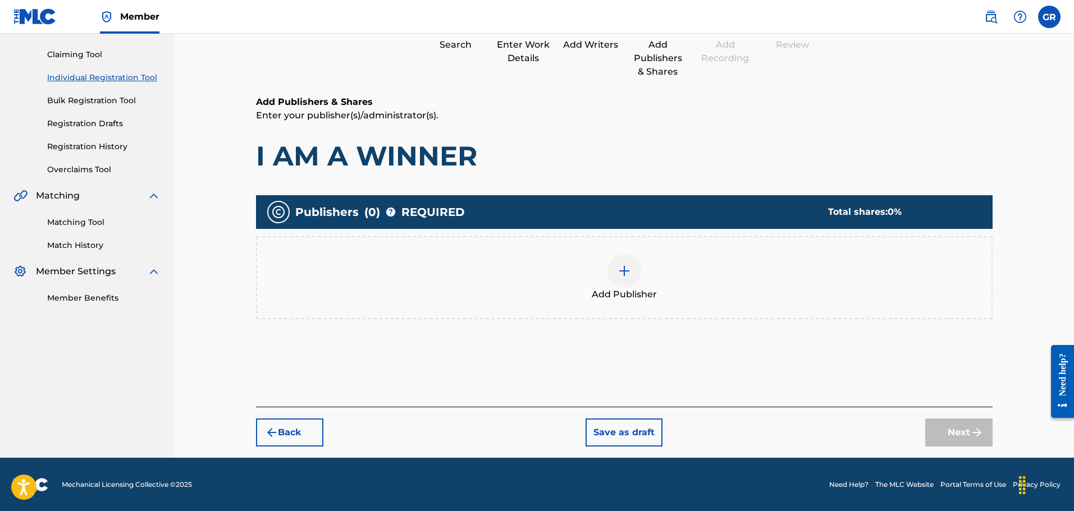
scroll to position [111, 0]
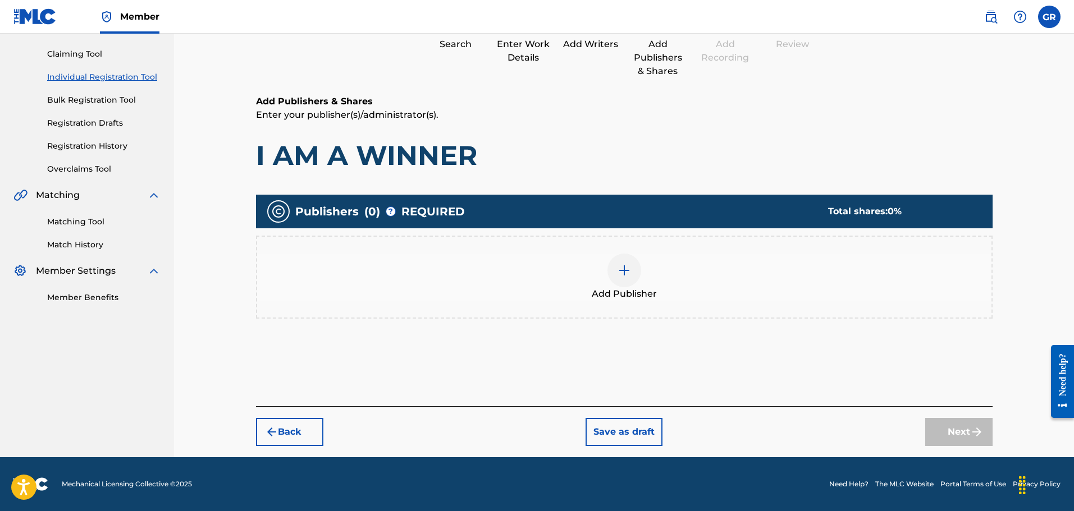
click at [623, 270] on img at bounding box center [623, 270] width 13 height 13
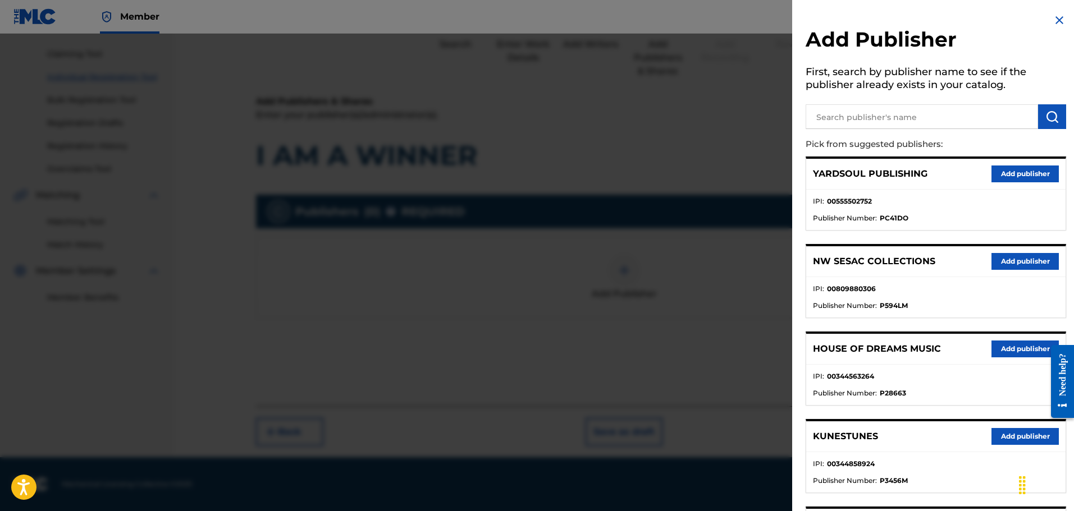
click at [839, 113] on input "text" at bounding box center [921, 116] width 232 height 25
type input "PAUL B"
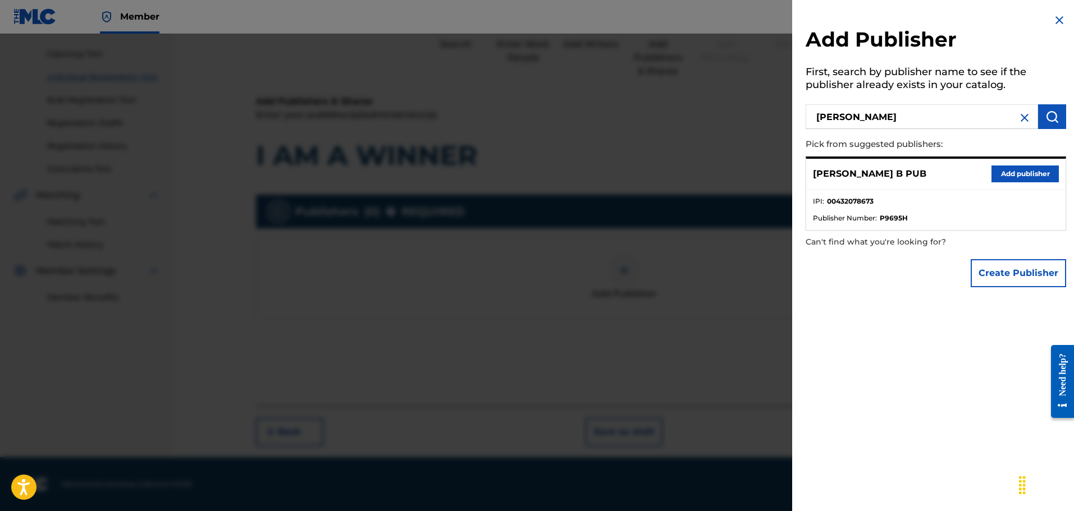
click at [1017, 172] on button "Add publisher" at bounding box center [1024, 174] width 67 height 17
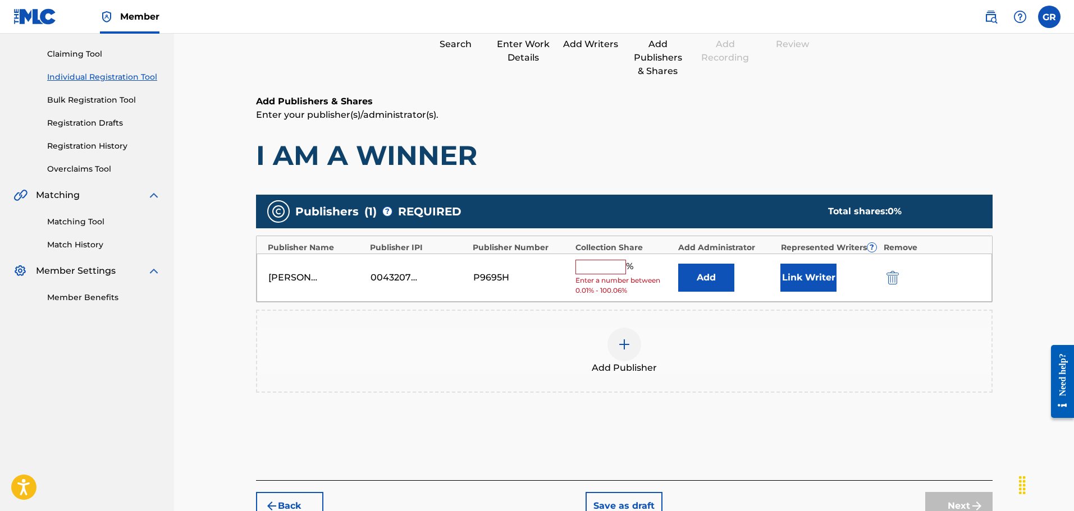
click at [698, 274] on button "Add" at bounding box center [706, 278] width 56 height 28
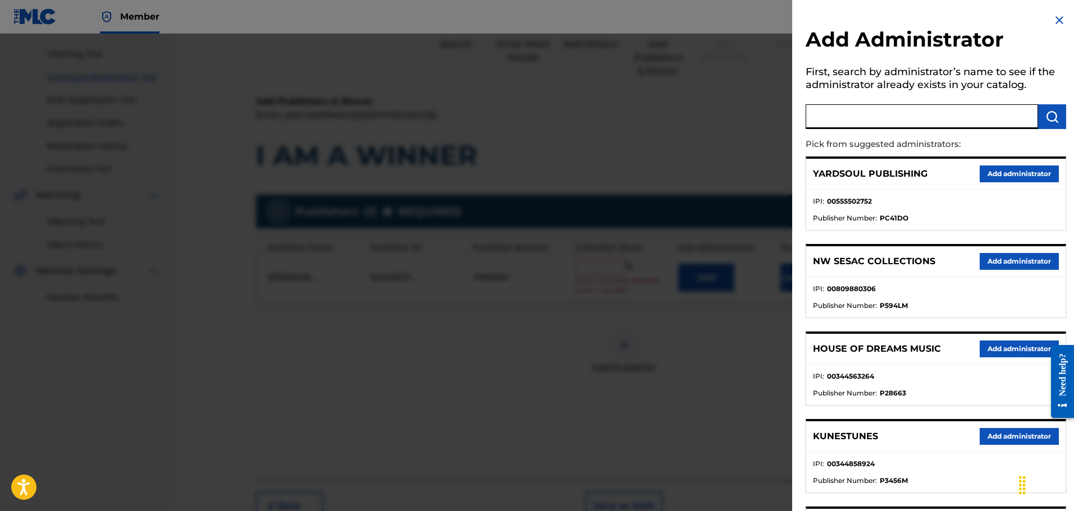
click at [825, 110] on input "text" at bounding box center [921, 116] width 232 height 25
type input "NW COLL"
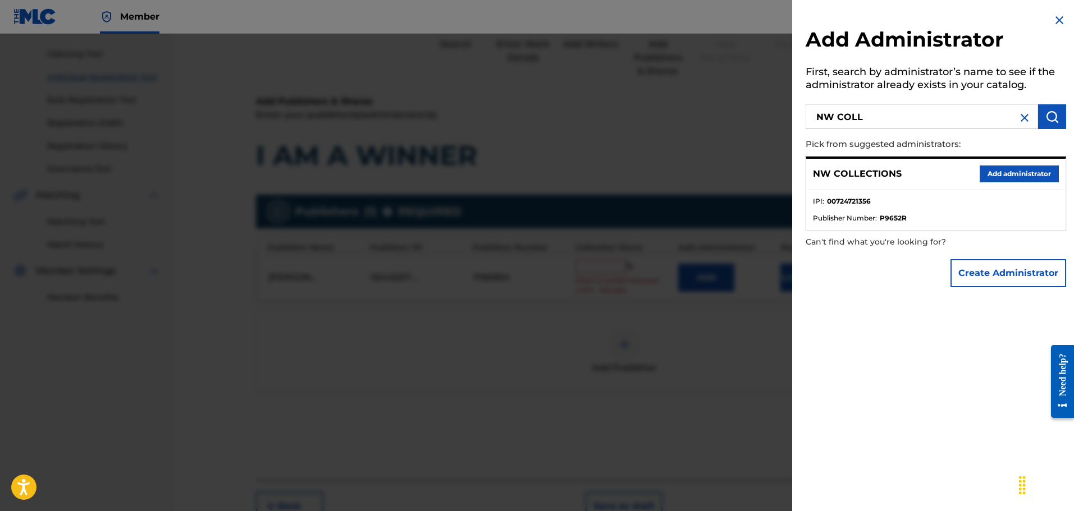
click at [1011, 174] on button "Add administrator" at bounding box center [1018, 174] width 79 height 17
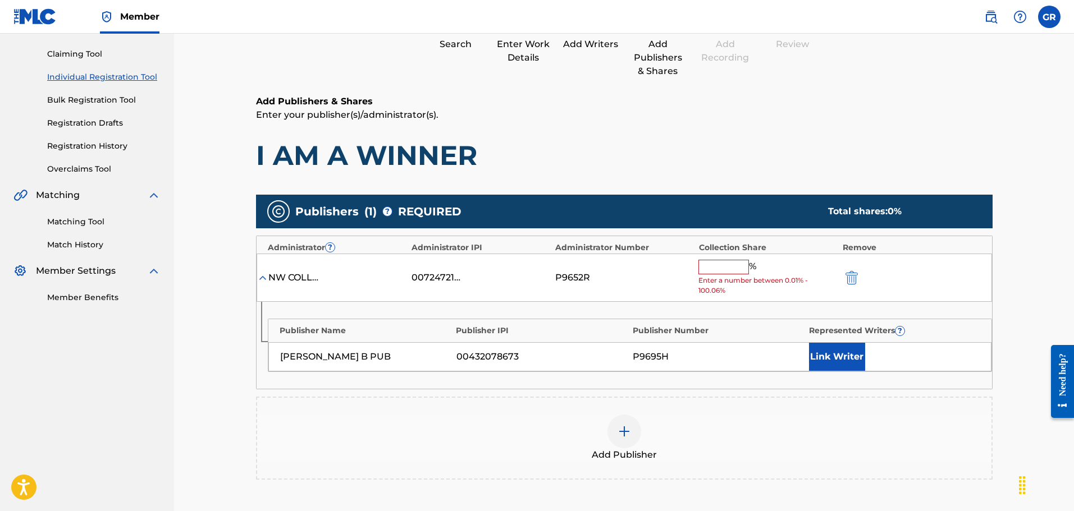
click at [714, 267] on input "text" at bounding box center [723, 267] width 51 height 15
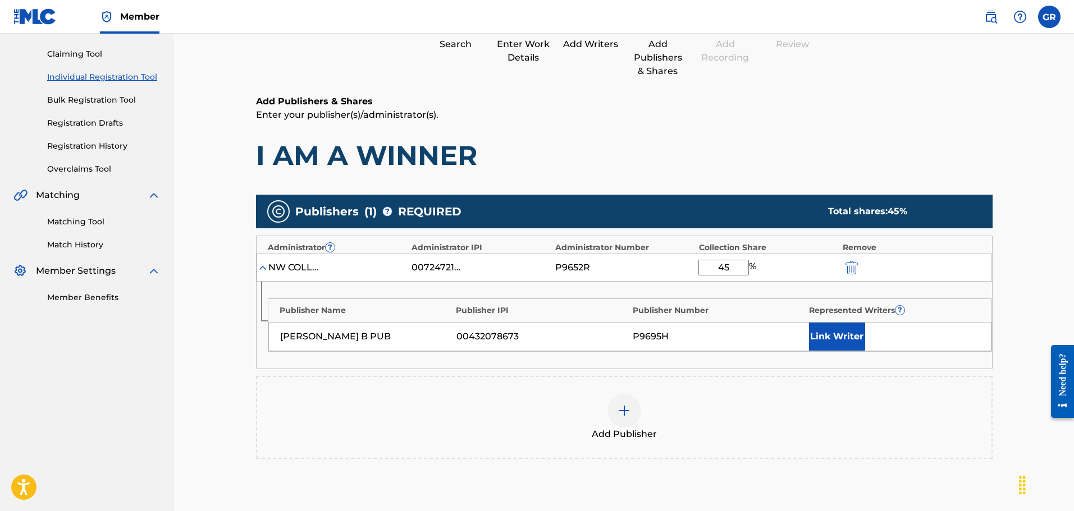
type input "45"
click at [830, 333] on button "Link Writer" at bounding box center [837, 337] width 56 height 28
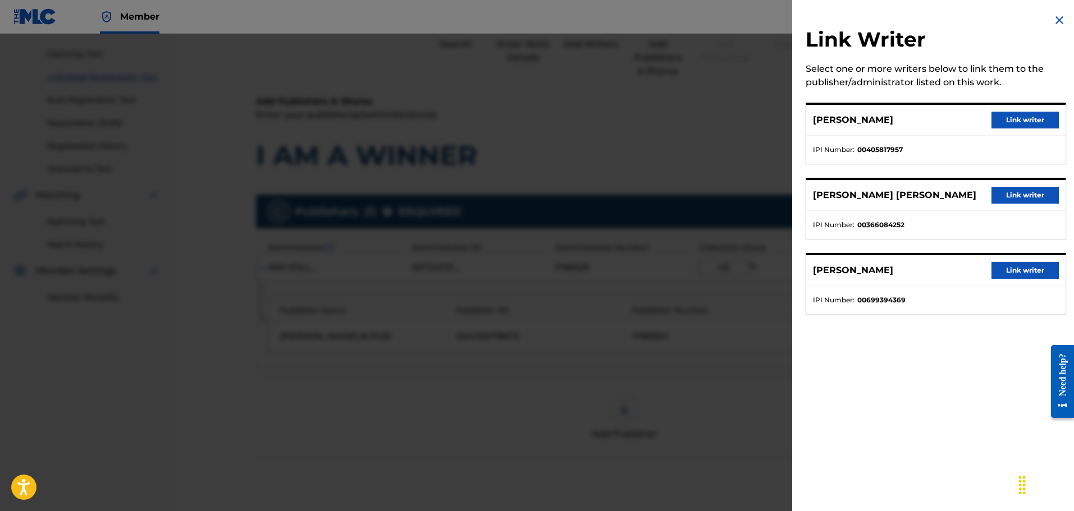
click at [1007, 118] on button "Link writer" at bounding box center [1024, 120] width 67 height 17
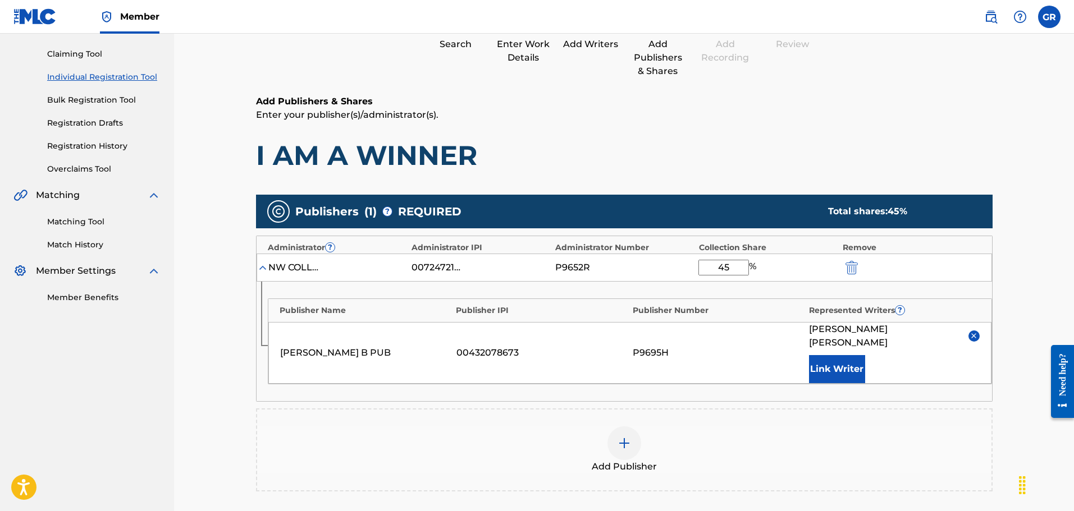
click at [623, 437] on img at bounding box center [623, 443] width 13 height 13
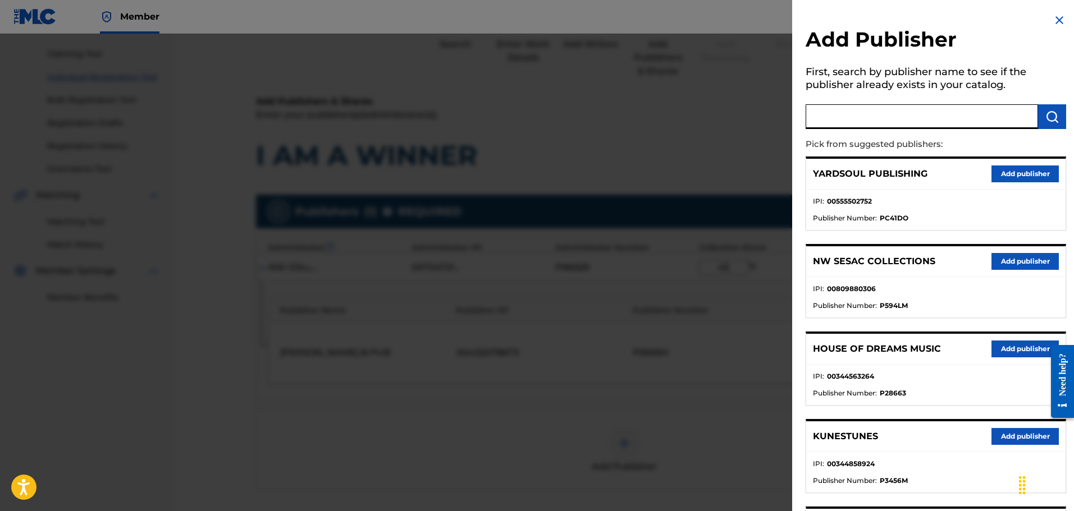
click at [835, 116] on input "text" at bounding box center [921, 116] width 232 height 25
type input "JACK"
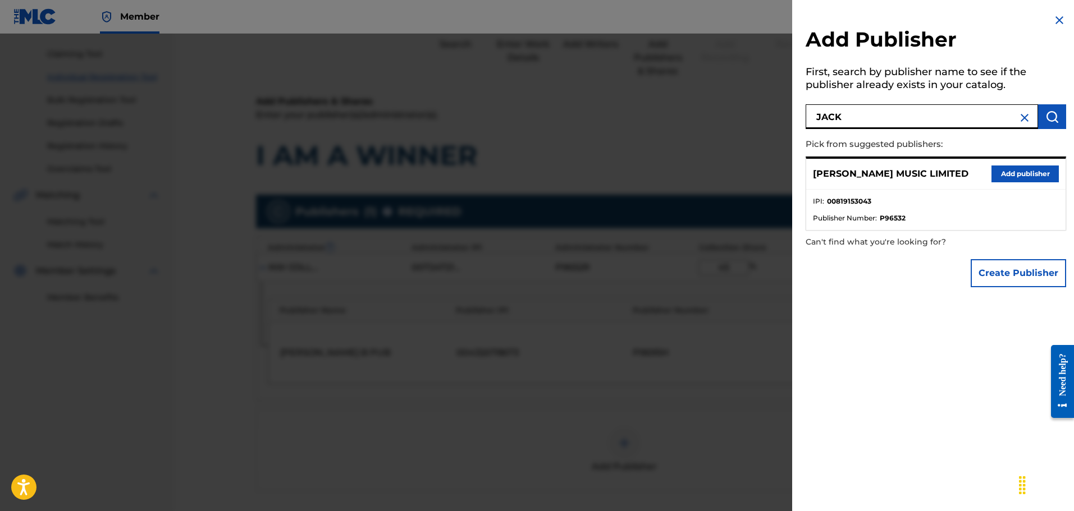
click at [1014, 167] on button "Add publisher" at bounding box center [1024, 174] width 67 height 17
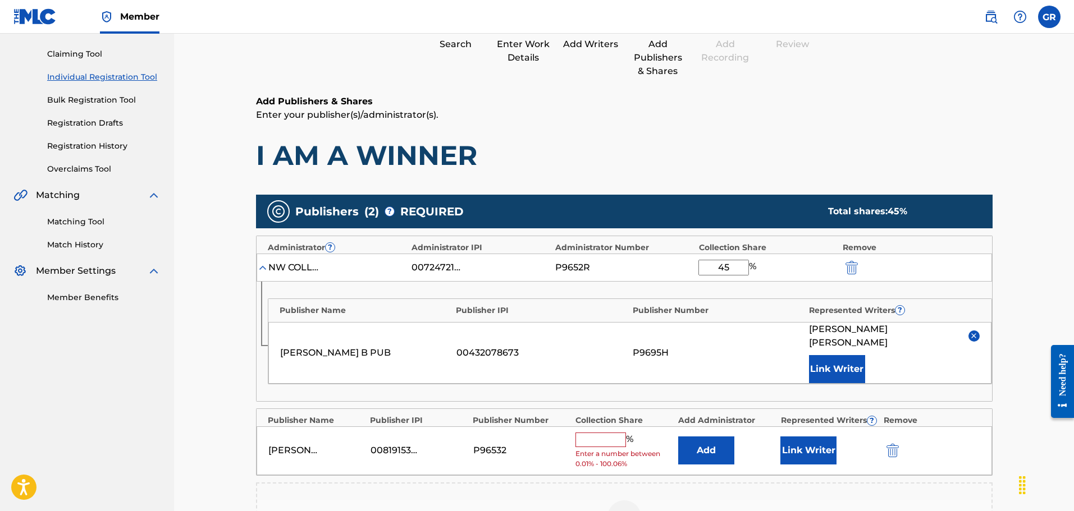
click at [710, 437] on button "Add" at bounding box center [706, 451] width 56 height 28
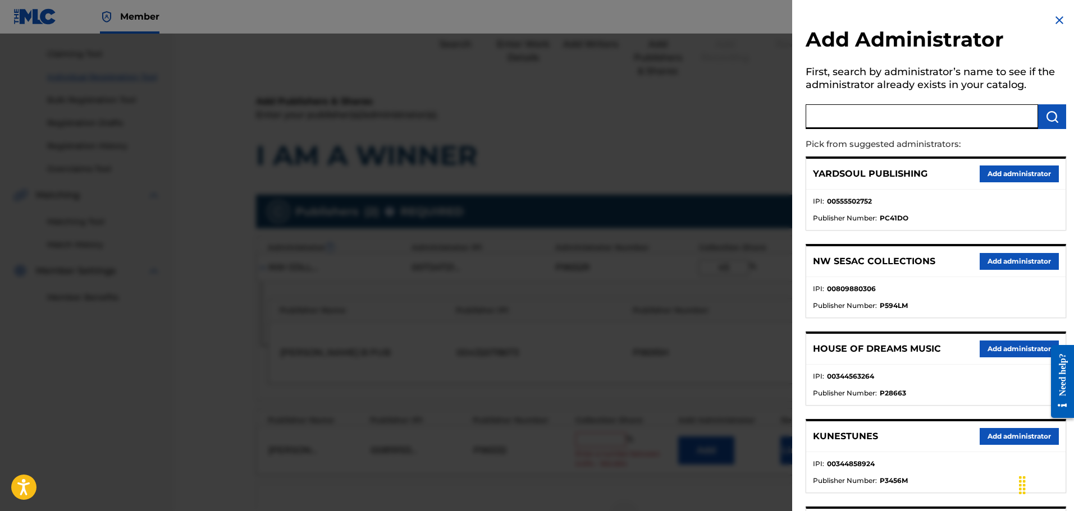
click at [843, 120] on input "text" at bounding box center [921, 116] width 232 height 25
type input "NW COLL"
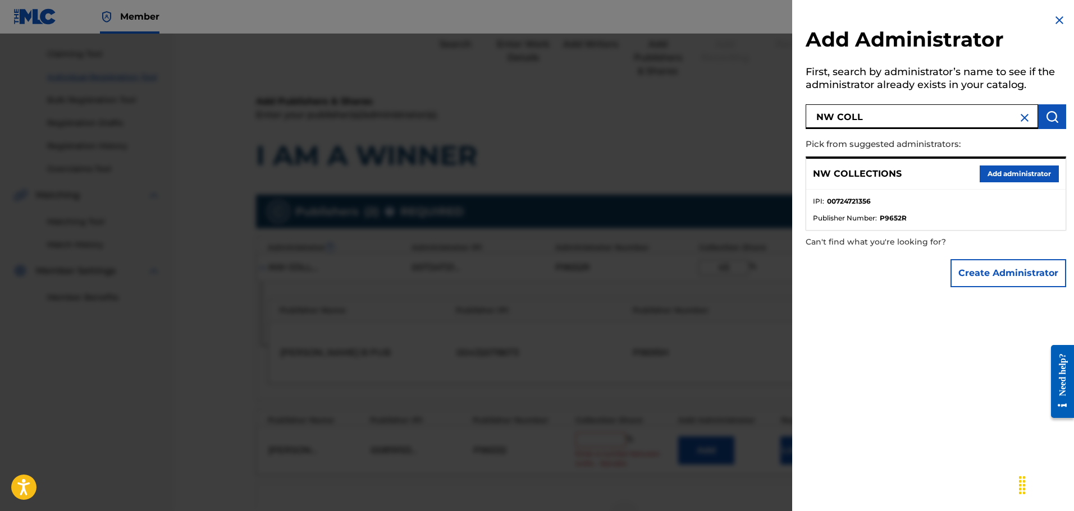
click at [996, 176] on button "Add administrator" at bounding box center [1018, 174] width 79 height 17
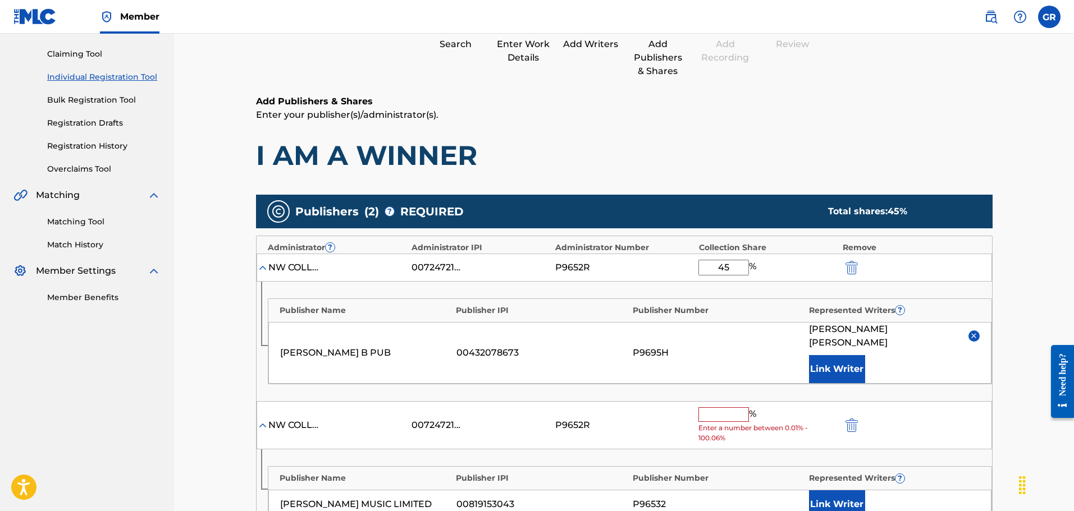
click at [708, 408] on input "text" at bounding box center [723, 415] width 51 height 15
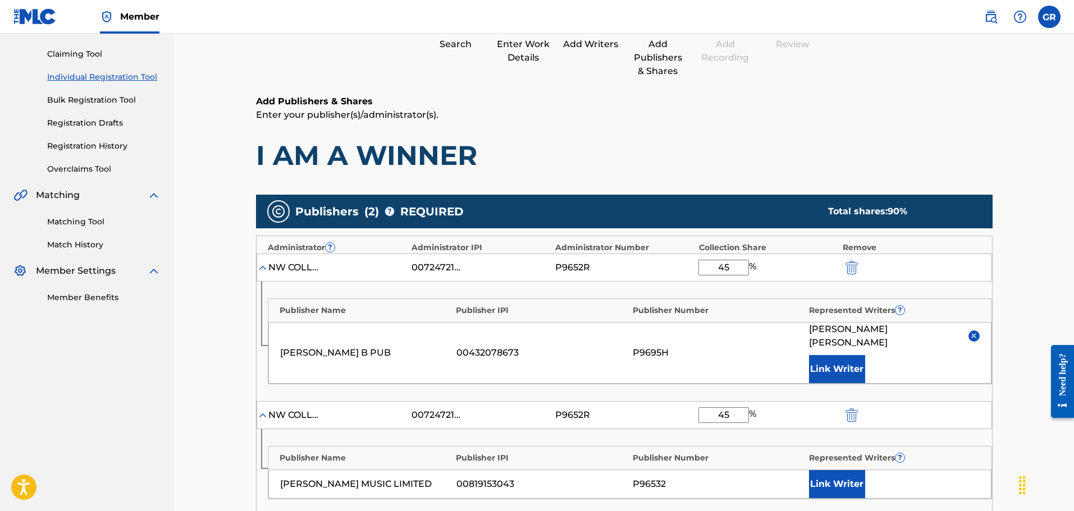
type input "45"
click at [849, 470] on button "Link Writer" at bounding box center [837, 484] width 56 height 28
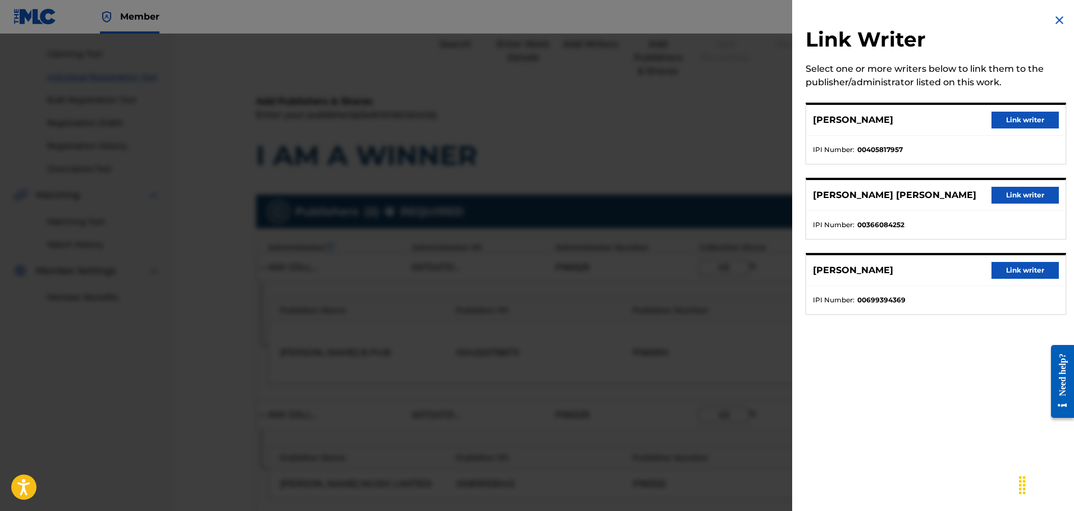
click at [1023, 193] on button "Link writer" at bounding box center [1024, 195] width 67 height 17
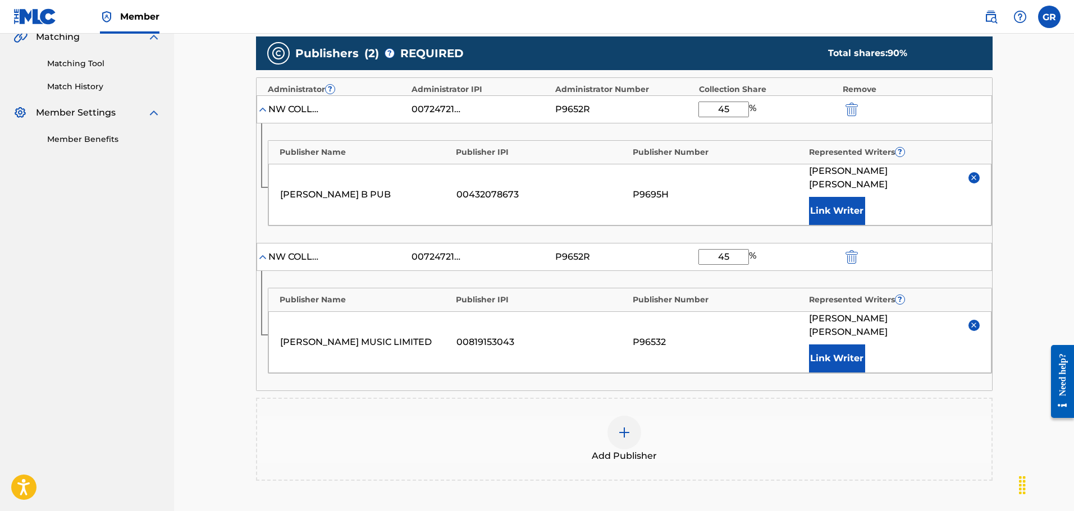
scroll to position [405, 0]
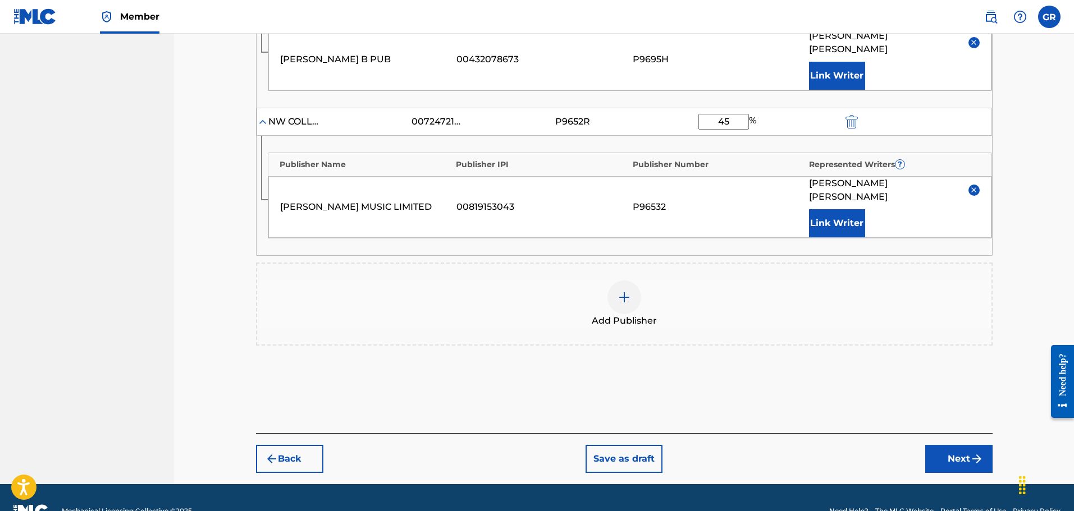
click at [954, 445] on button "Next" at bounding box center [958, 459] width 67 height 28
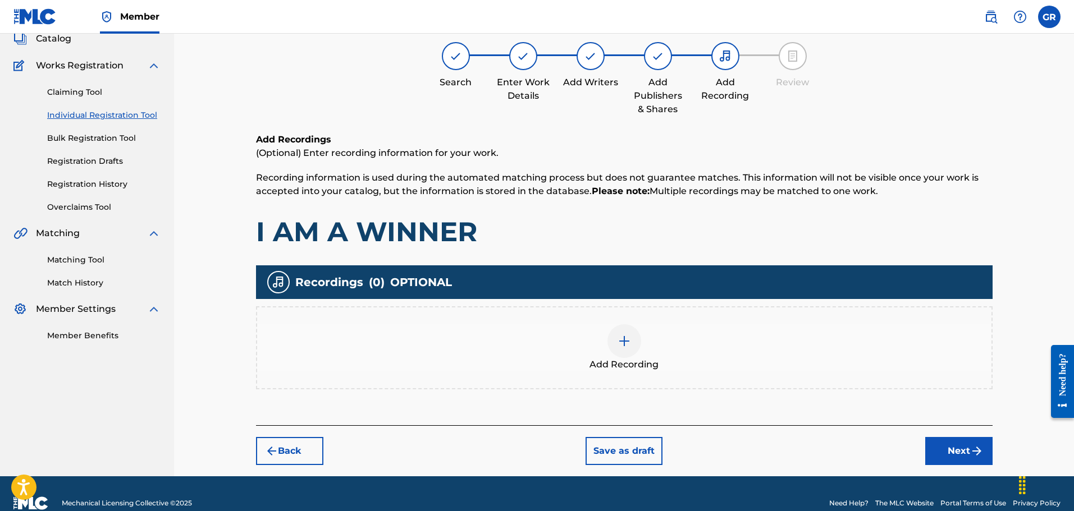
scroll to position [92, 0]
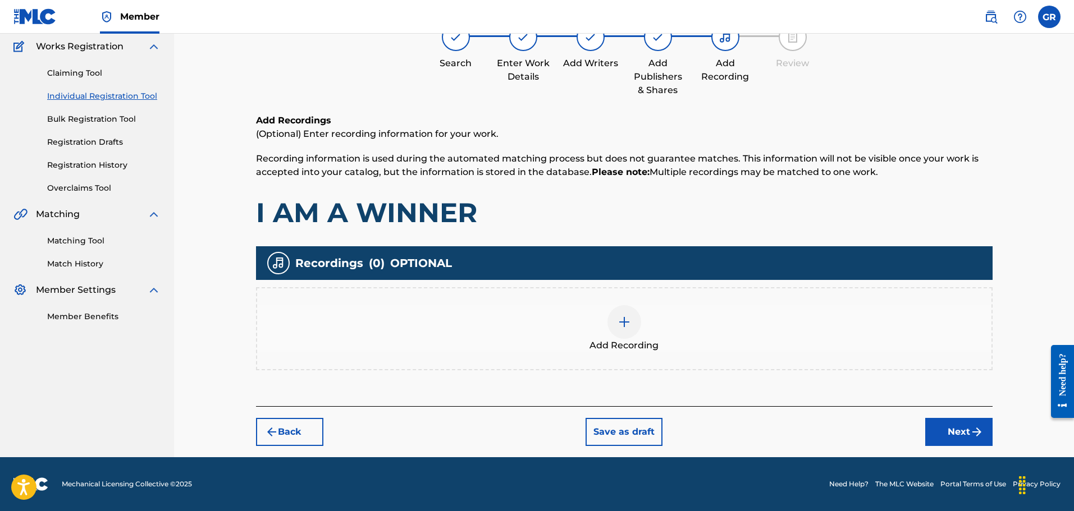
click at [628, 323] on img at bounding box center [623, 321] width 13 height 13
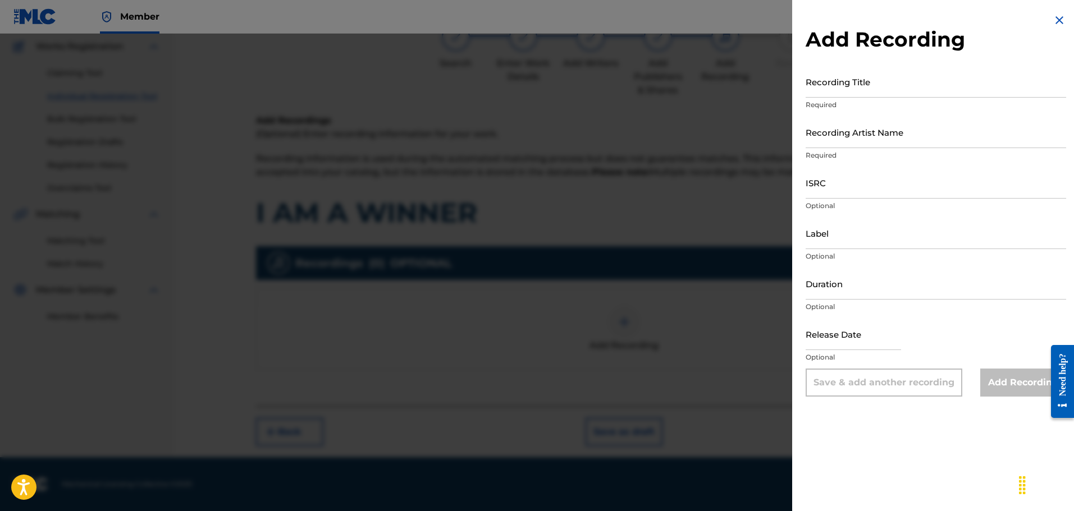
click at [839, 186] on input "ISRC" at bounding box center [935, 183] width 260 height 32
paste input "JMF782300003"
type input "JMF782300003"
click at [837, 137] on input "Recording Artist Name" at bounding box center [935, 132] width 260 height 32
type input "JUDITH GAYLE"
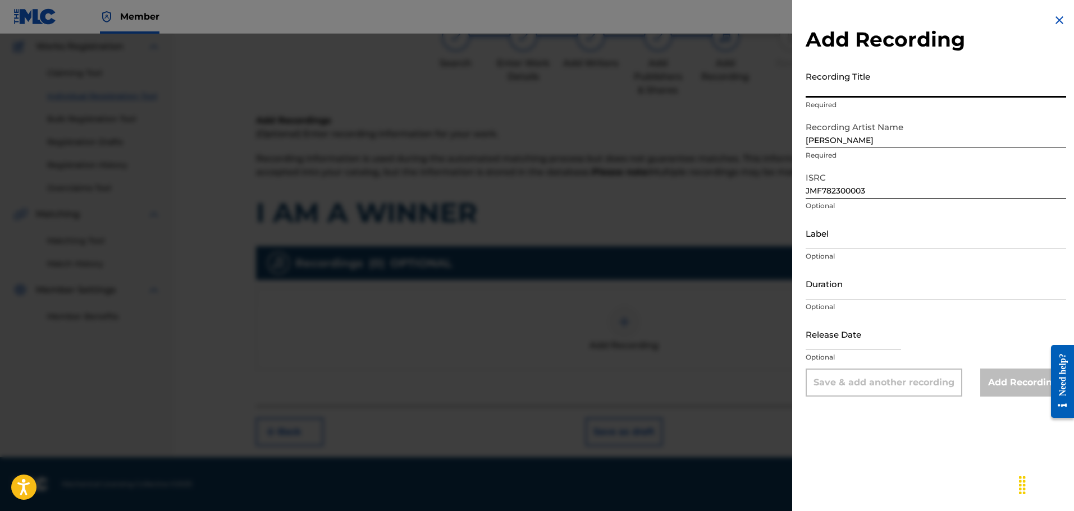
click at [835, 80] on input "Recording Title" at bounding box center [935, 82] width 260 height 32
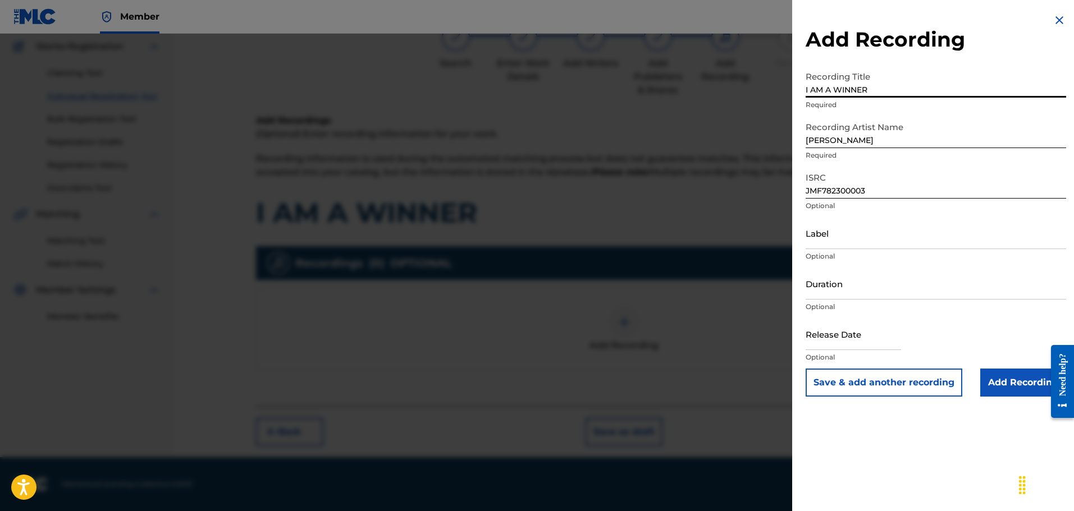
type input "I AM A WINNER"
click at [998, 379] on input "Add Recording" at bounding box center [1023, 383] width 86 height 28
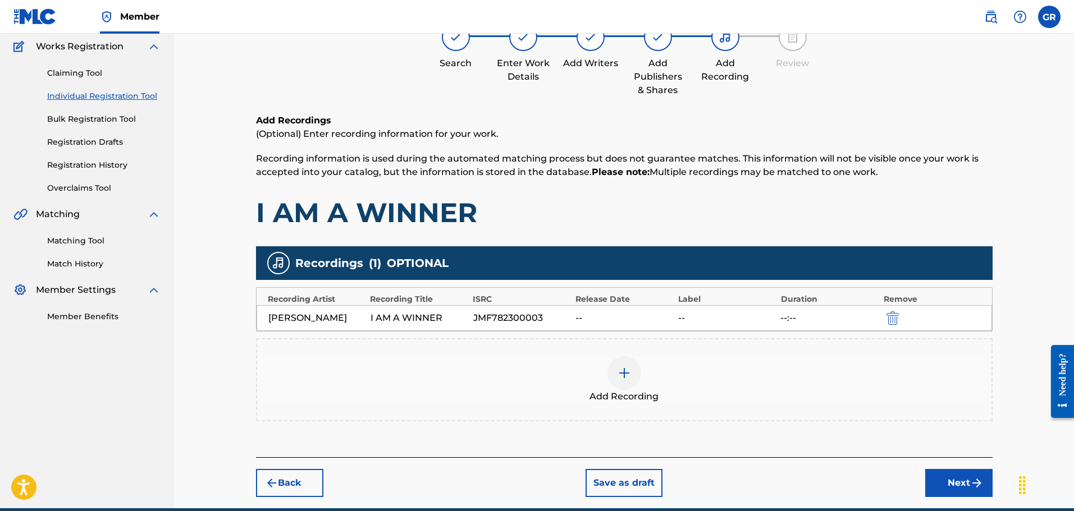
click at [965, 482] on button "Next" at bounding box center [958, 483] width 67 height 28
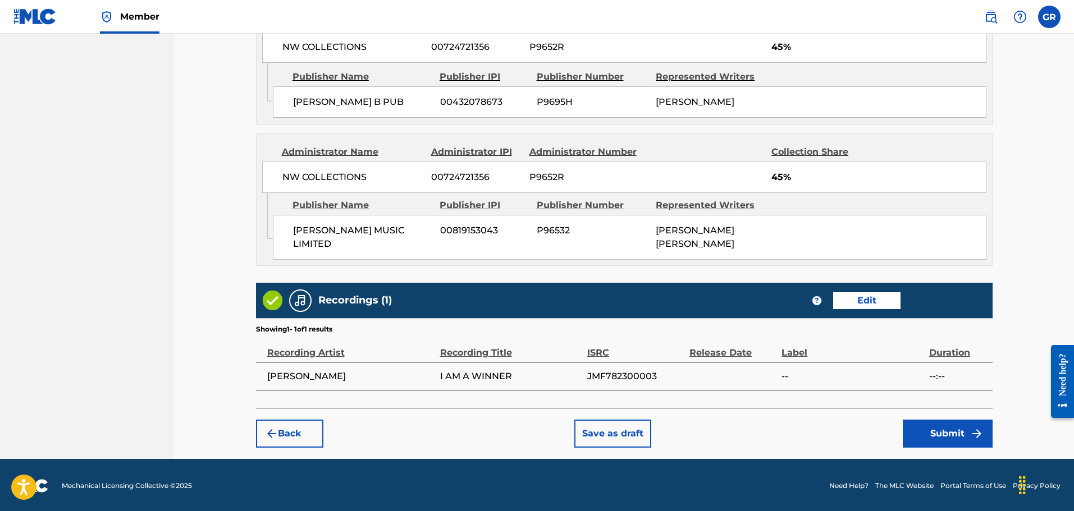
scroll to position [687, 0]
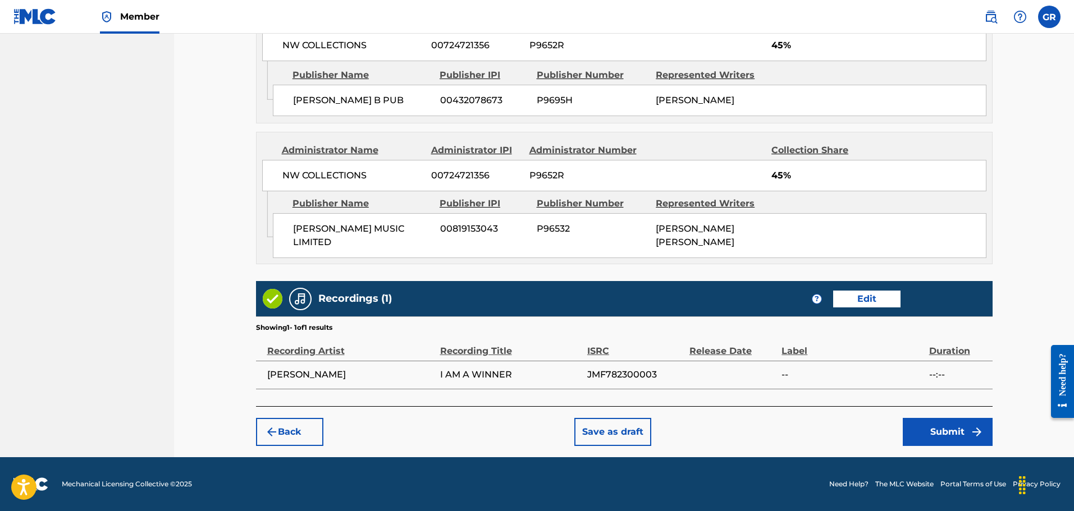
click at [946, 431] on button "Submit" at bounding box center [948, 432] width 90 height 28
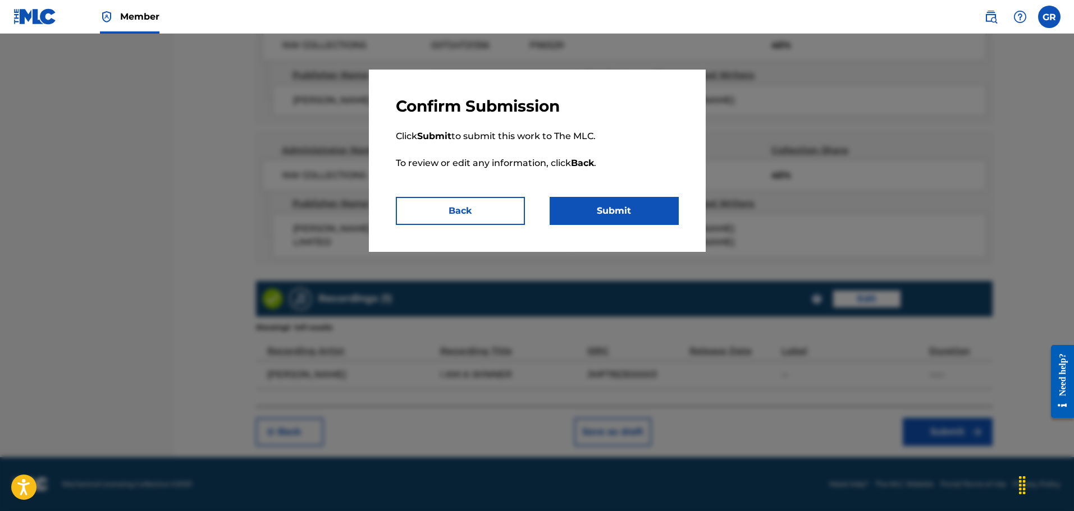
click at [619, 213] on button "Submit" at bounding box center [614, 211] width 129 height 28
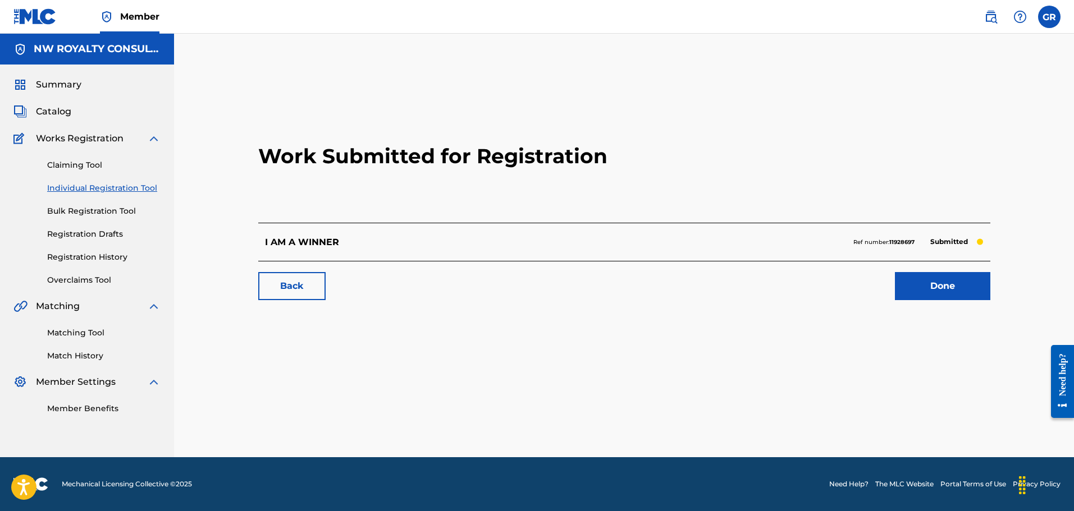
click at [949, 291] on link "Done" at bounding box center [942, 286] width 95 height 28
